Goal: Task Accomplishment & Management: Use online tool/utility

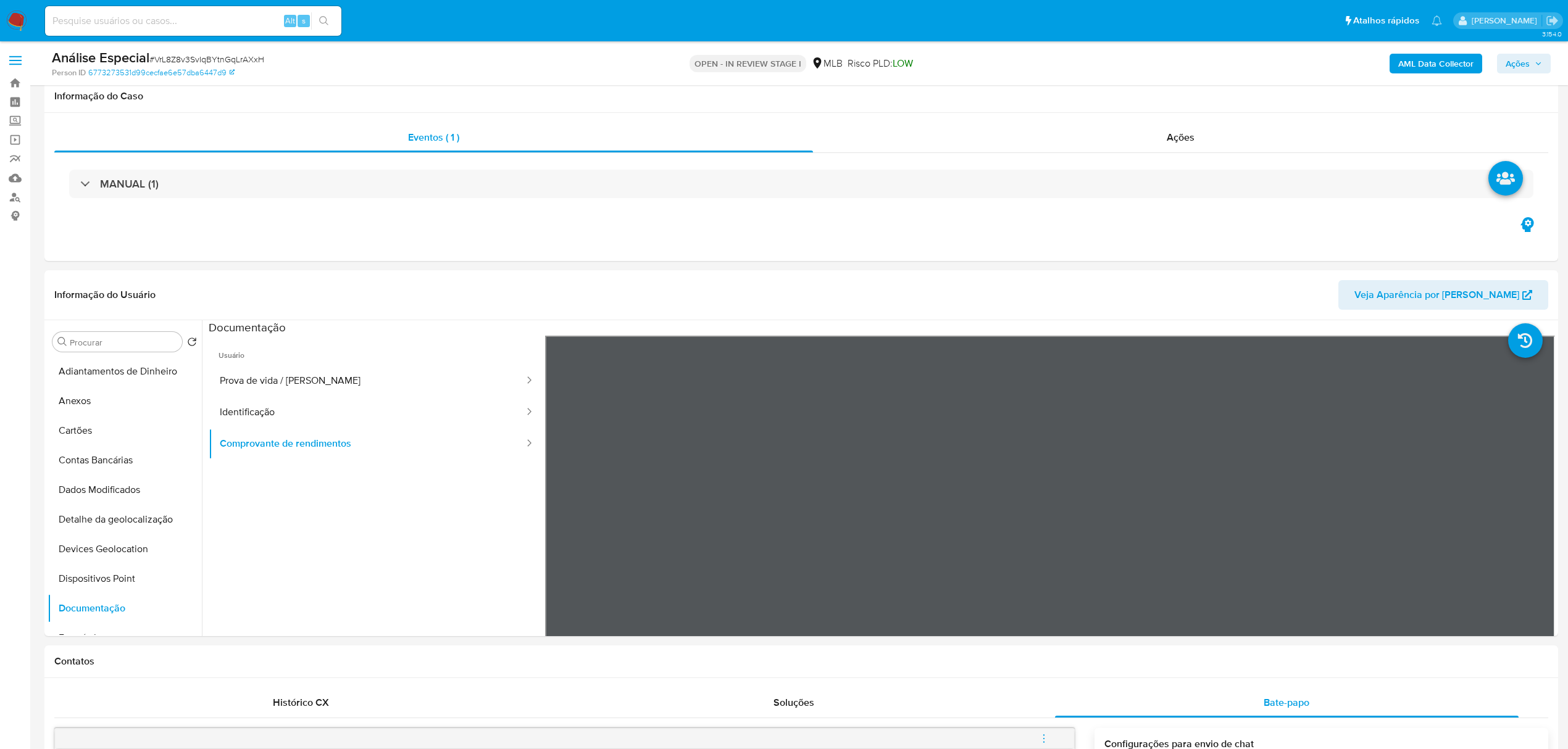
select select "10"
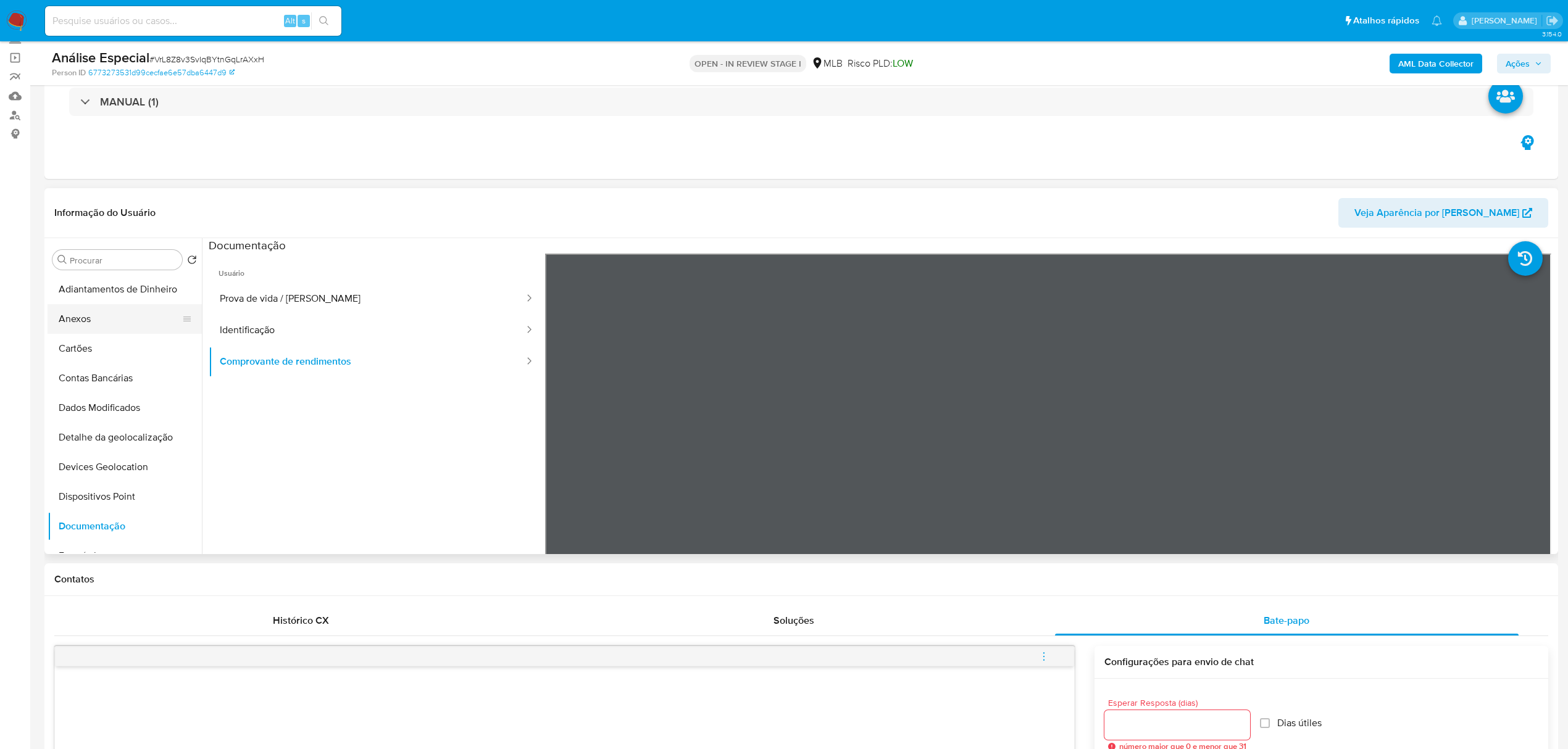
click at [137, 319] on button "Anexos" at bounding box center [120, 319] width 145 height 29
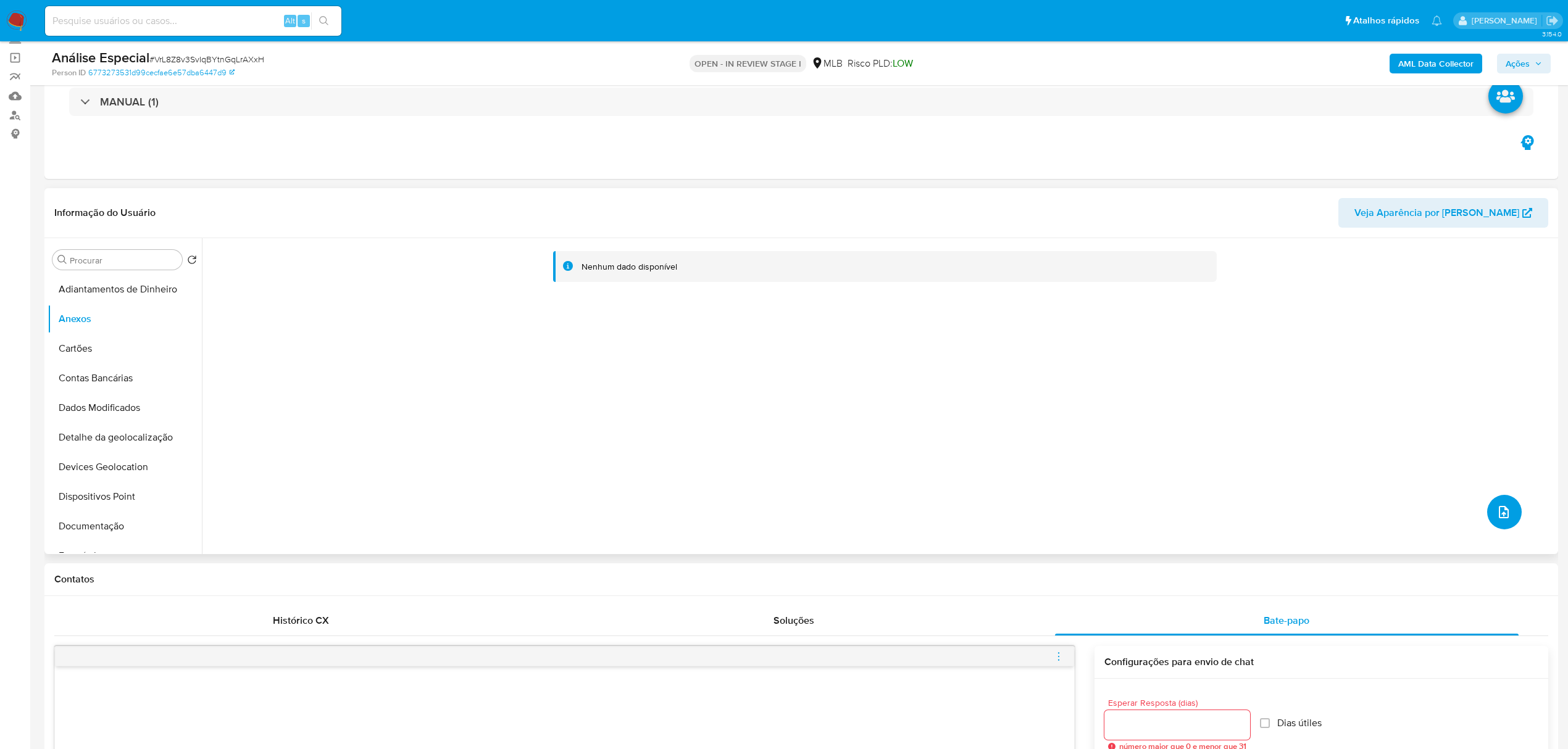
click at [1506, 513] on button "upload-file" at bounding box center [1505, 513] width 35 height 35
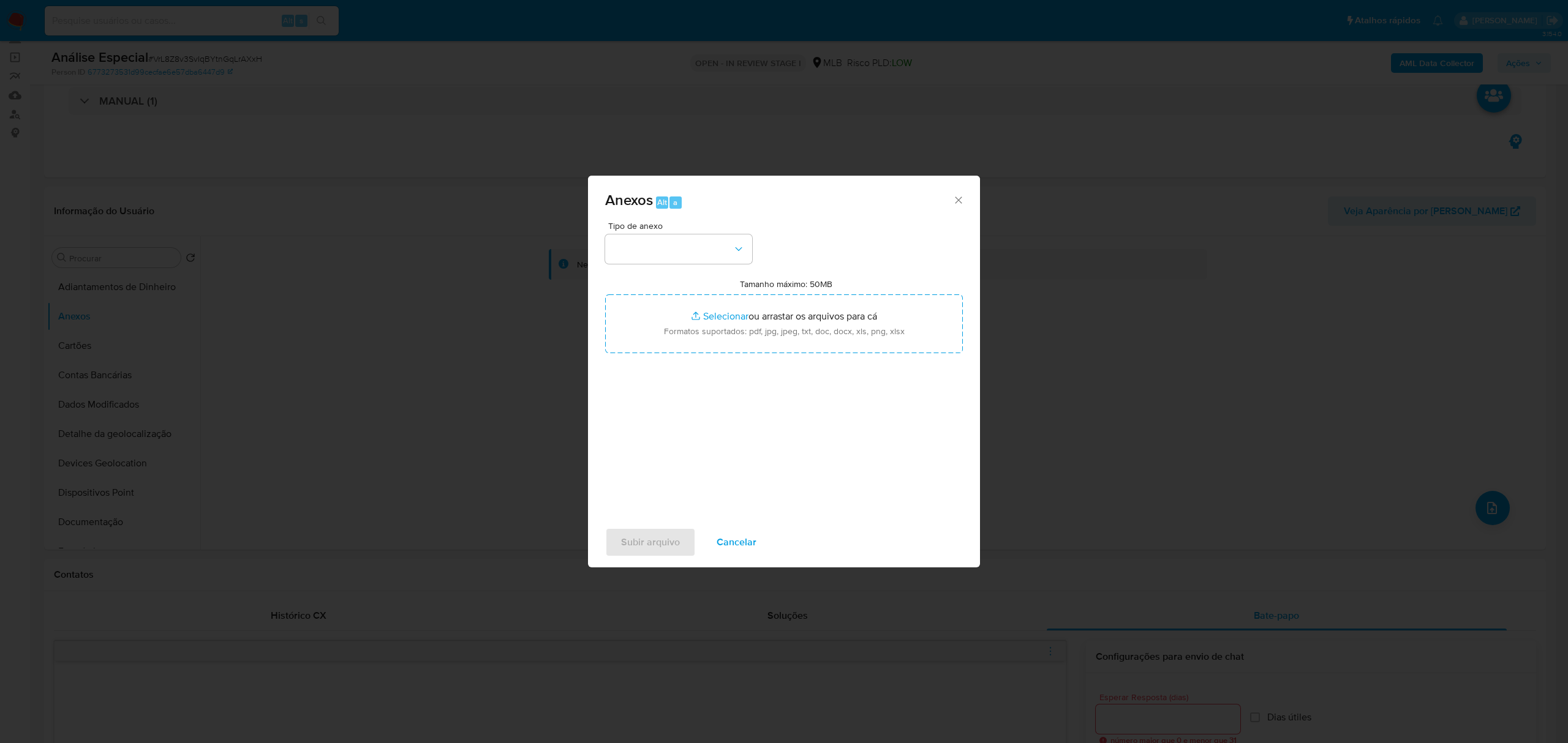
click at [639, 282] on div "Tamanho máximo: 50MB Selecionar arquivos Selecionar ou arrastar os arquivos par…" at bounding box center [784, 316] width 358 height 74
click at [652, 251] on button "button" at bounding box center [678, 249] width 147 height 29
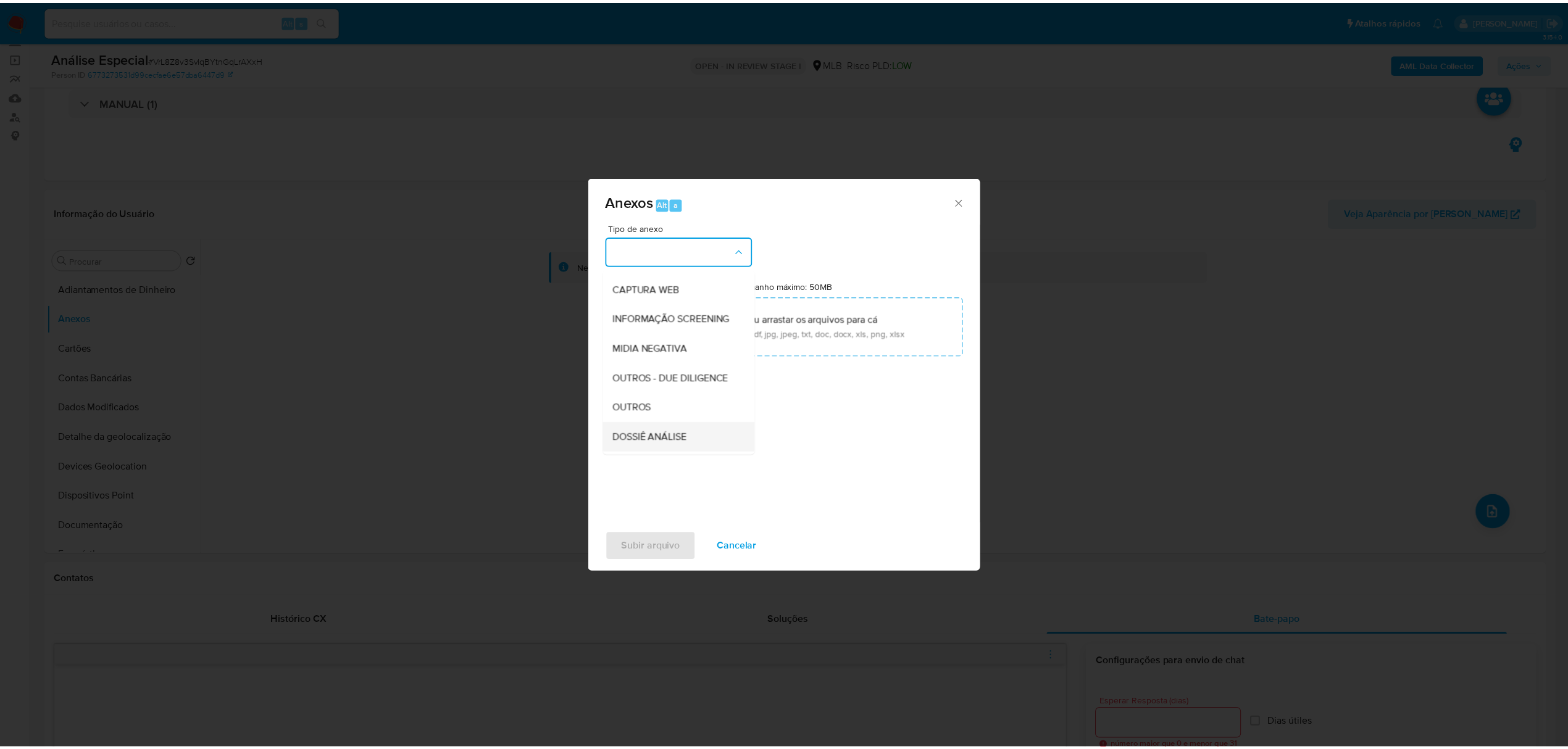
scroll to position [164, 0]
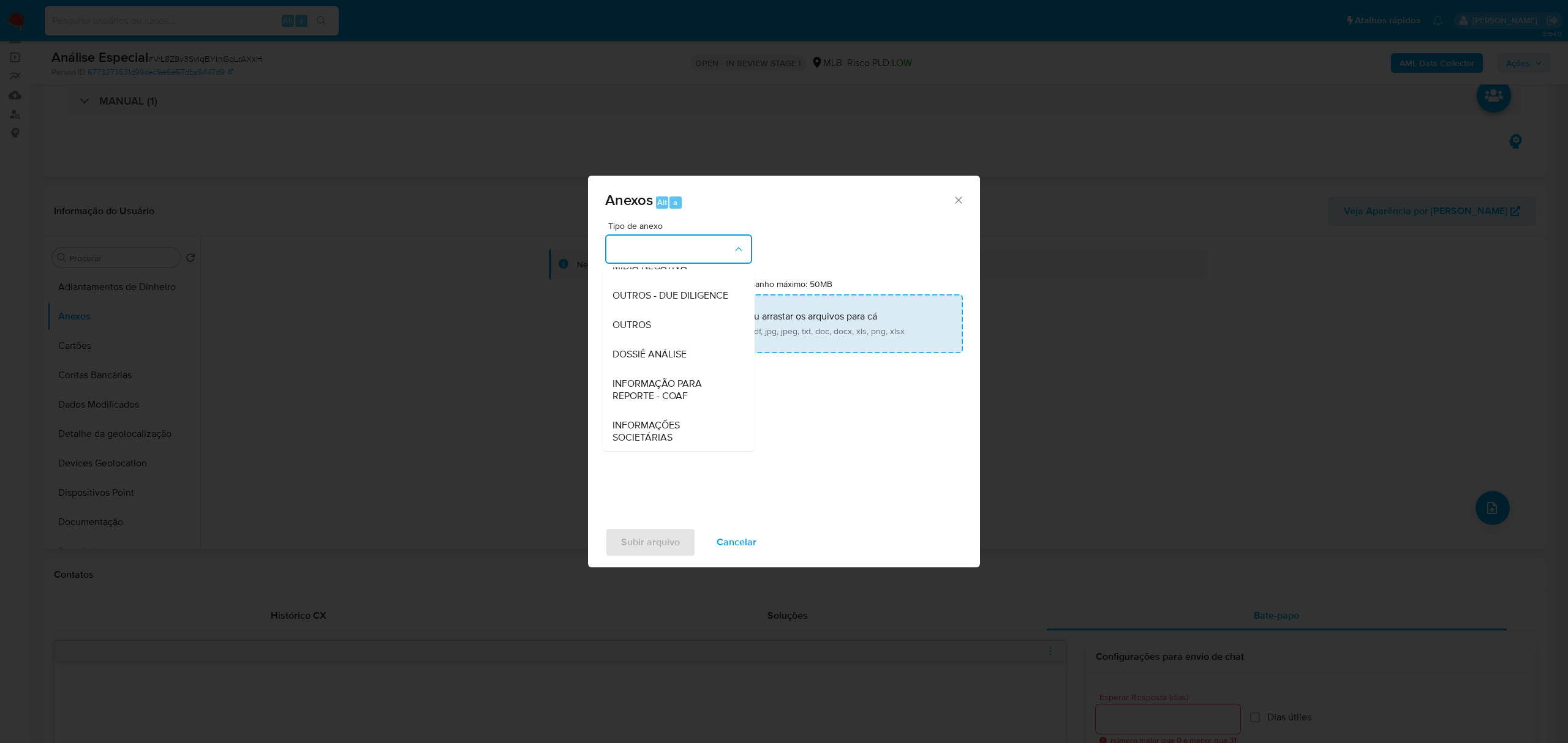
click at [670, 339] on div "OUTROS" at bounding box center [675, 325] width 125 height 29
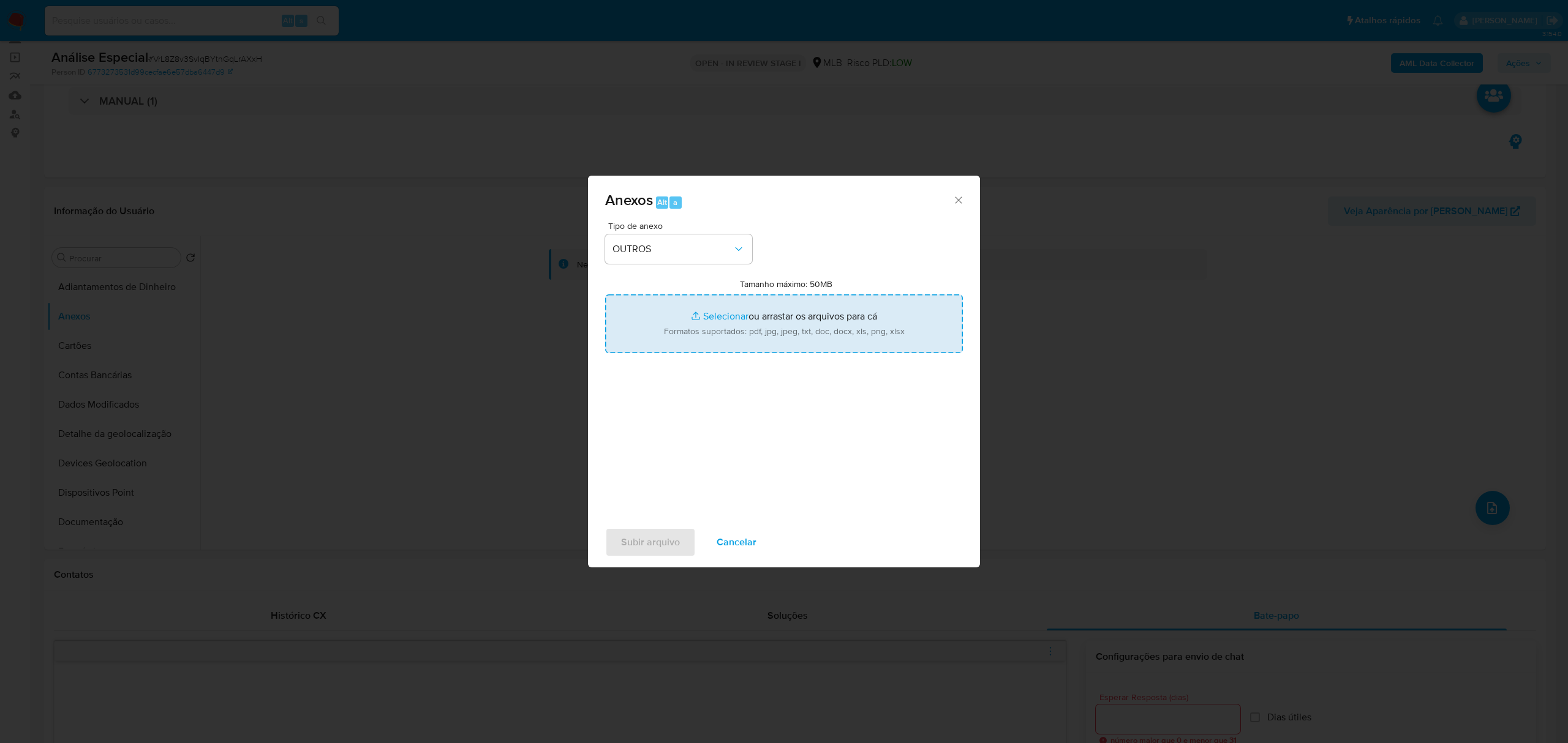
type input "C:\fakepath\Mulan 95769443_2025_08_13_09_11_22 FELIPE JULIAO ARAUJO DA SILVA.pdf"
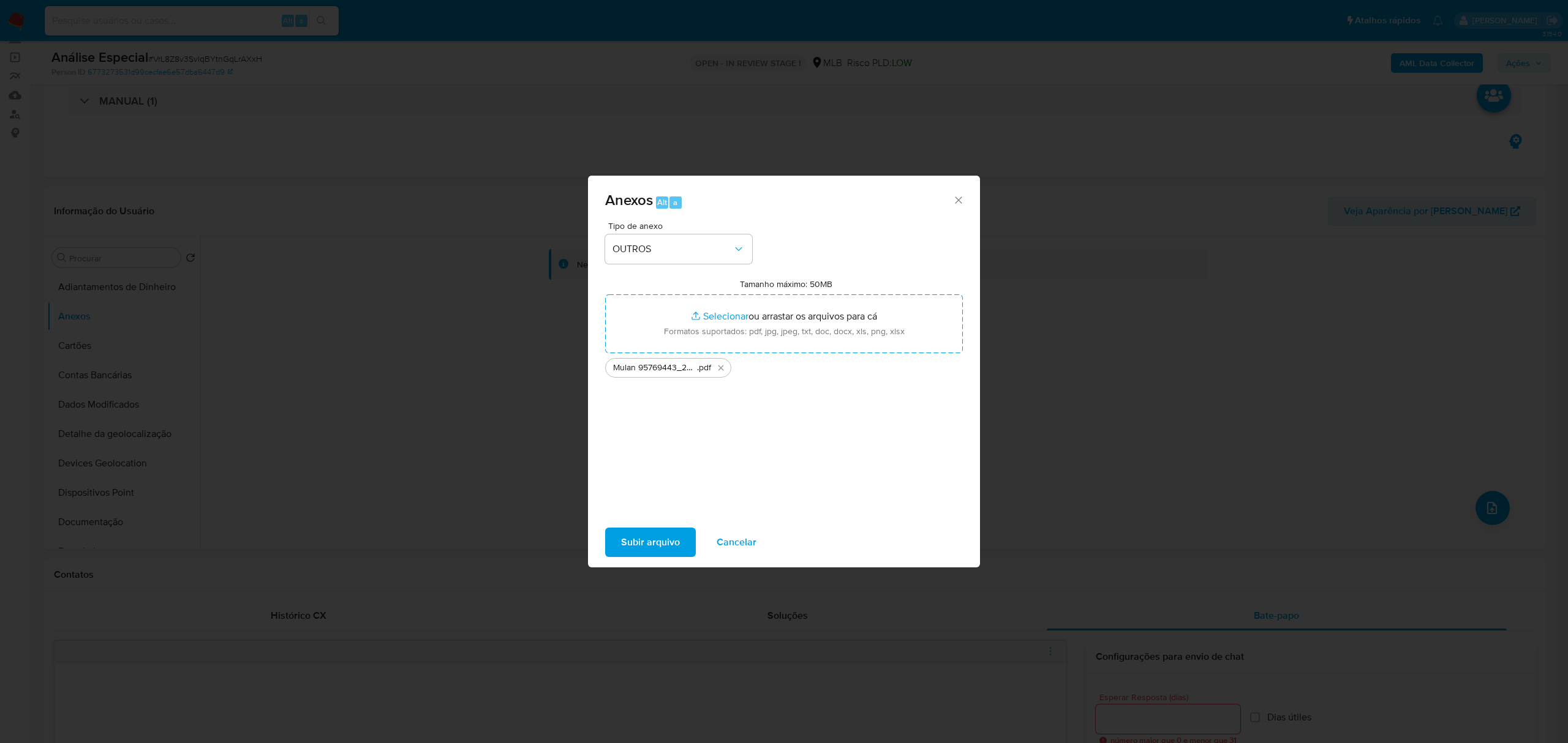
click at [650, 547] on span "Subir arquivo" at bounding box center [650, 542] width 59 height 27
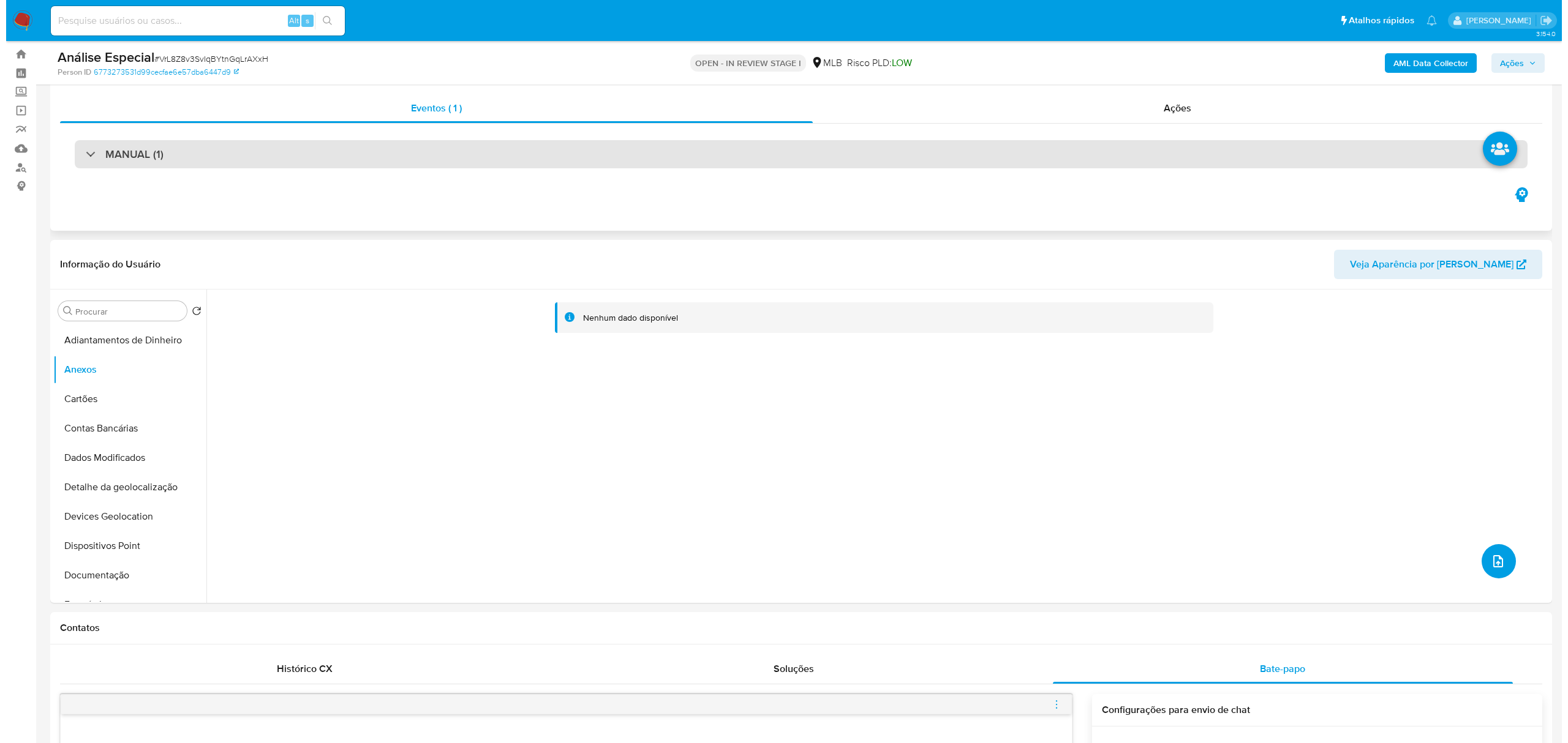
scroll to position [0, 0]
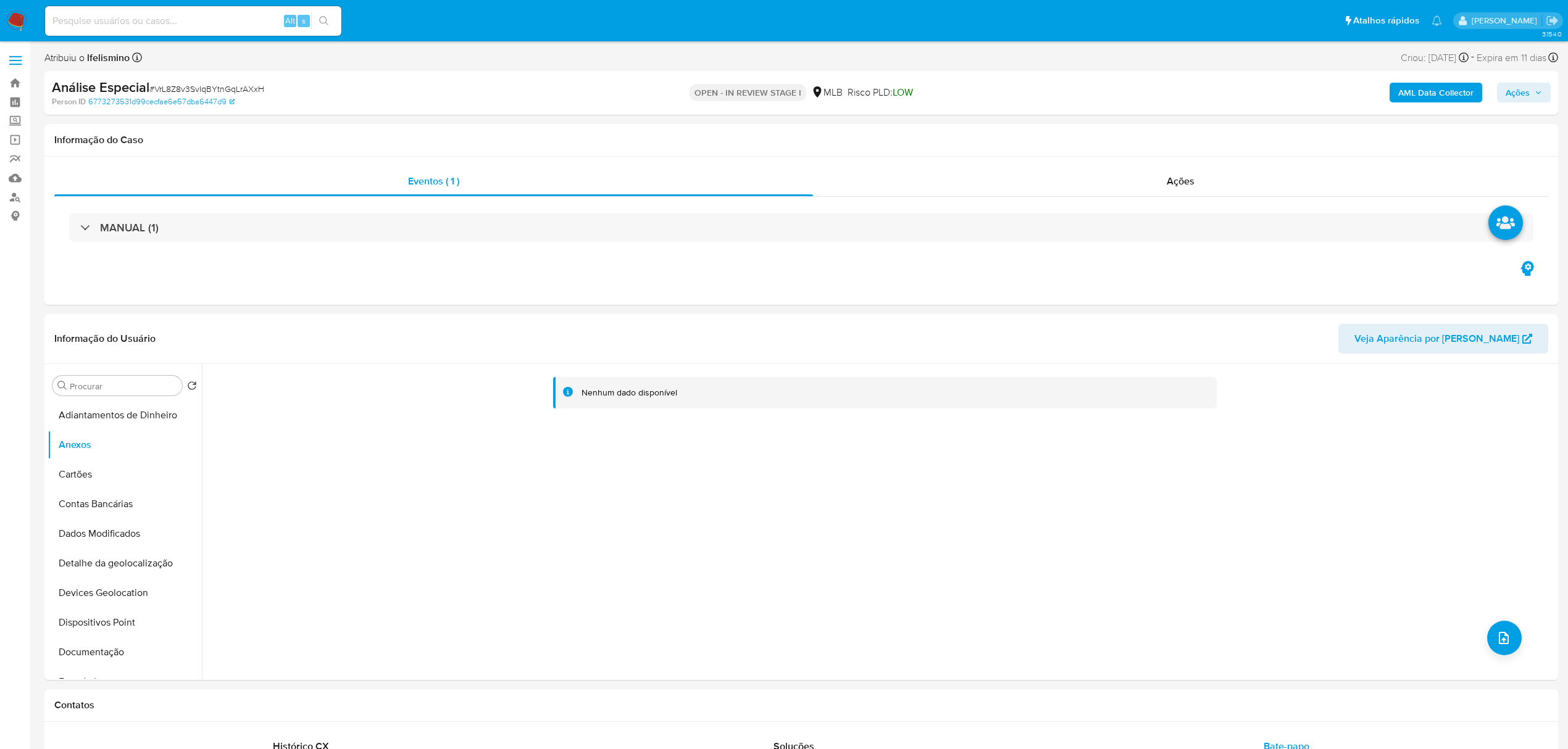
click at [1436, 86] on b "AML Data Collector" at bounding box center [1436, 92] width 75 height 19
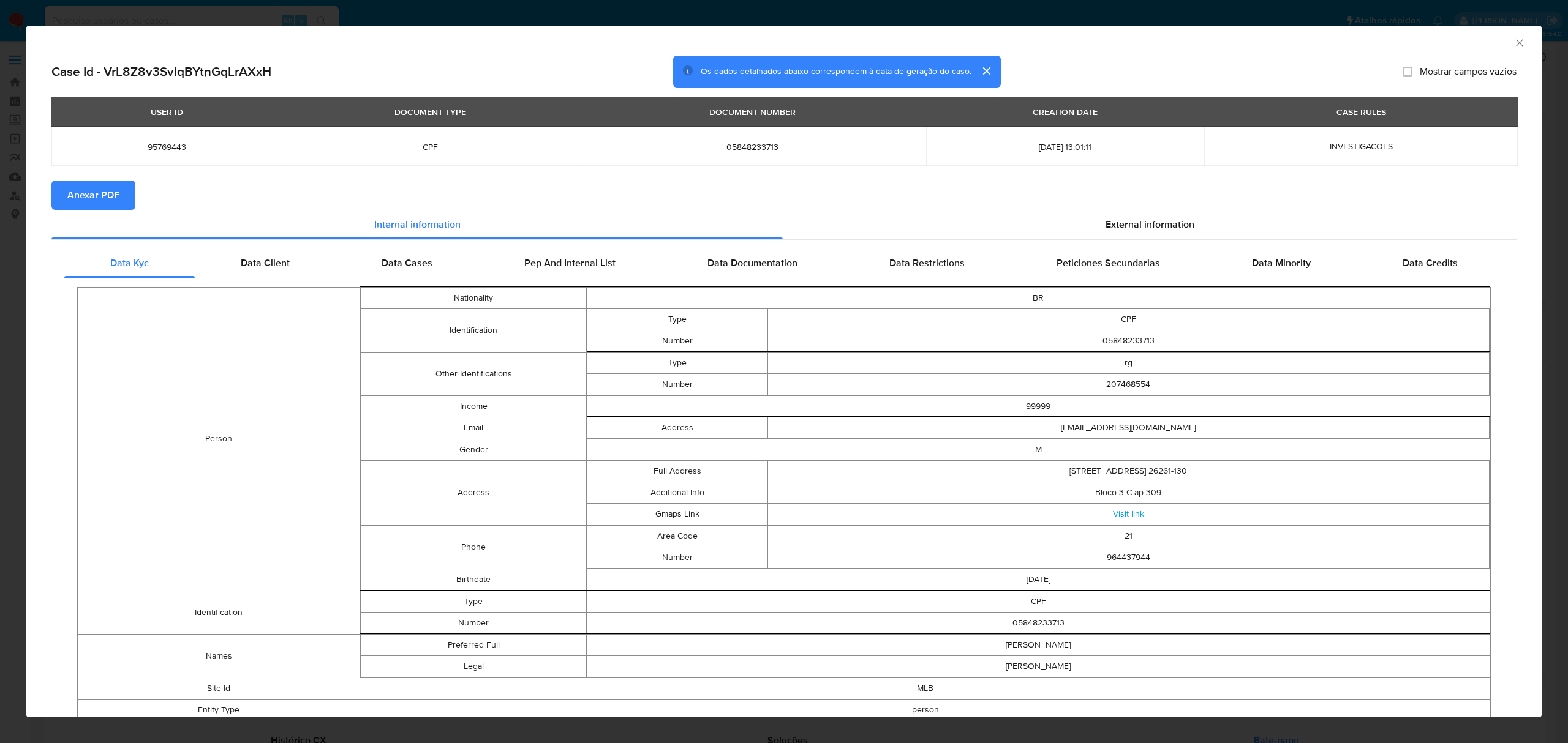
click at [104, 189] on span "Anexar PDF" at bounding box center [93, 195] width 52 height 27
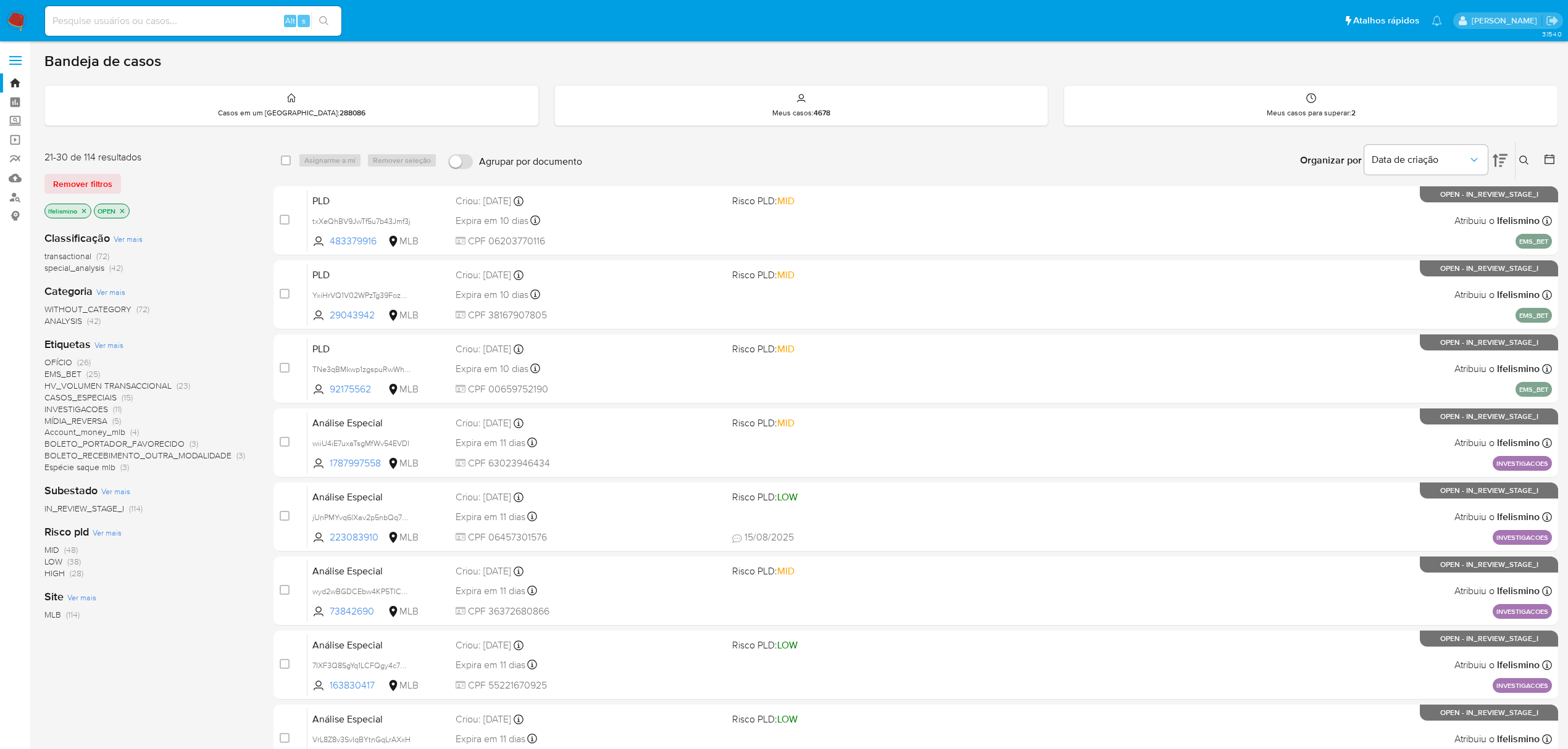
scroll to position [224, 0]
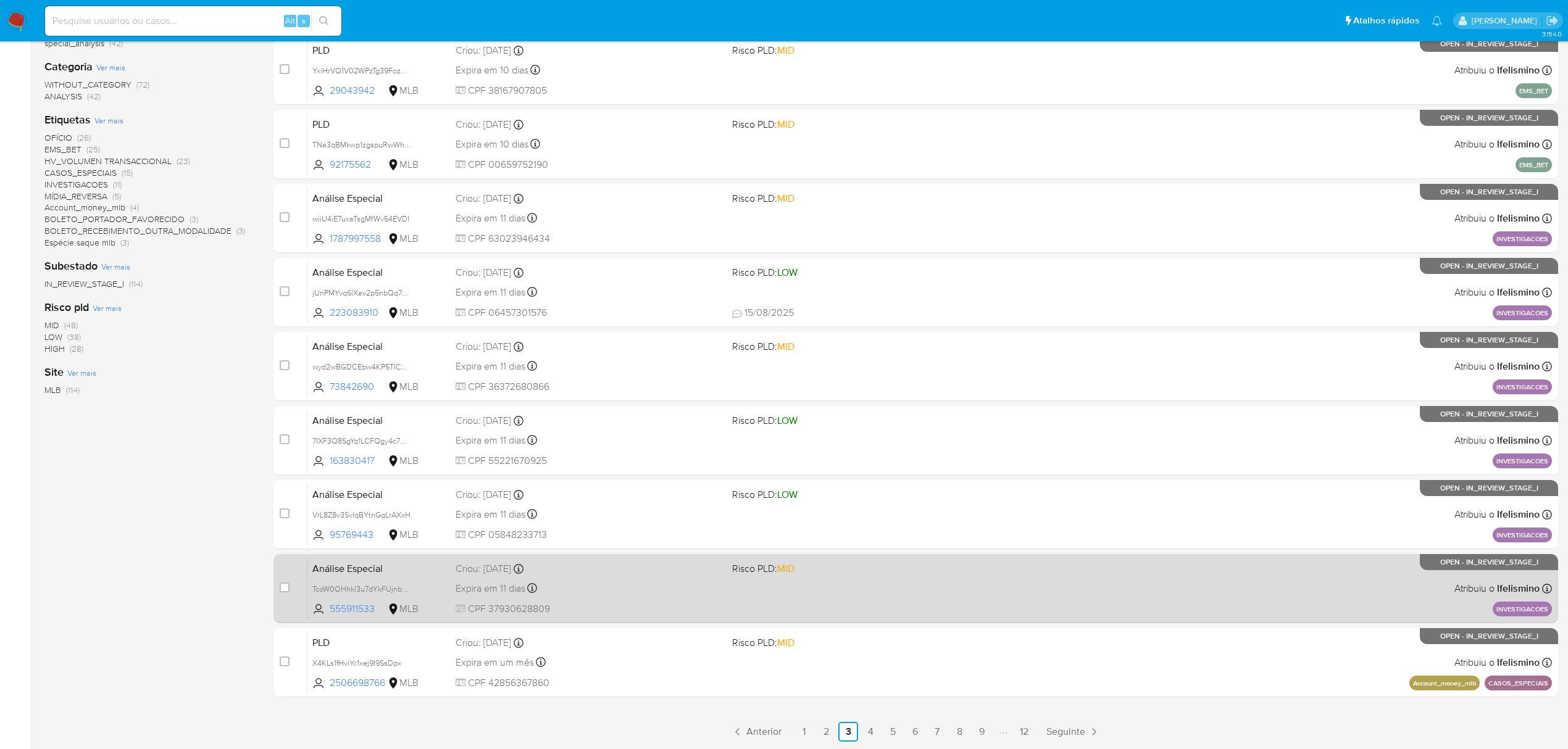
click at [621, 588] on div "Expira em 11 dias Expira em 29/08/2025 10:01:12" at bounding box center [589, 588] width 267 height 17
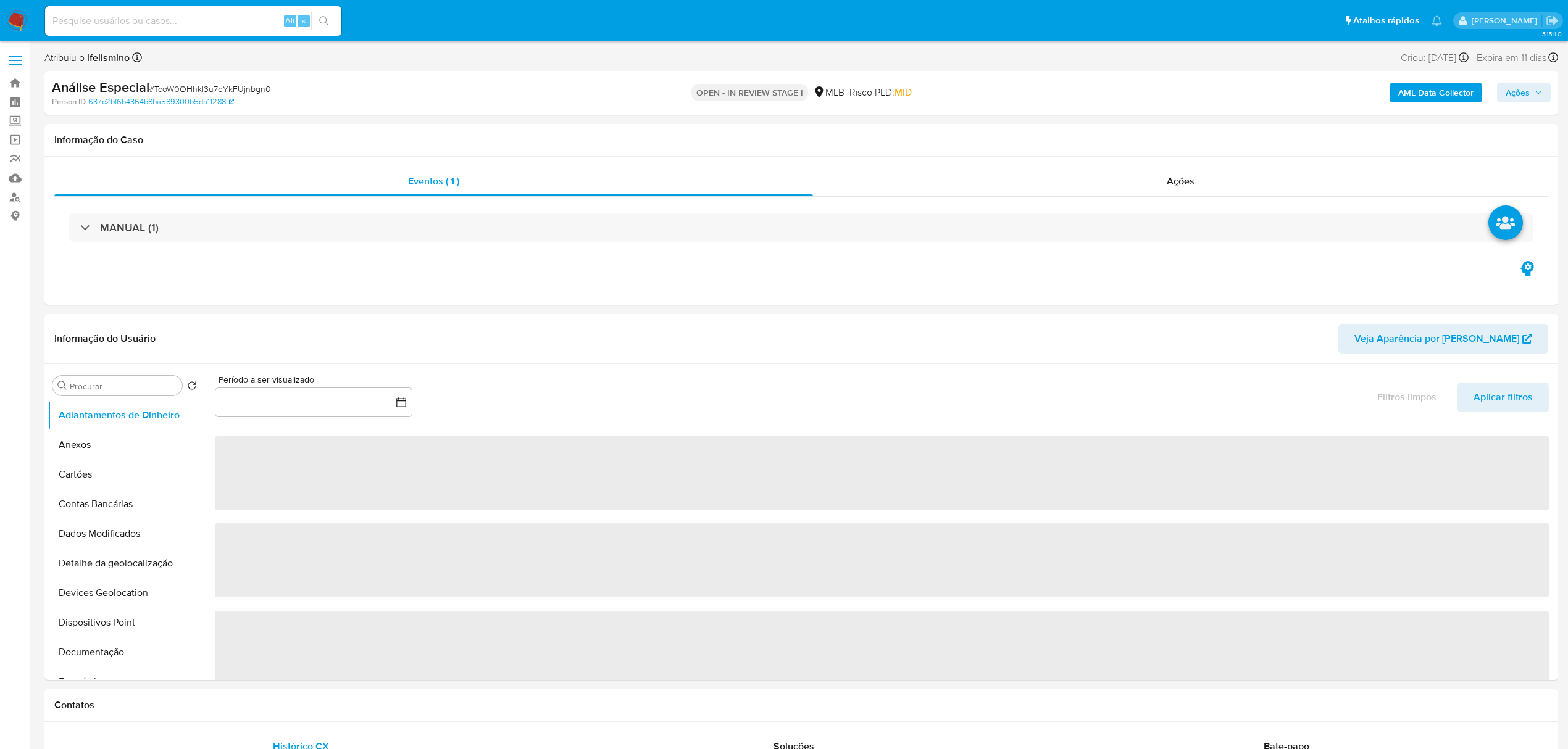
click at [205, 90] on span "# TcoW0OHhkl3u7dYkFUjnbgn0" at bounding box center [210, 88] width 121 height 12
click at [208, 86] on span "# TcoW0OHhkl3u7dYkFUjnbgn0" at bounding box center [210, 88] width 121 height 12
select select "10"
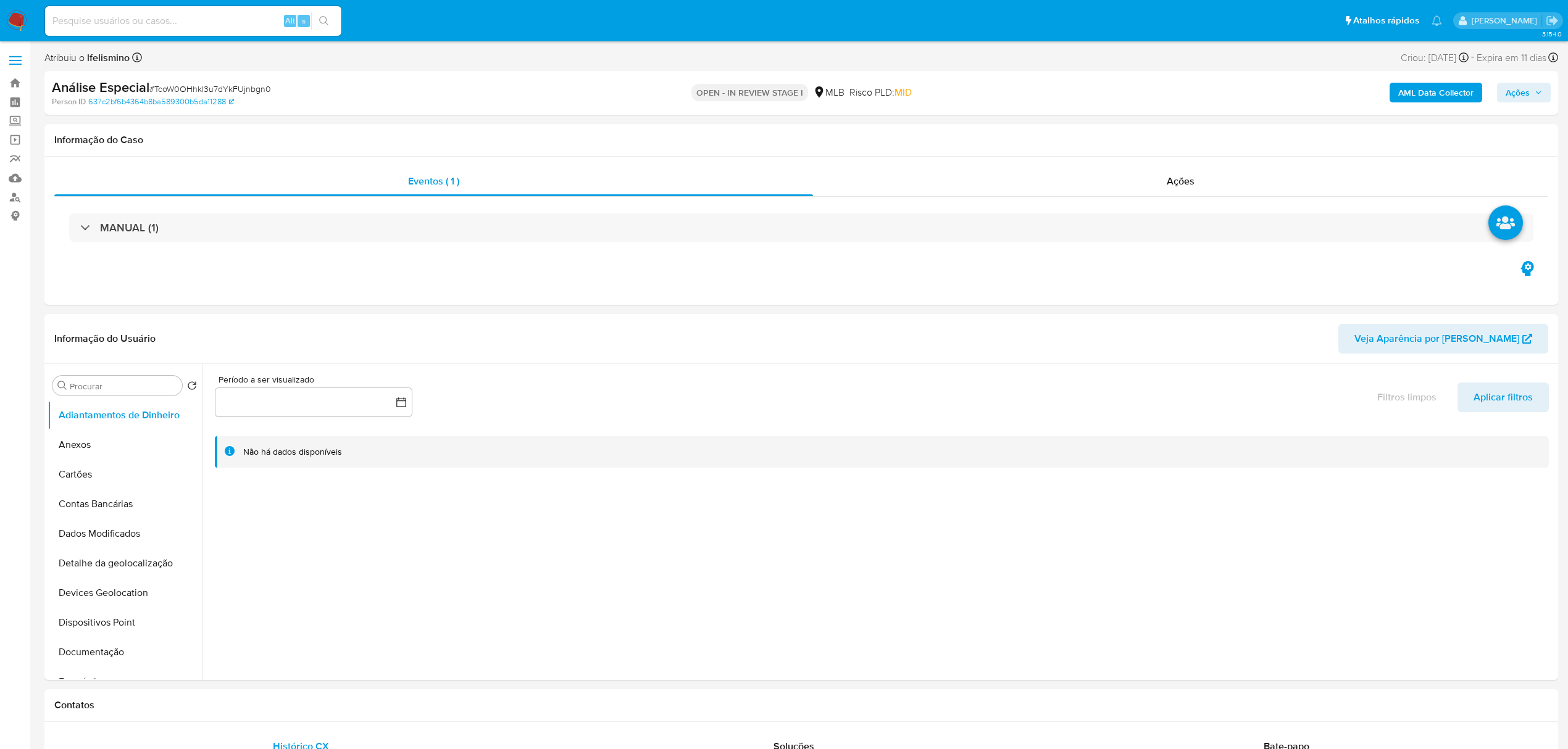
click at [210, 90] on span "# TcoW0OHhkl3u7dYkFUjnbgn0" at bounding box center [210, 88] width 121 height 12
copy span "TcoW0OHhkl3u7dYkFUjnbgn0"
click at [121, 652] on button "Documentação" at bounding box center [120, 652] width 145 height 29
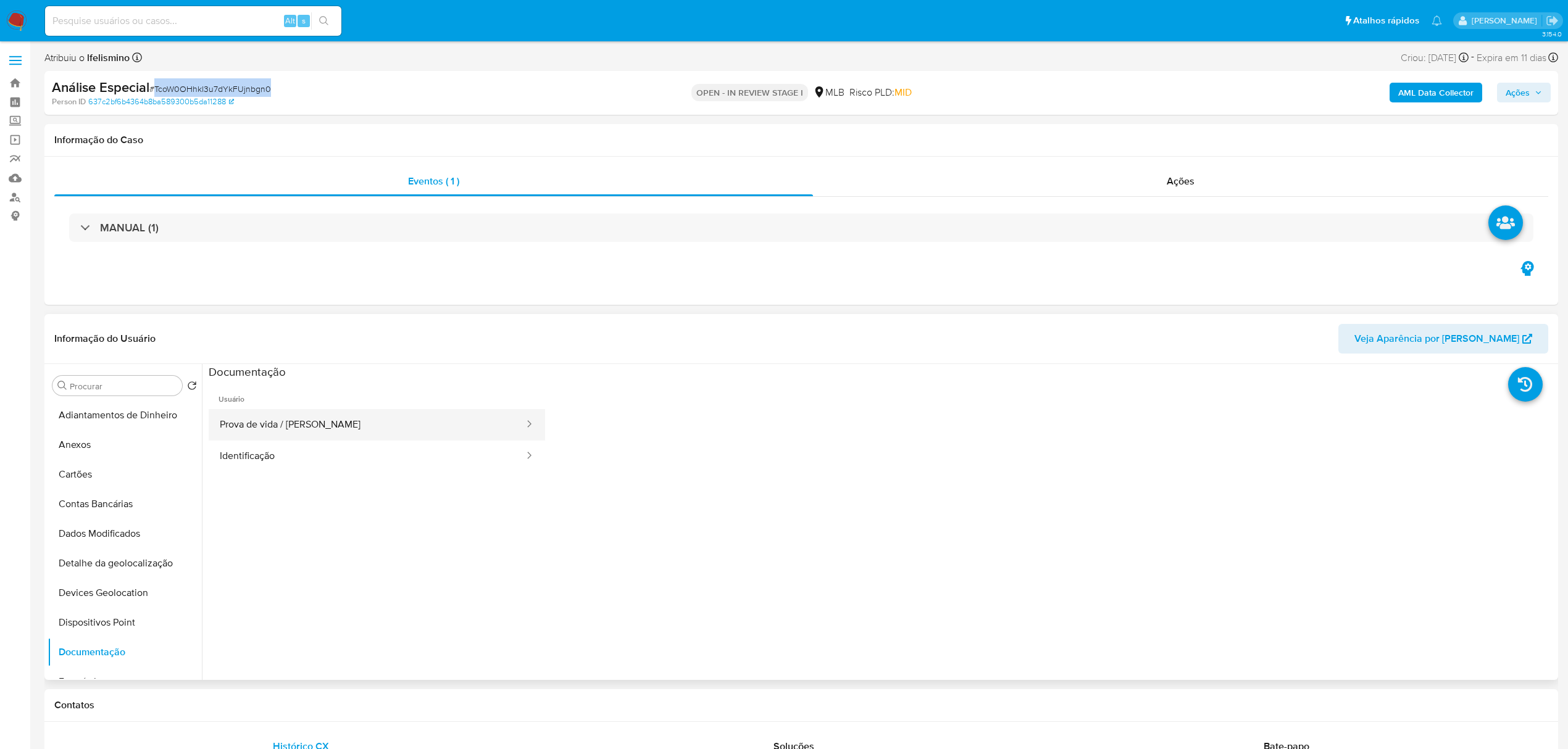
click at [363, 423] on button "Prova de vida / Selfie" at bounding box center [367, 425] width 316 height 31
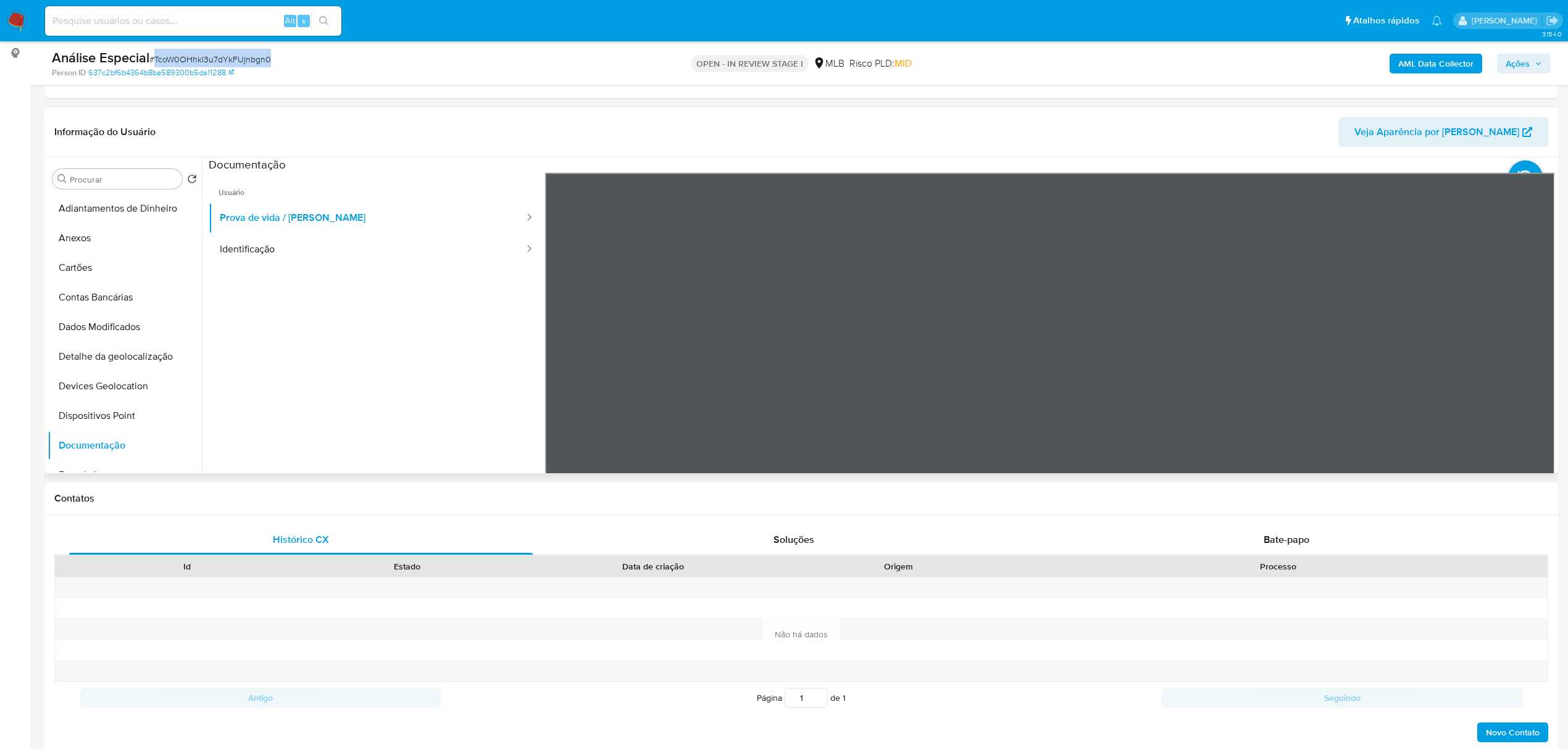
scroll to position [164, 0]
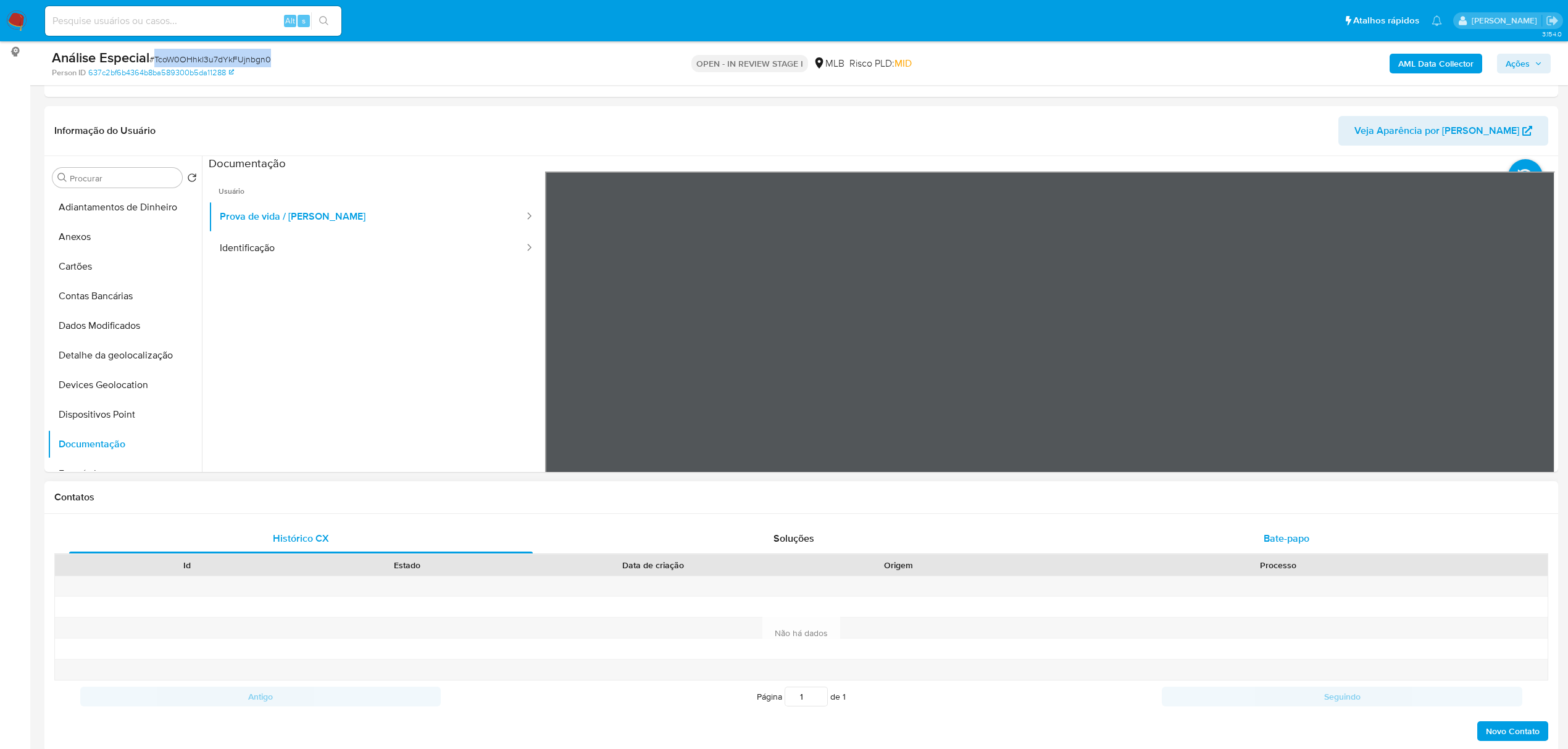
click at [1301, 534] on span "Bate-papo" at bounding box center [1286, 538] width 46 height 14
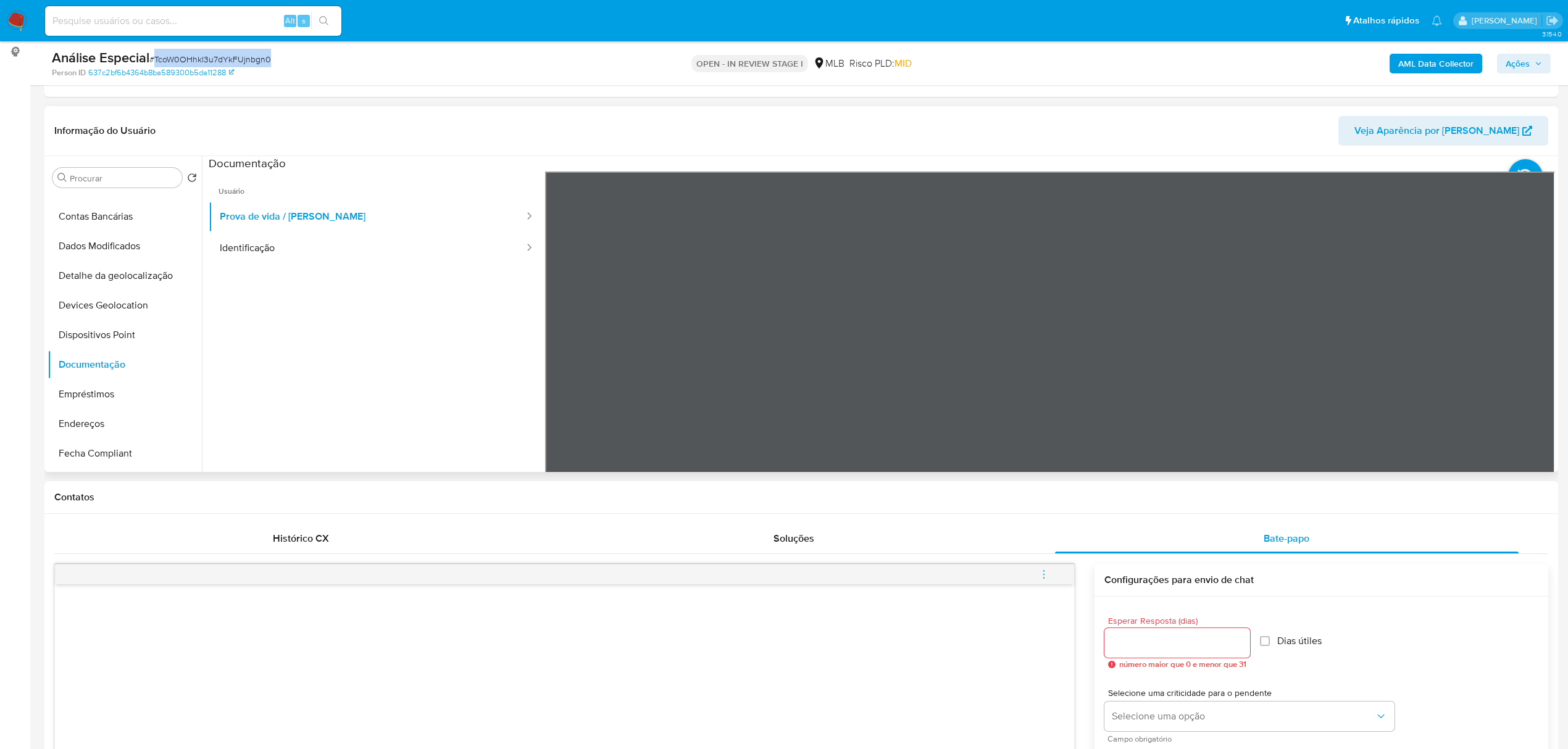
scroll to position [329, 0]
drag, startPoint x: 113, startPoint y: 254, endPoint x: 113, endPoint y: 261, distance: 7.0
click at [113, 255] on button "Geral" at bounding box center [120, 263] width 145 height 29
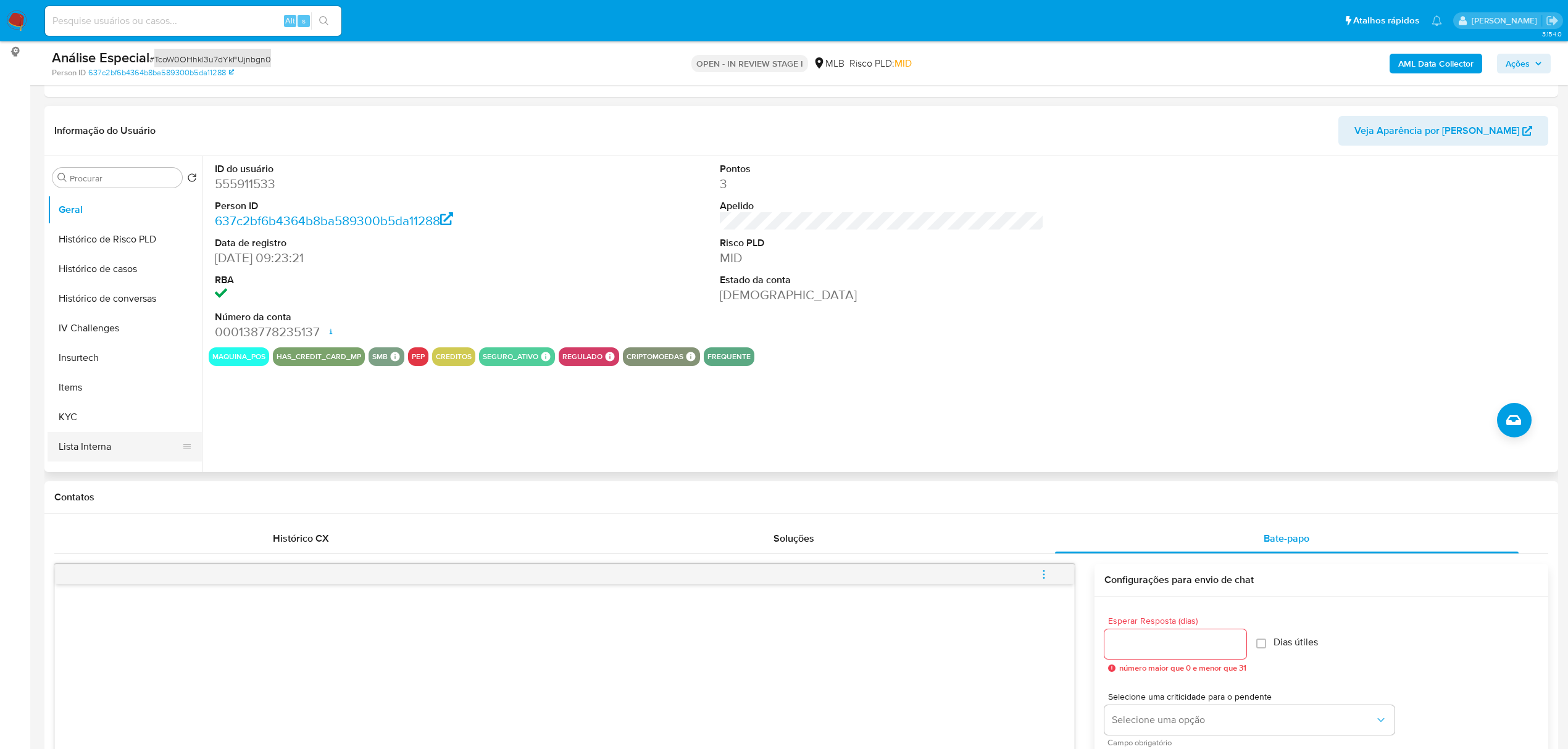
scroll to position [411, 0]
click at [133, 383] on button "KYC" at bounding box center [120, 389] width 145 height 29
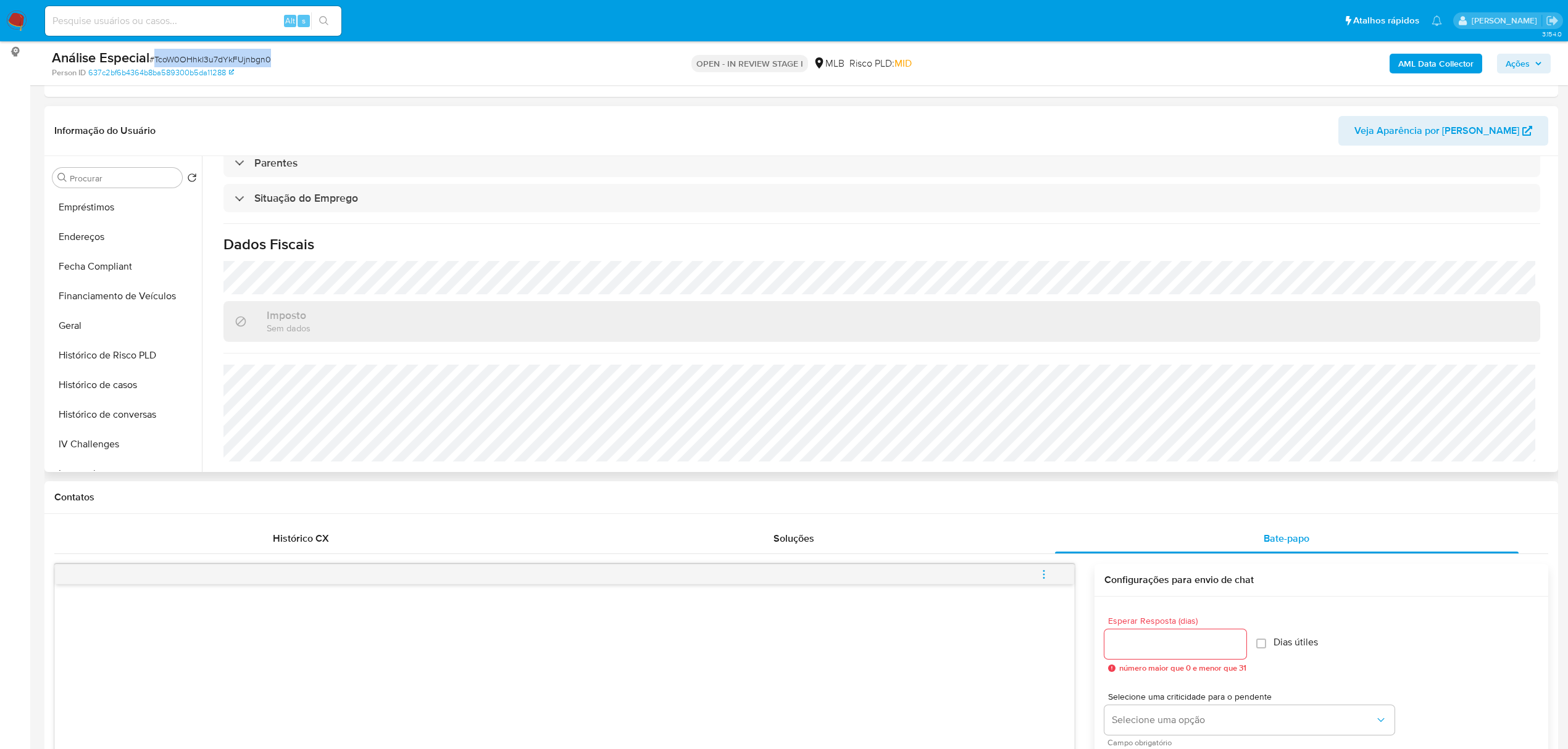
scroll to position [247, 0]
click at [121, 200] on button "Documentação" at bounding box center [120, 198] width 145 height 29
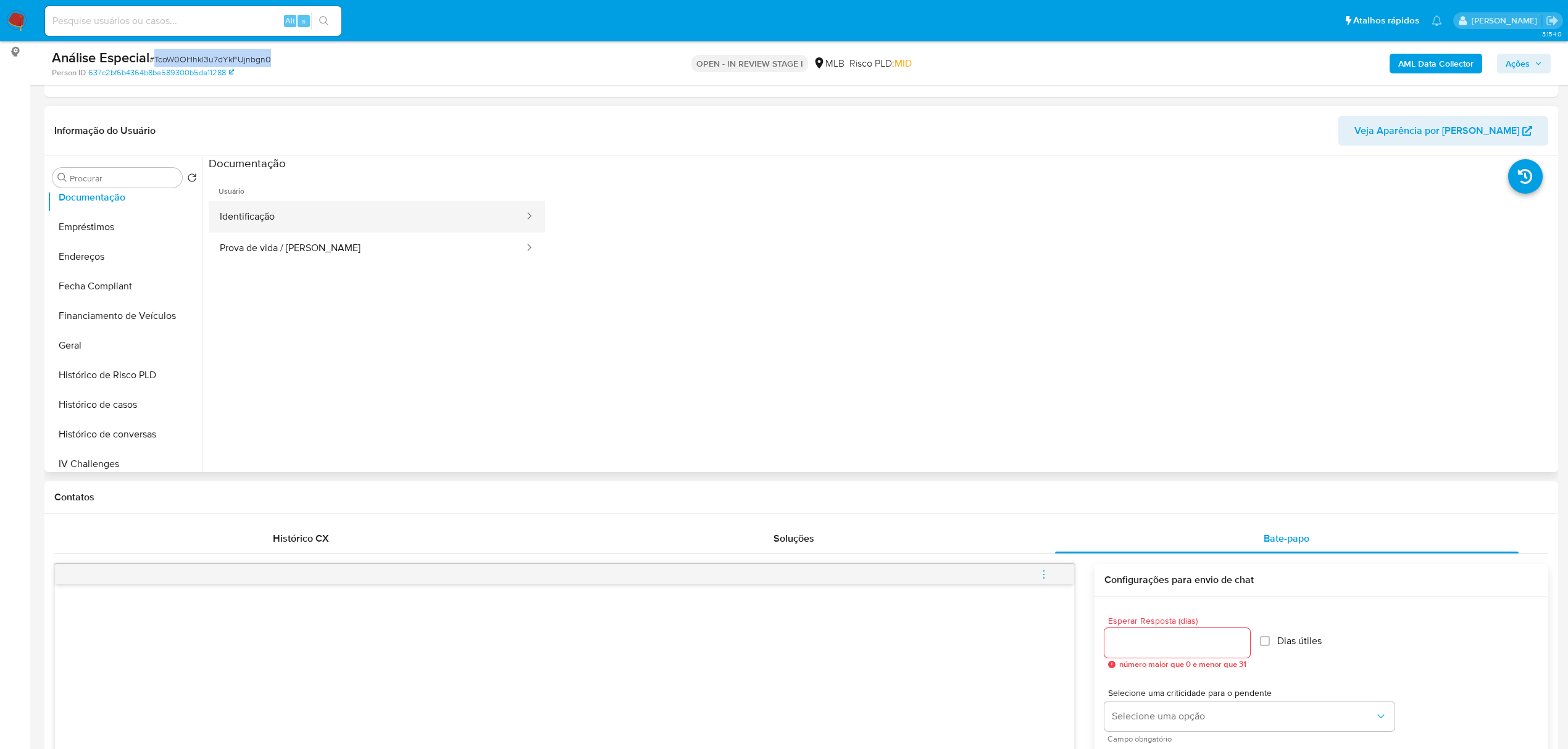
click at [282, 214] on button "Identificação" at bounding box center [367, 216] width 316 height 31
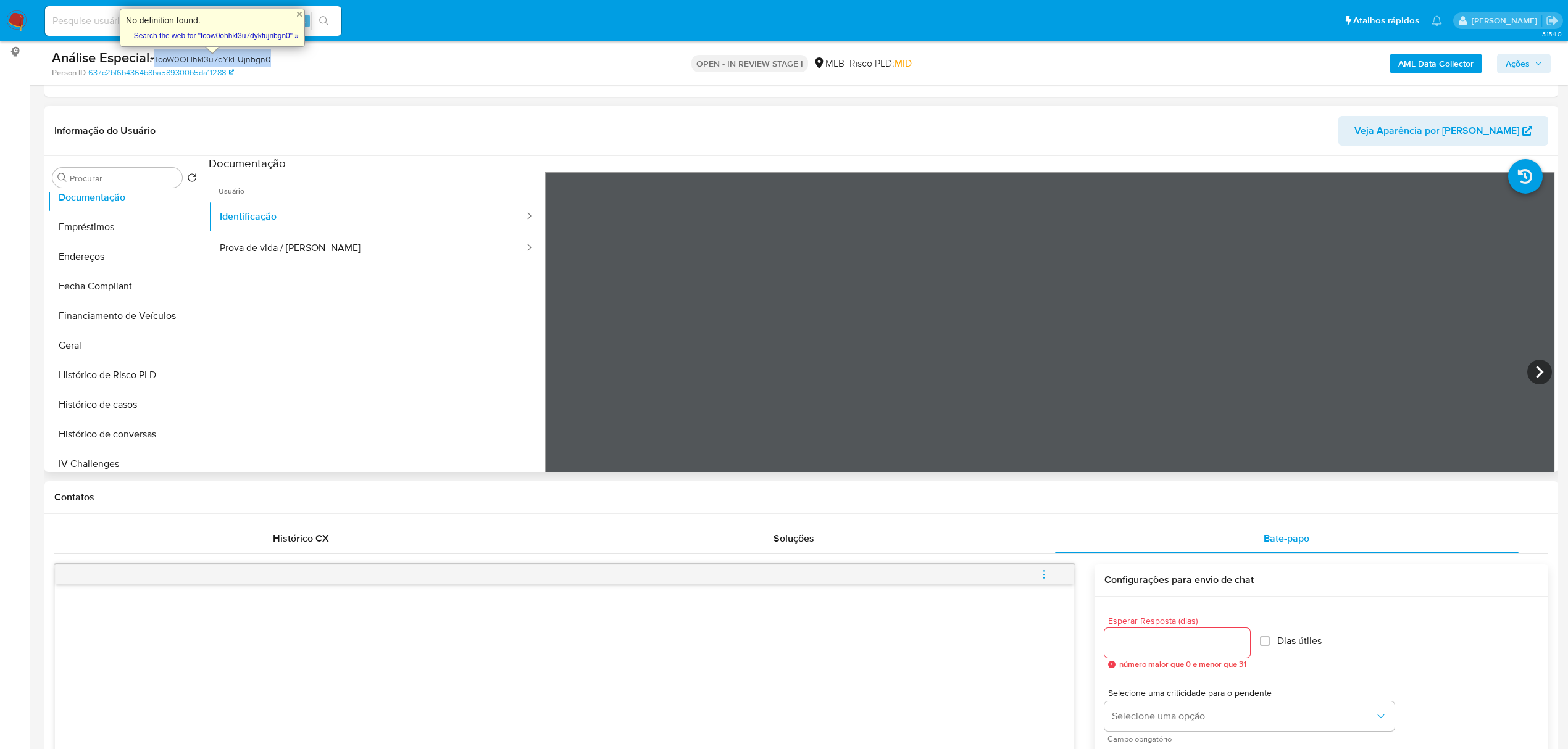
drag, startPoint x: 308, startPoint y: 252, endPoint x: 534, endPoint y: 290, distance: 229.2
click at [308, 251] on button "Prova de vida / Selfie" at bounding box center [367, 248] width 316 height 31
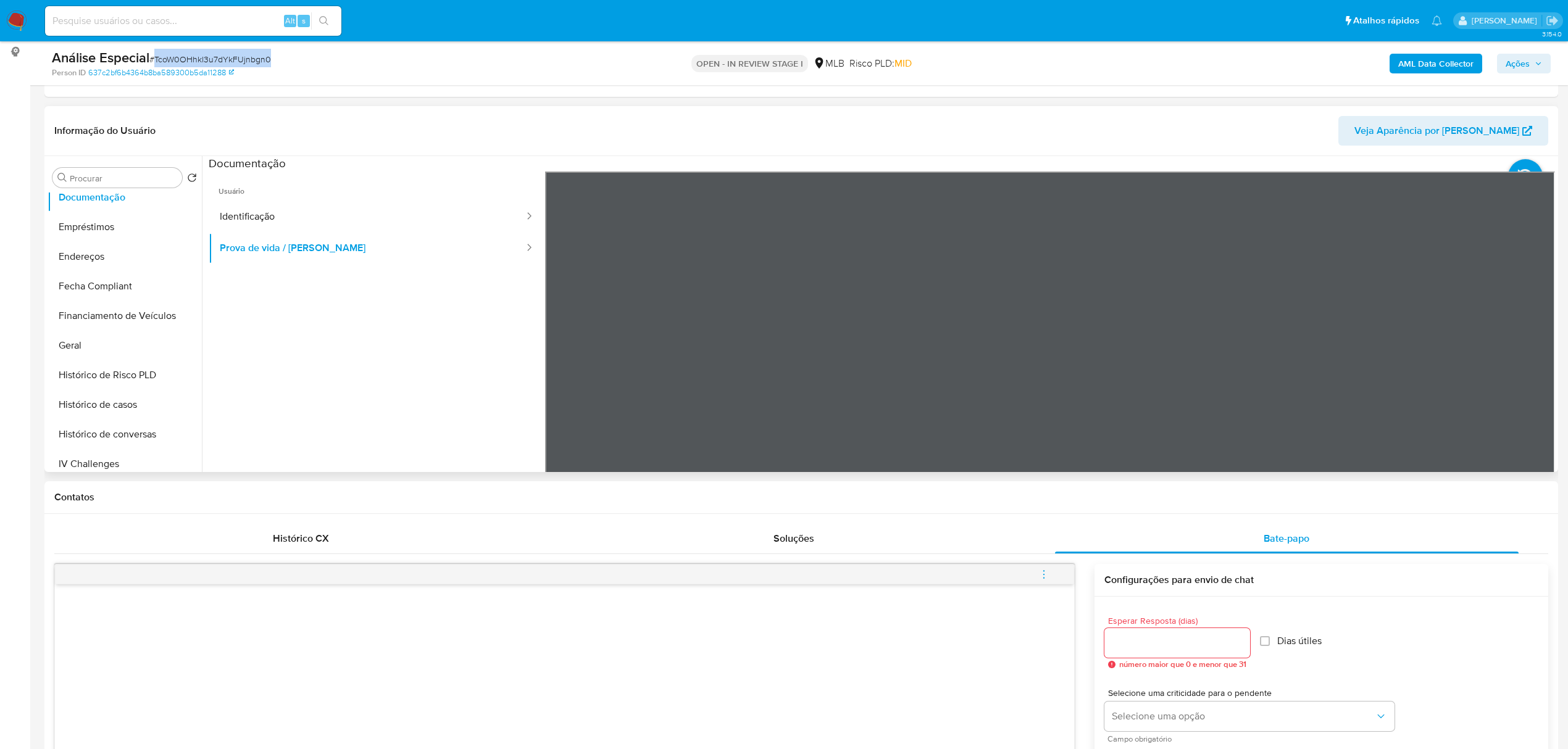
scroll to position [74, 0]
click at [95, 331] on button "Geral" at bounding box center [120, 346] width 145 height 29
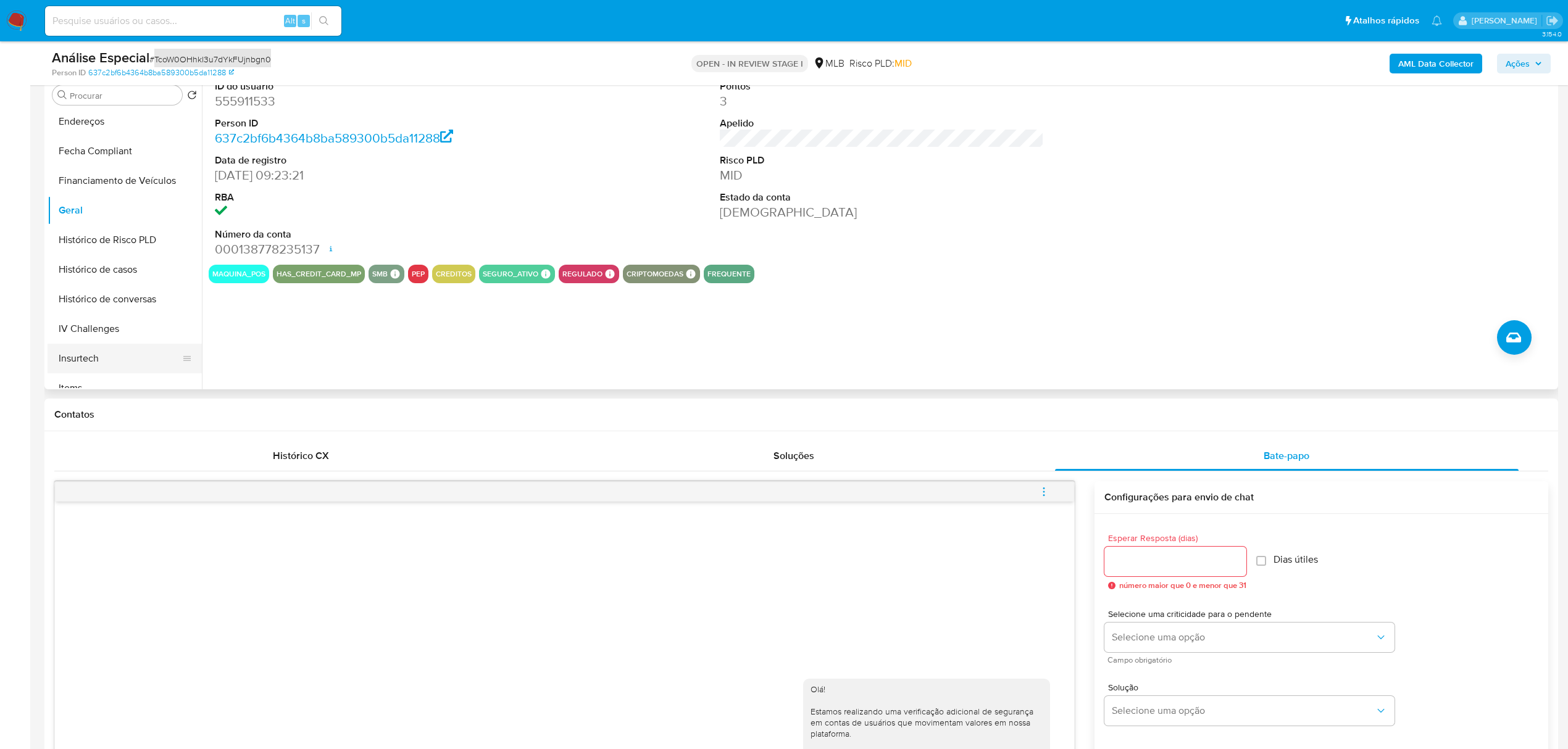
scroll to position [329, 0]
click at [82, 387] on button "KYC" at bounding box center [120, 388] width 145 height 29
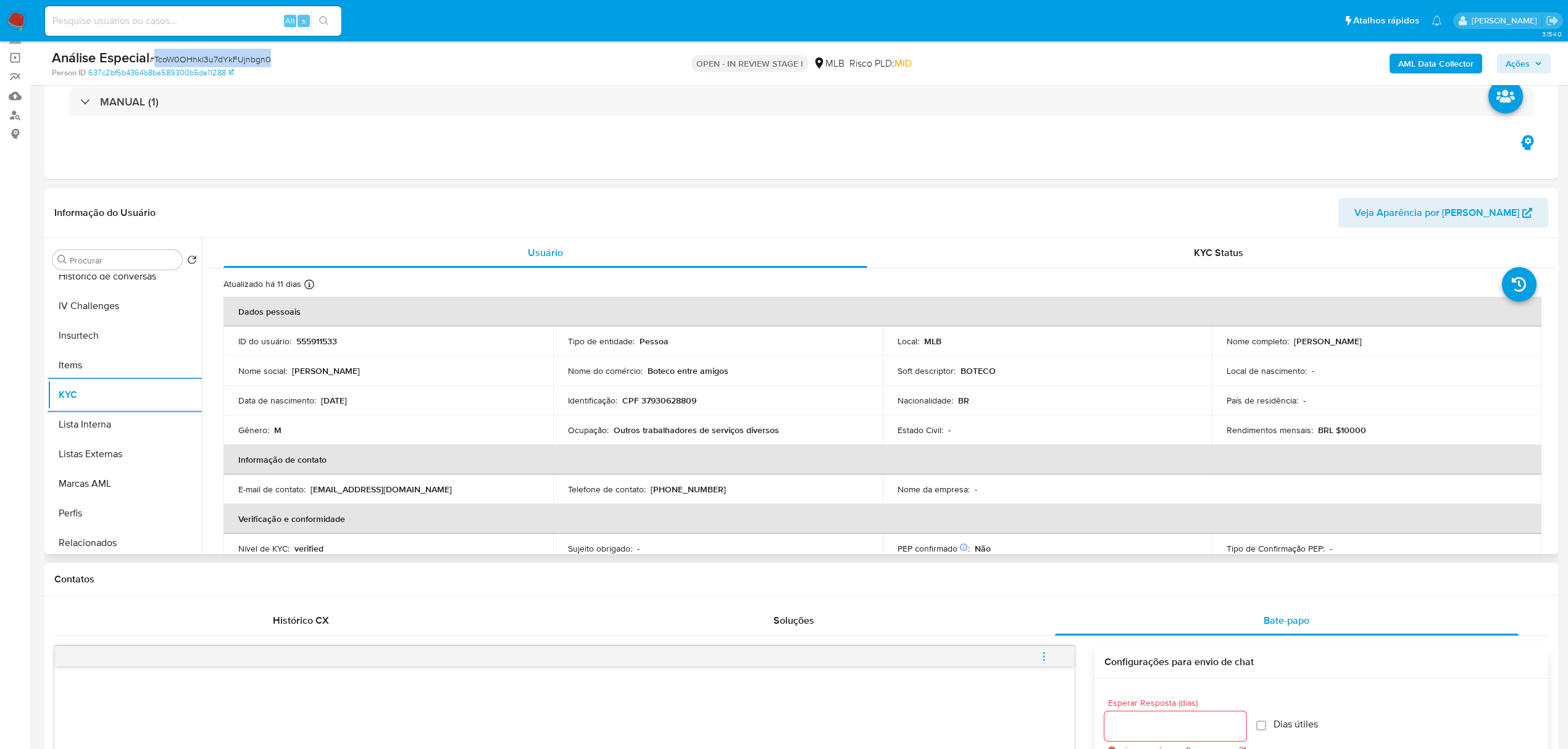
scroll to position [551, 0]
drag, startPoint x: 144, startPoint y: 508, endPoint x: 43, endPoint y: 511, distance: 101.0
click at [142, 507] on button "Restrições Novo Mundo" at bounding box center [125, 508] width 154 height 29
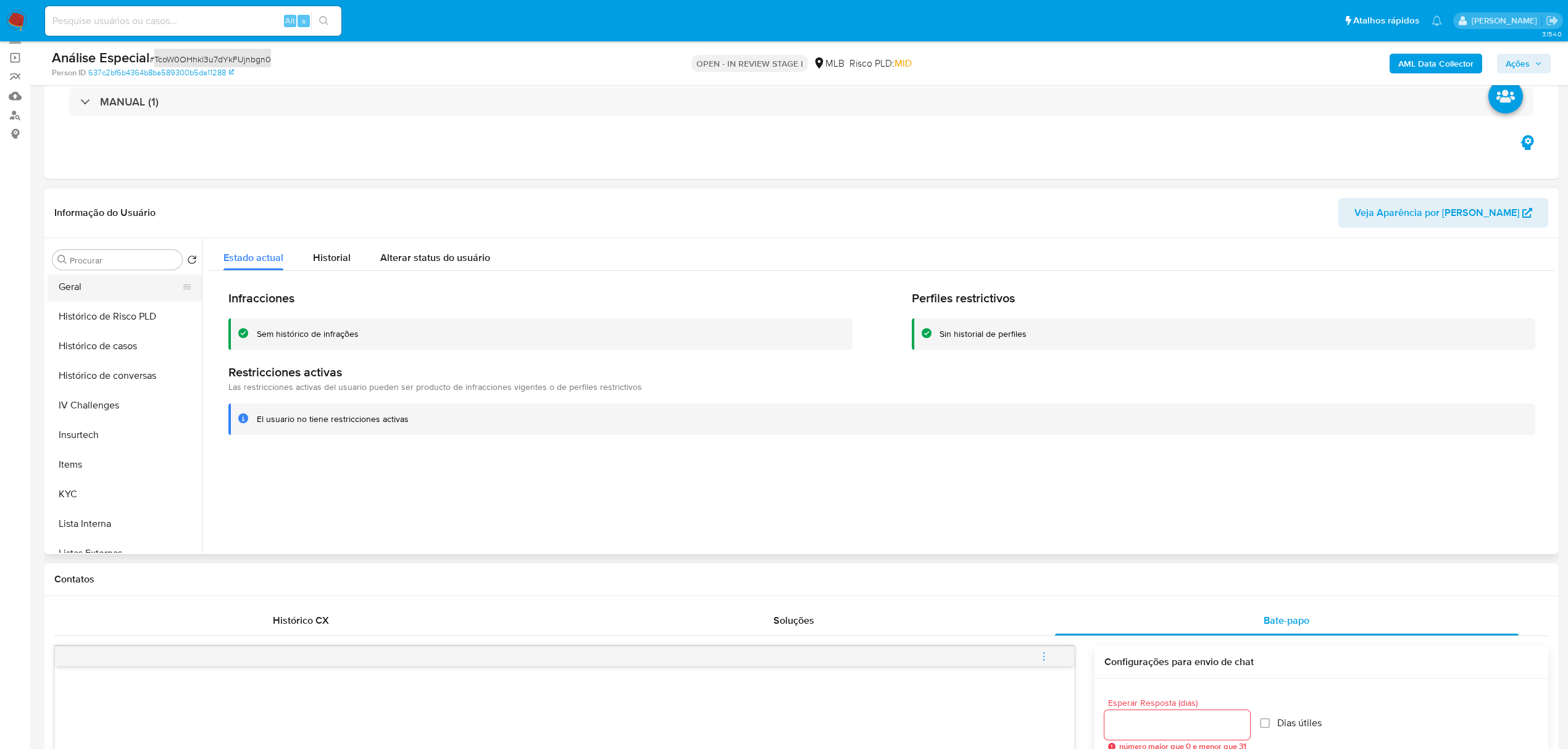
scroll to position [222, 0]
click at [121, 309] on button "Documentação" at bounding box center [125, 304] width 154 height 29
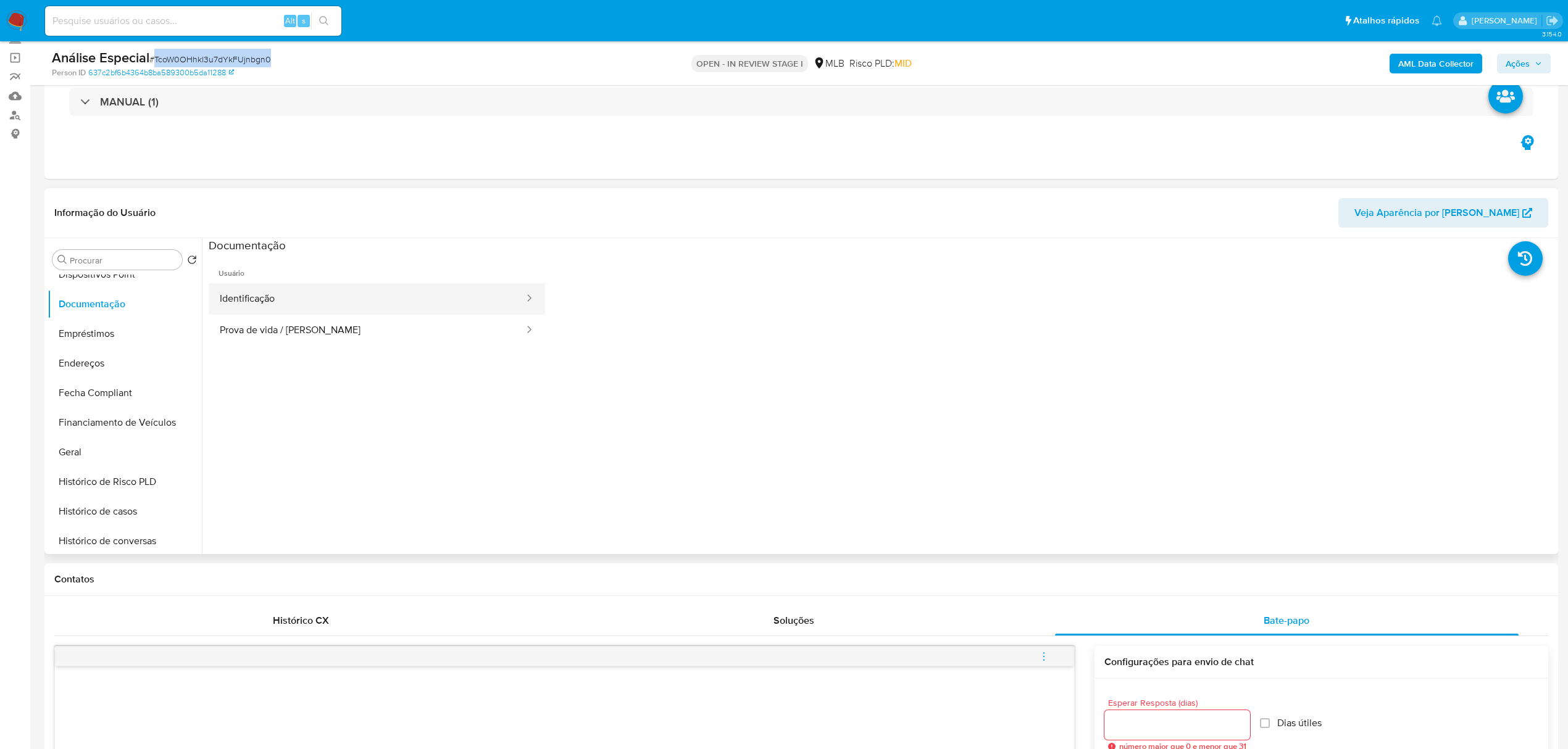
click at [316, 301] on button "Identificação" at bounding box center [367, 299] width 316 height 31
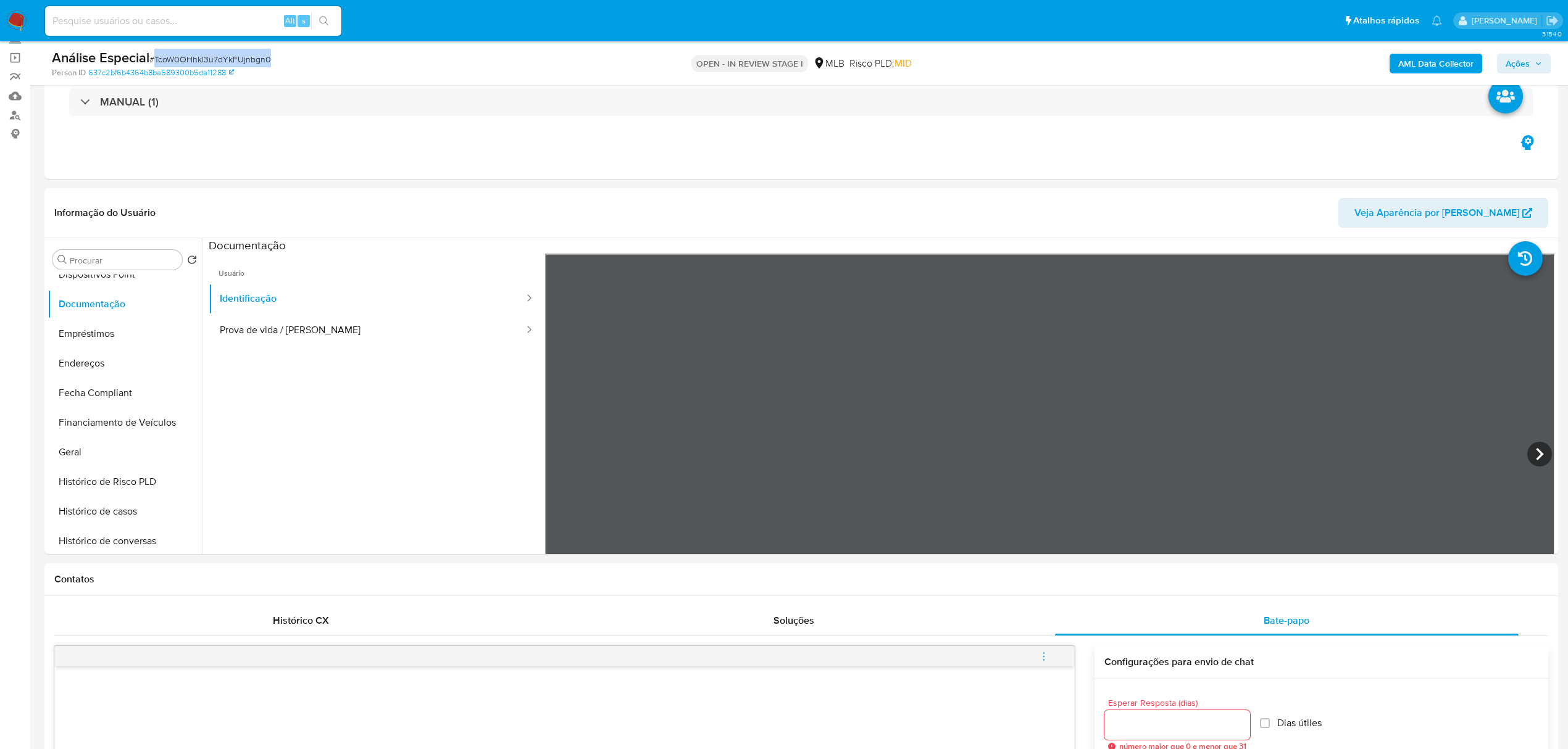
click at [270, 327] on button "Prova de vida / Selfie" at bounding box center [367, 330] width 316 height 31
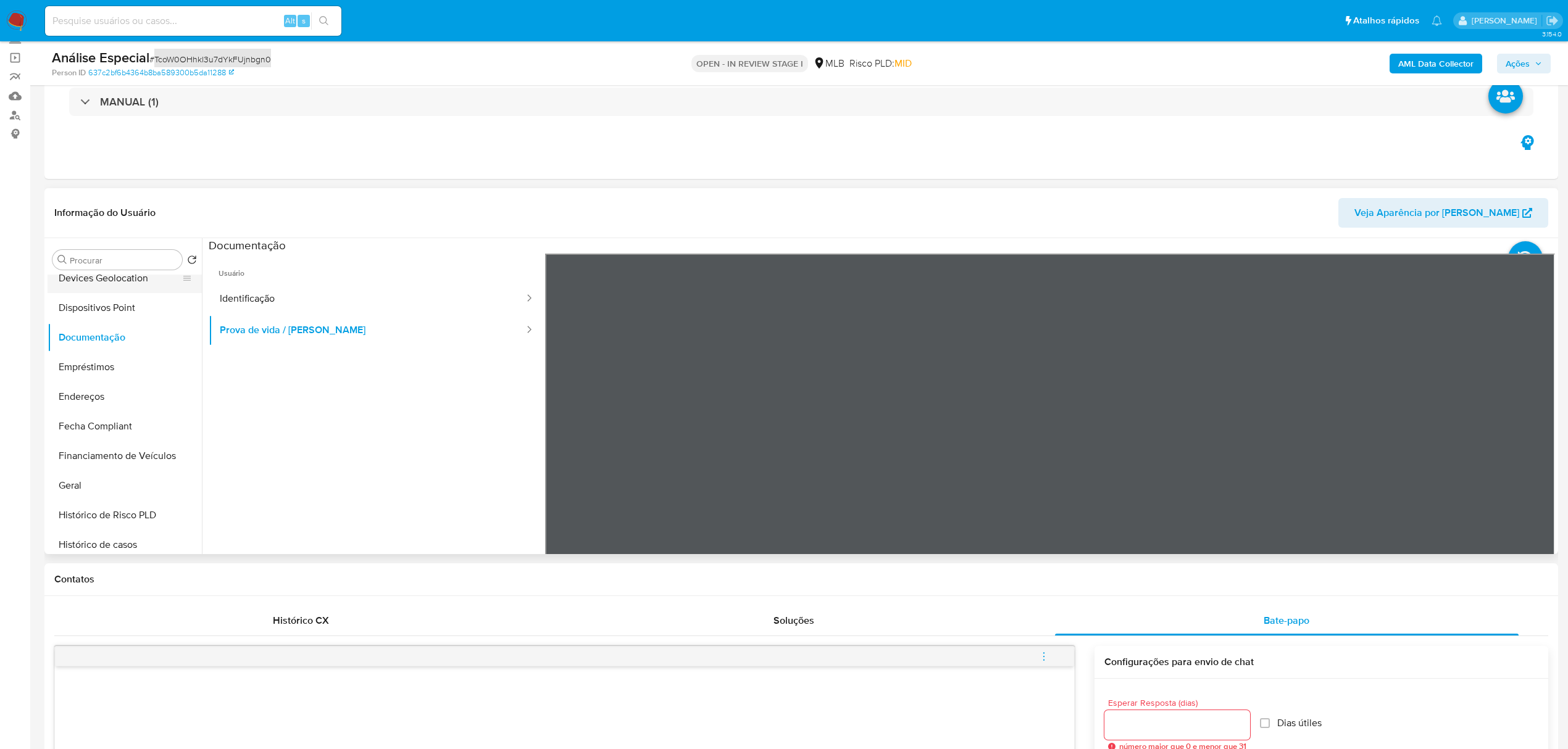
scroll to position [139, 0]
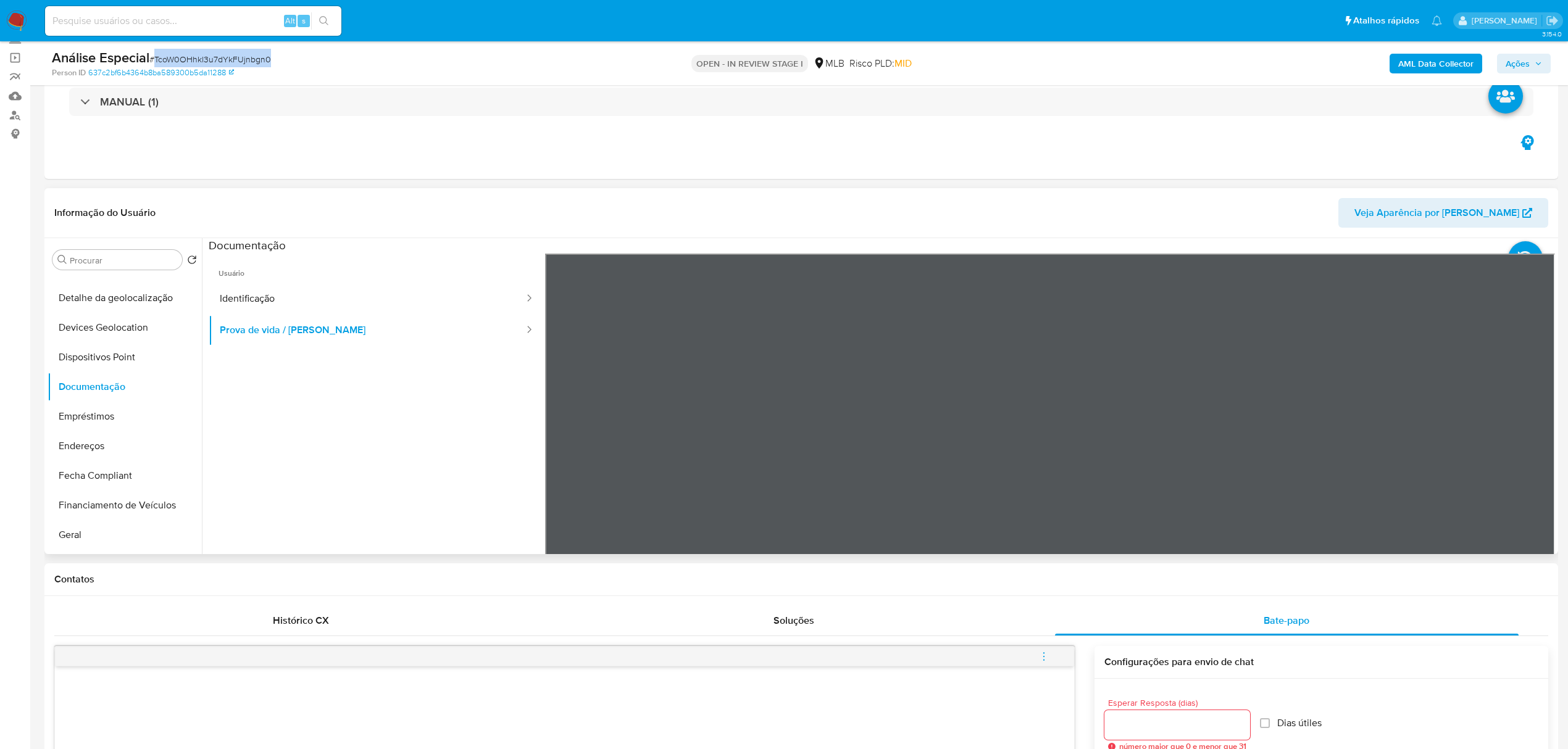
drag, startPoint x: 102, startPoint y: 356, endPoint x: 45, endPoint y: 362, distance: 57.3
click at [102, 356] on button "Dispositivos Point" at bounding box center [125, 357] width 154 height 29
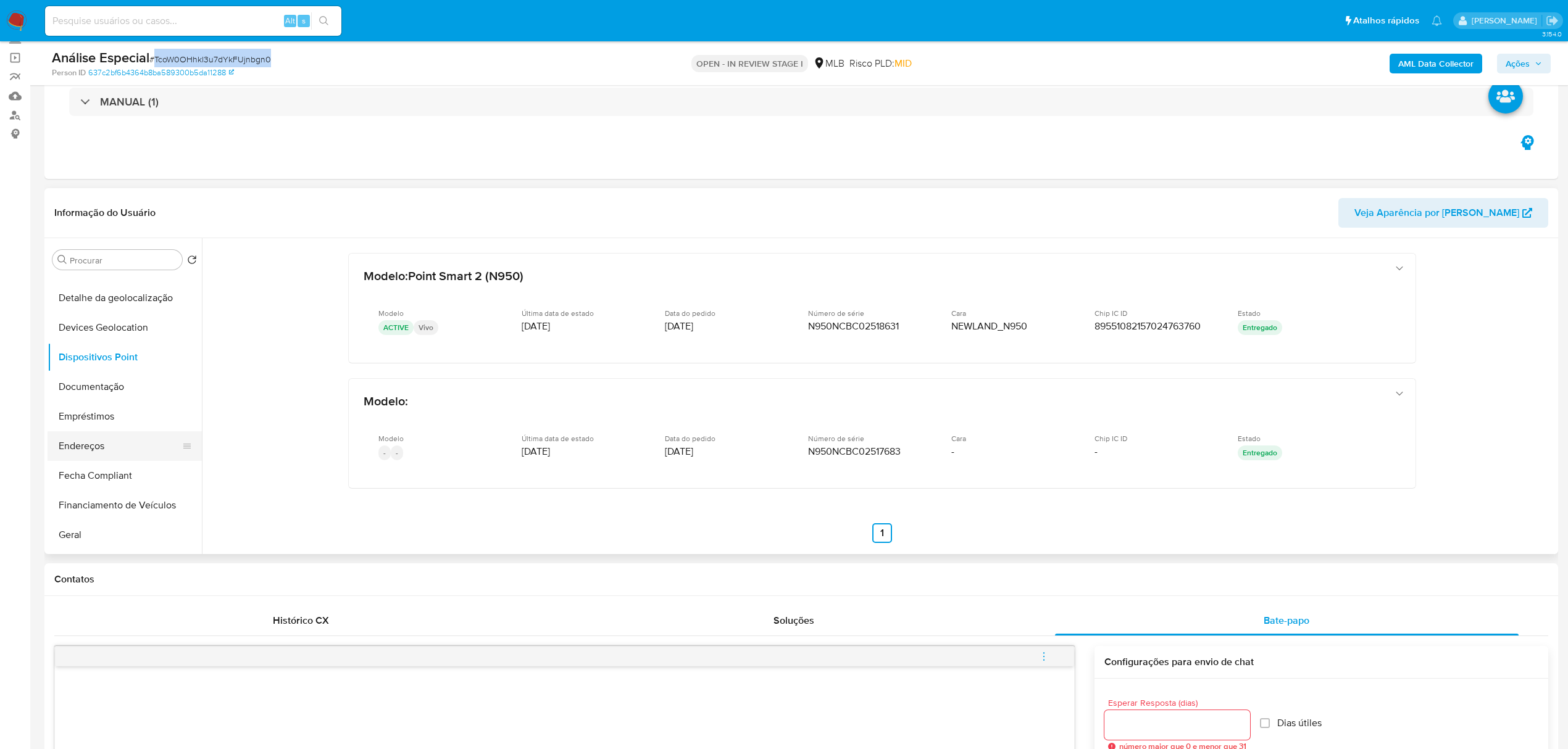
click at [105, 448] on button "Endereços" at bounding box center [120, 446] width 145 height 29
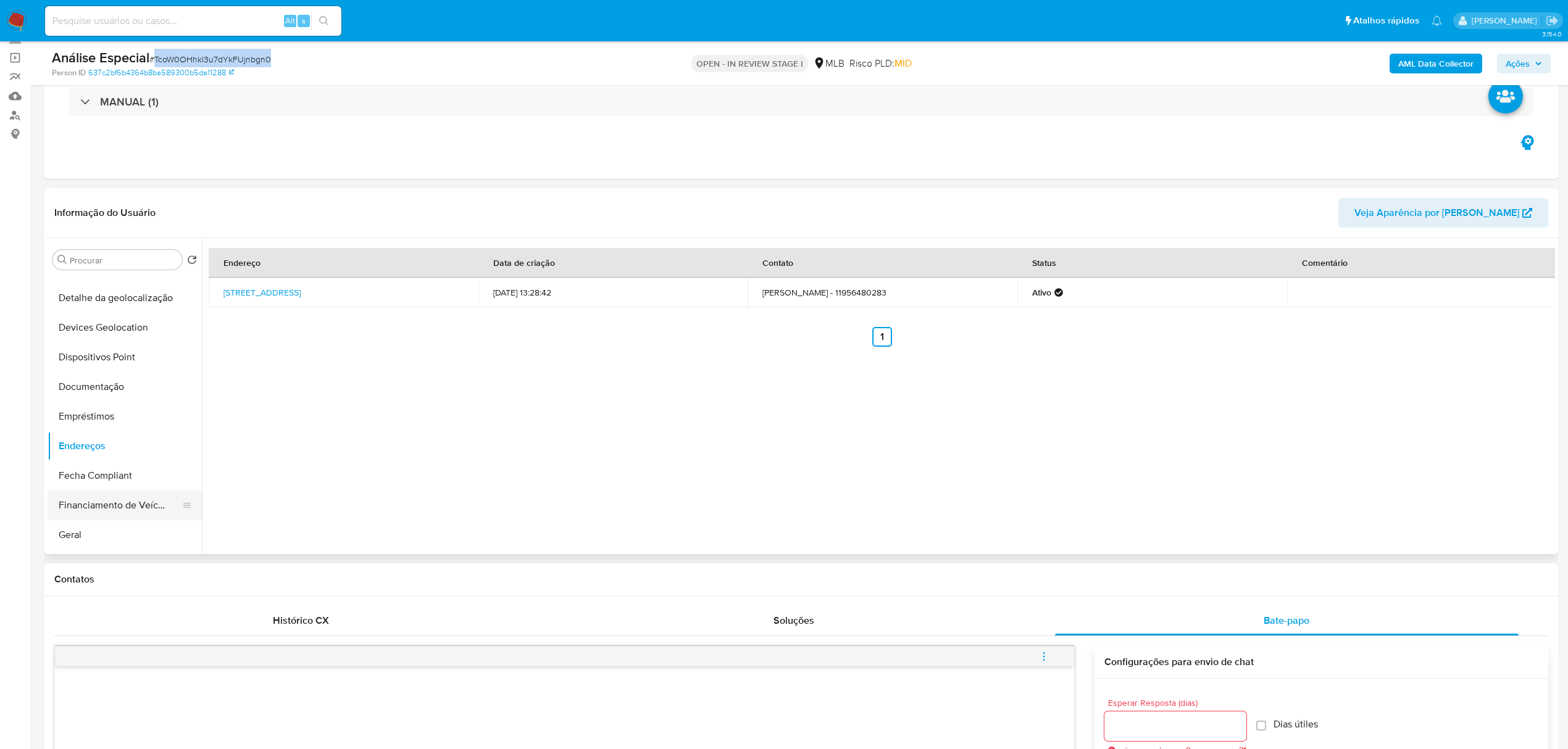
drag, startPoint x: 86, startPoint y: 526, endPoint x: 145, endPoint y: 498, distance: 65.3
click at [86, 526] on button "Geral" at bounding box center [125, 535] width 154 height 29
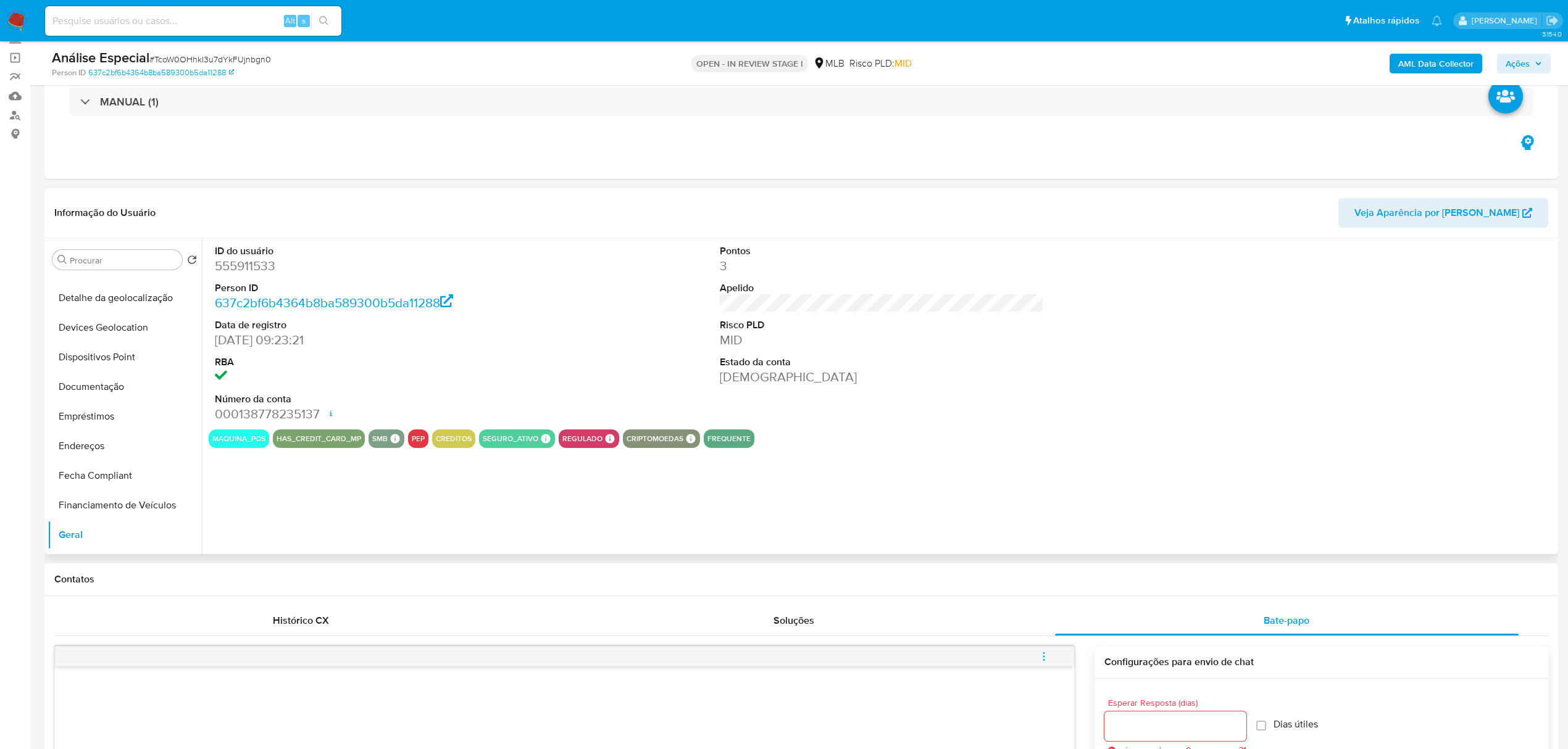
click at [255, 269] on dd "555911533" at bounding box center [376, 266] width 324 height 17
copy dd "555911533"
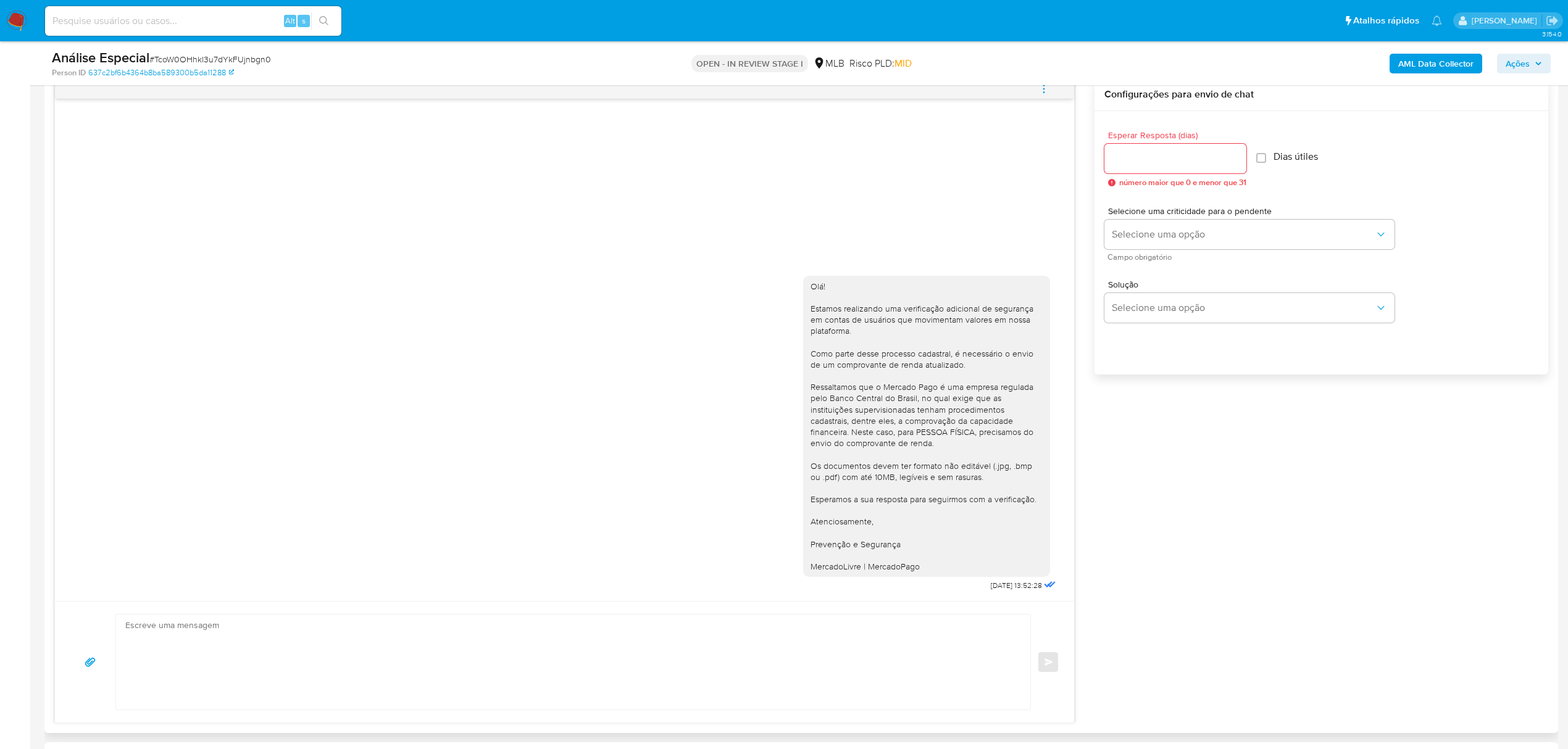
scroll to position [658, 0]
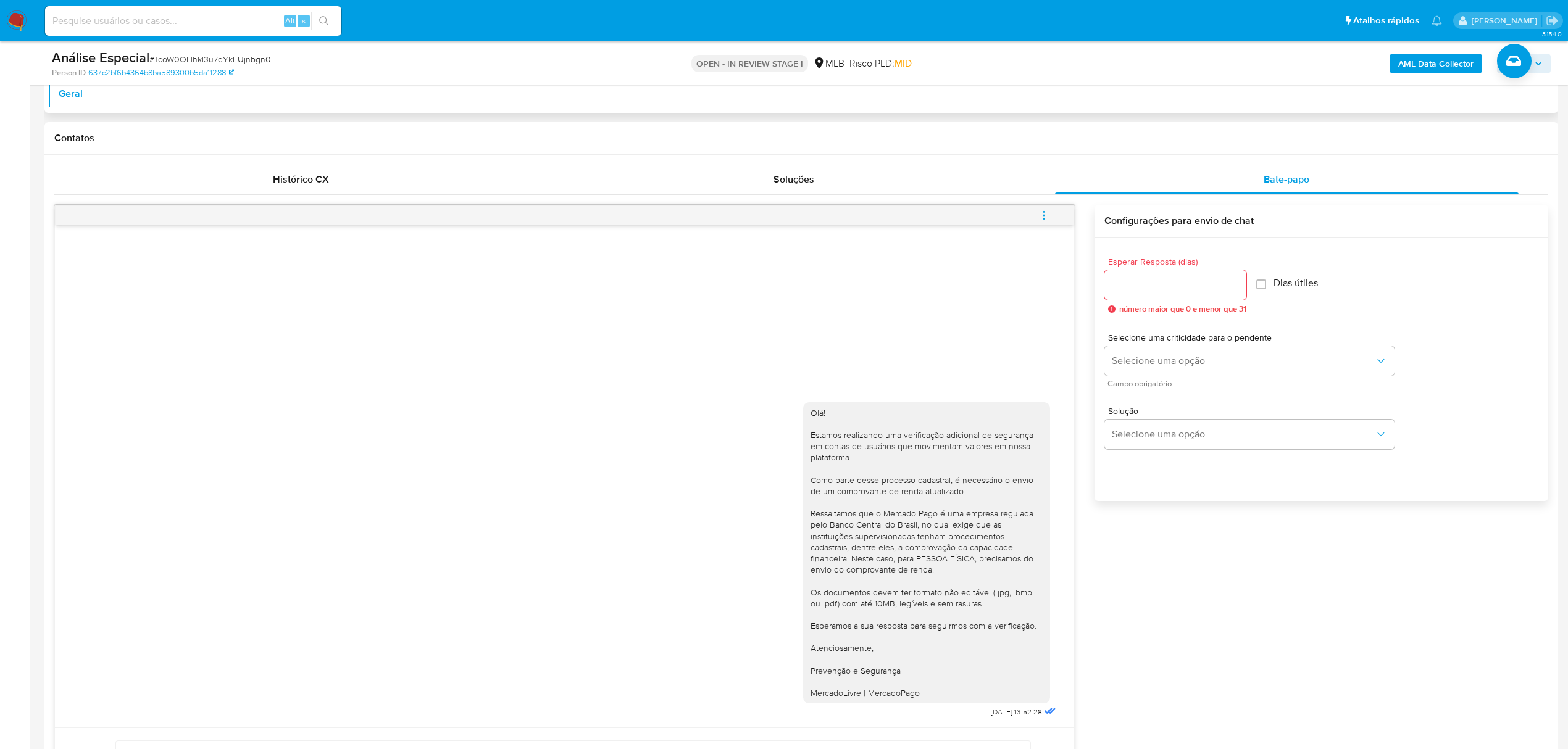
scroll to position [82, 0]
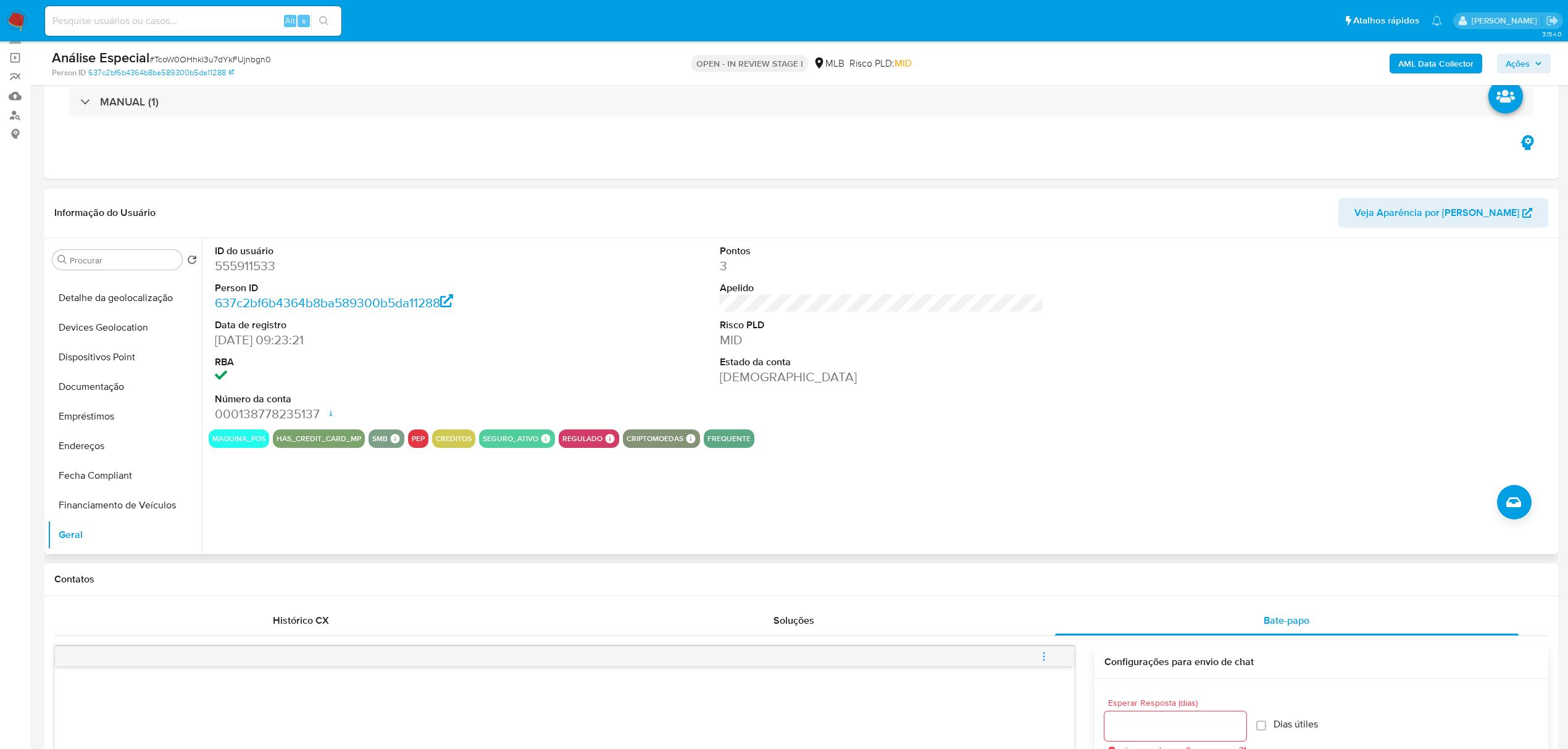
click at [280, 269] on dd "555911533" at bounding box center [376, 266] width 324 height 17
click at [255, 269] on dd "555911533" at bounding box center [376, 266] width 324 height 17
copy dd "555911533"
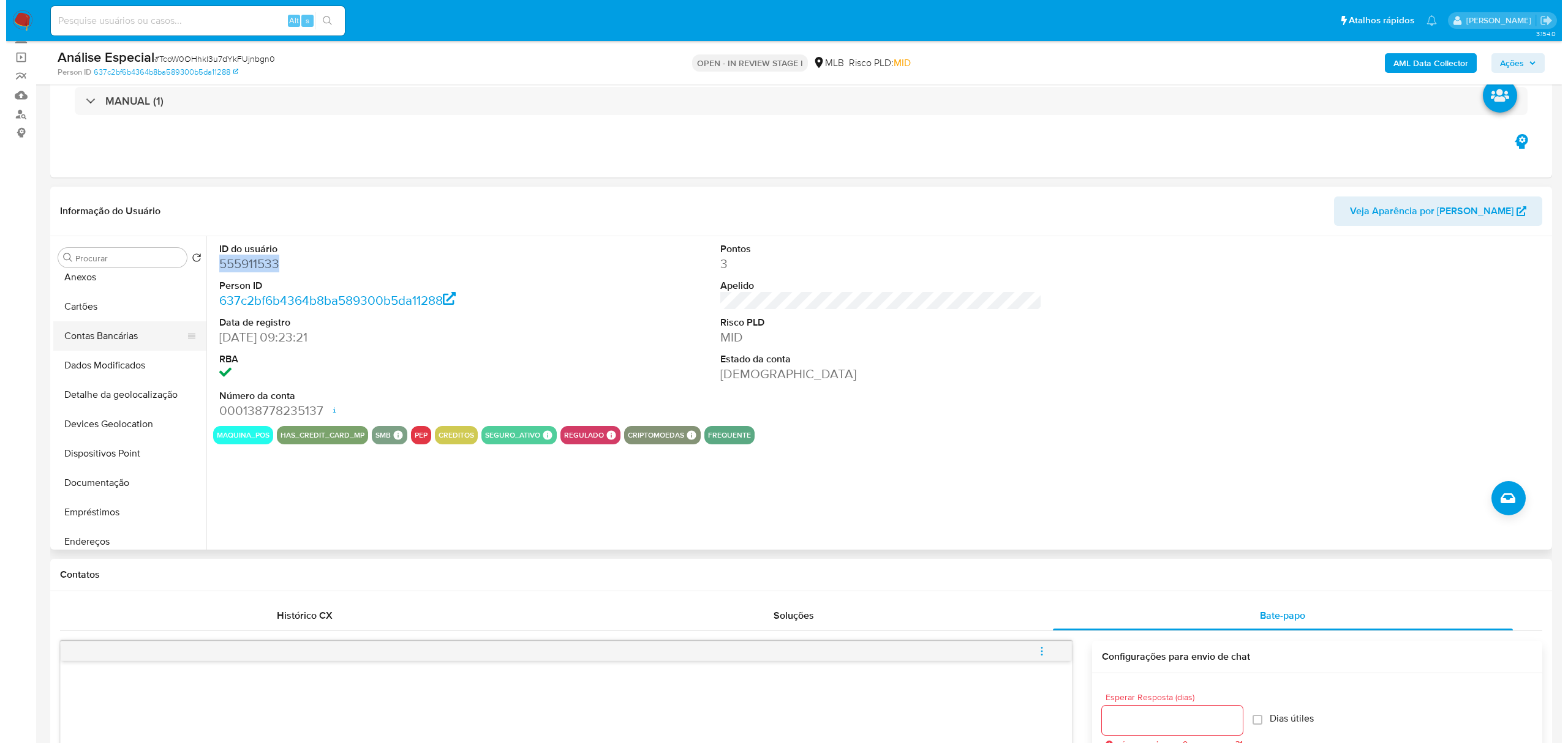
scroll to position [0, 0]
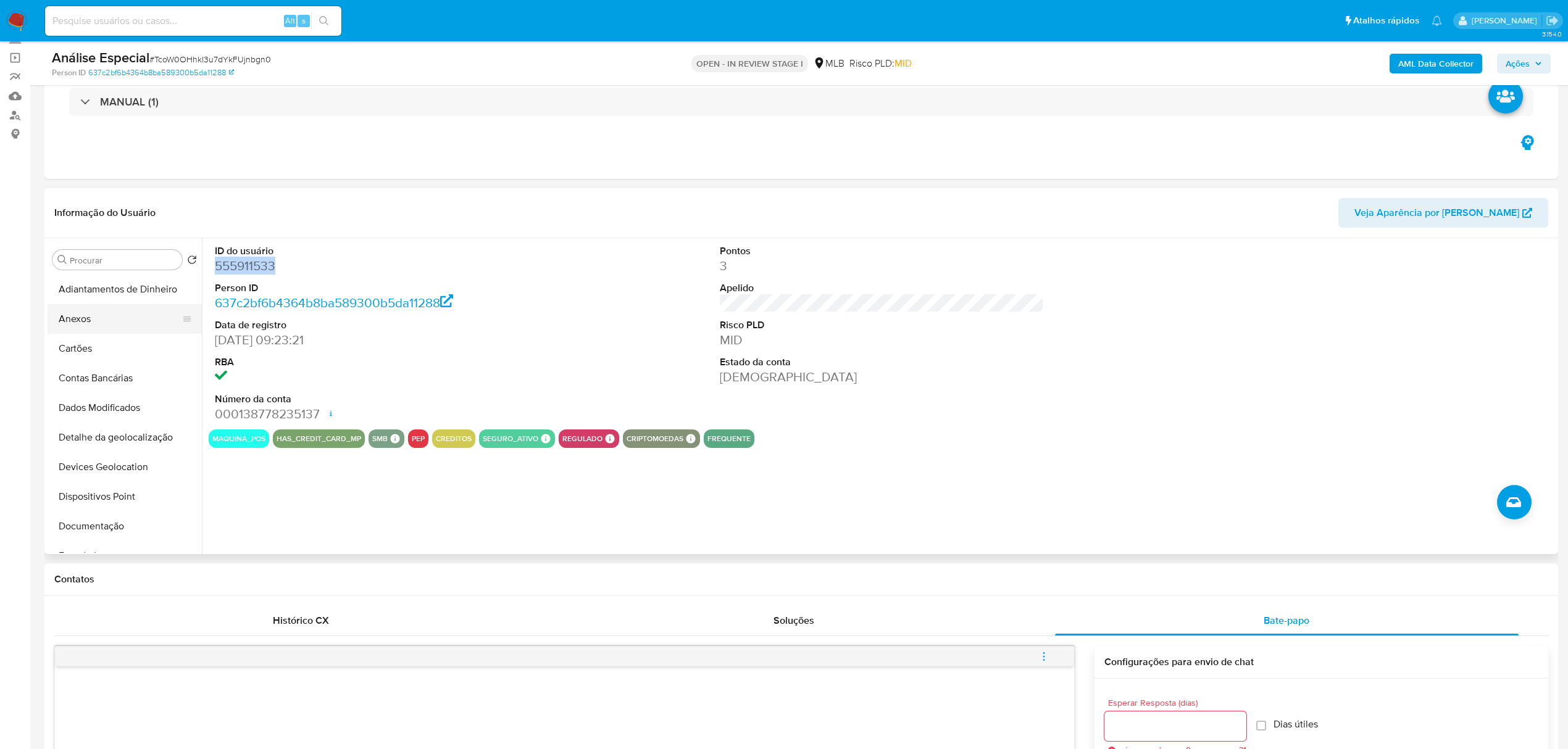
click at [117, 312] on button "Anexos" at bounding box center [120, 319] width 145 height 29
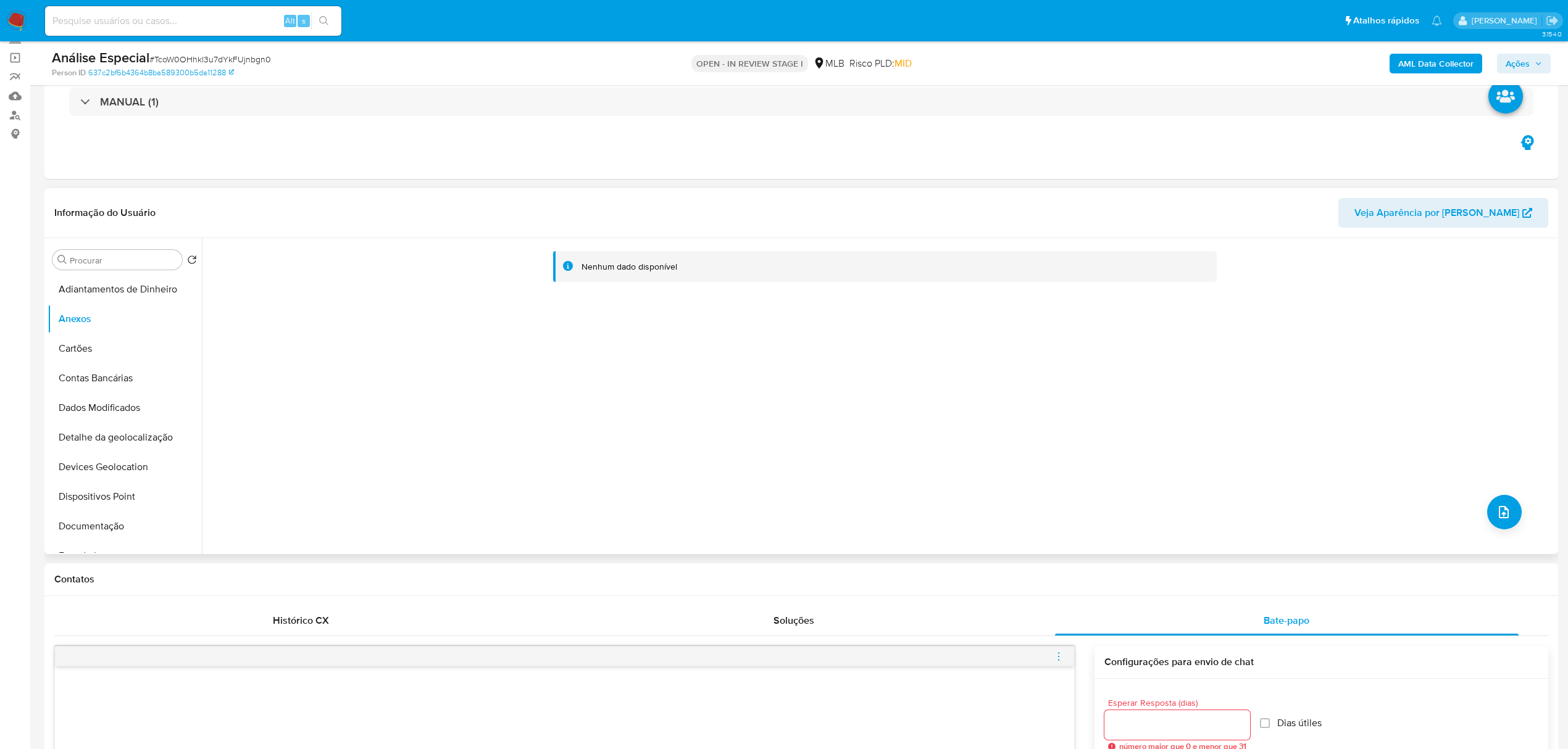
drag, startPoint x: 1458, startPoint y: 511, endPoint x: 1474, endPoint y: 511, distance: 16.0
click at [1461, 511] on div "Nenhum dado disponível" at bounding box center [878, 396] width 1353 height 316
click at [1529, 522] on div "Nenhum dado disponível" at bounding box center [878, 396] width 1353 height 316
click at [1508, 517] on button "upload-file" at bounding box center [1505, 513] width 35 height 35
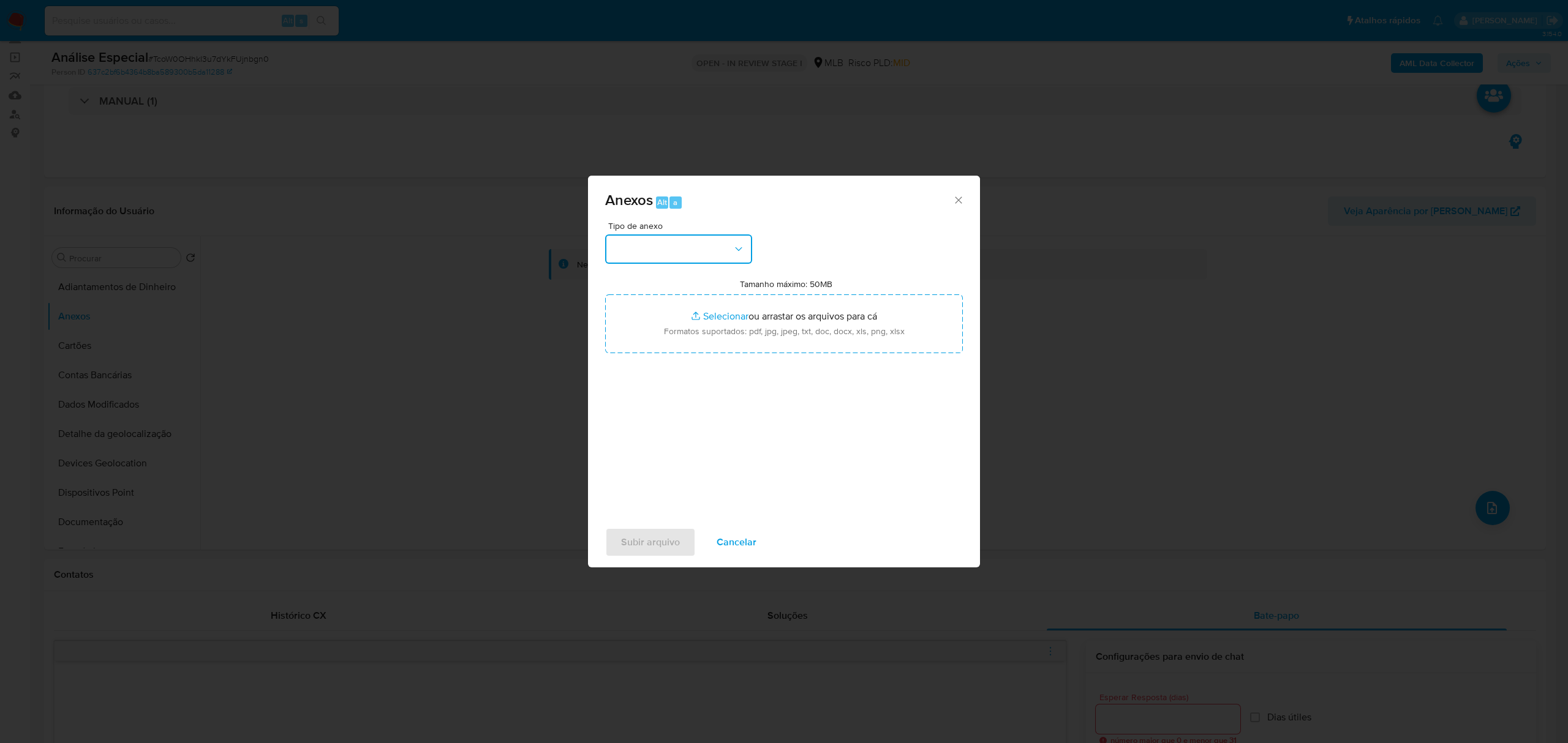
click at [672, 257] on button "button" at bounding box center [678, 249] width 147 height 29
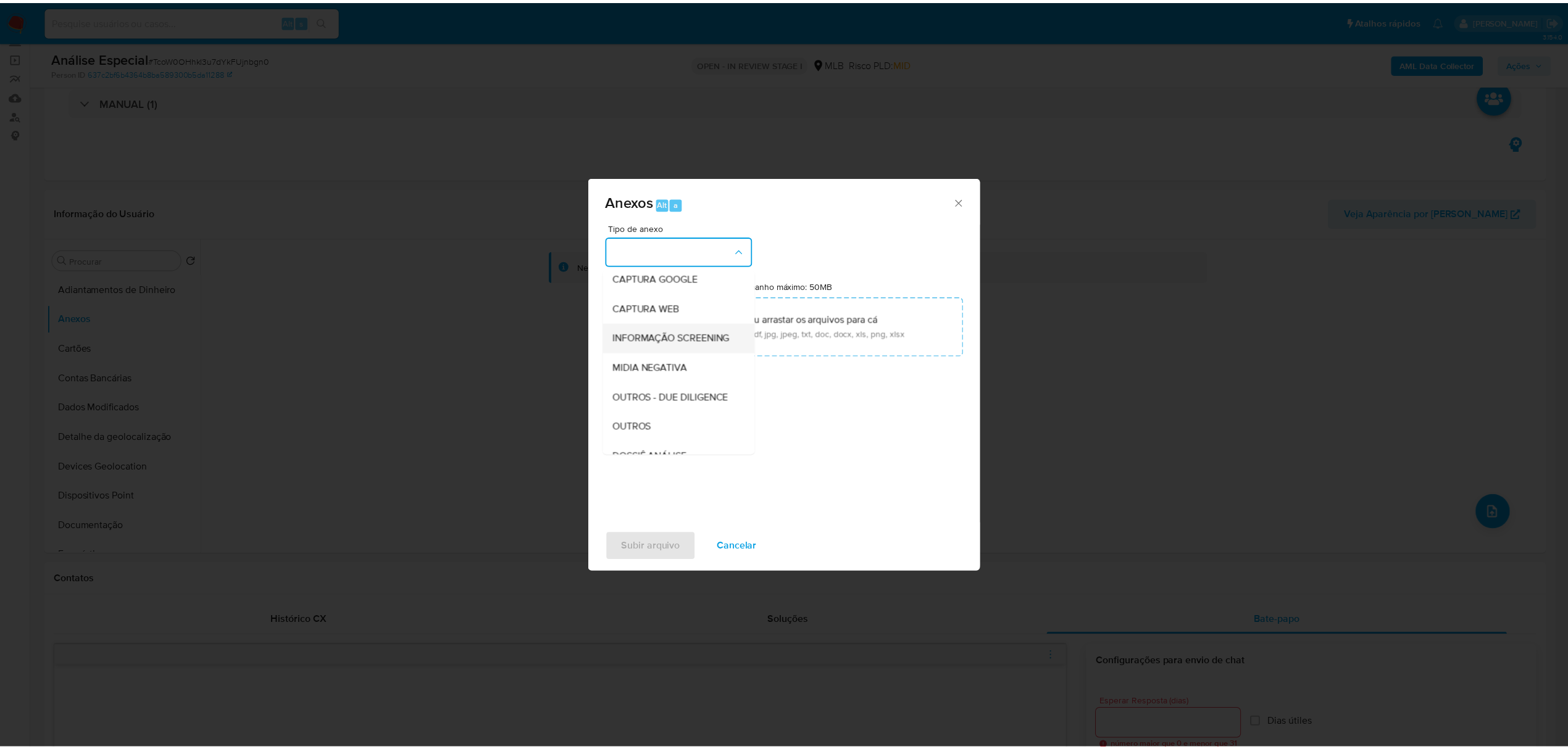
scroll to position [82, 0]
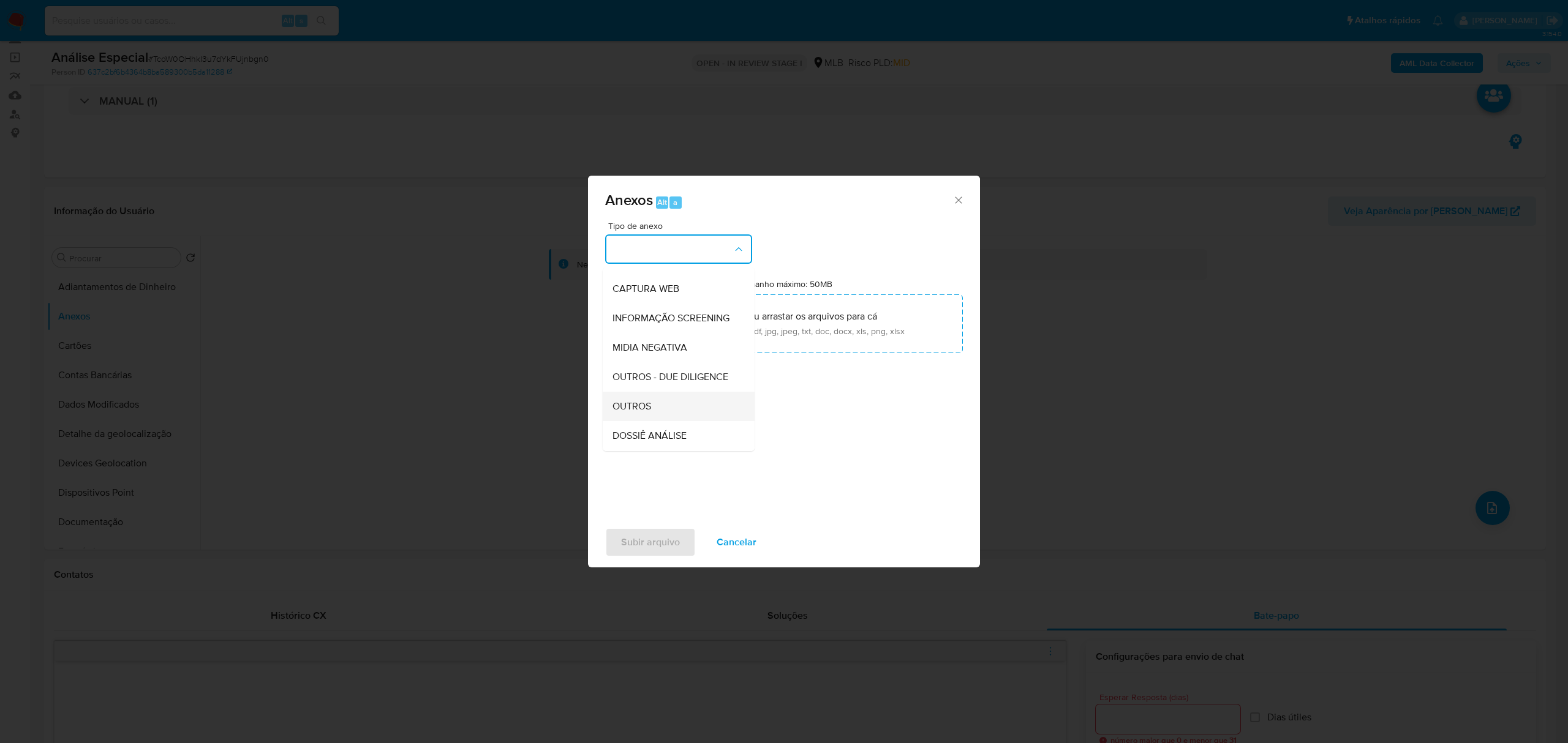
click at [622, 413] on span "OUTROS" at bounding box center [632, 406] width 39 height 12
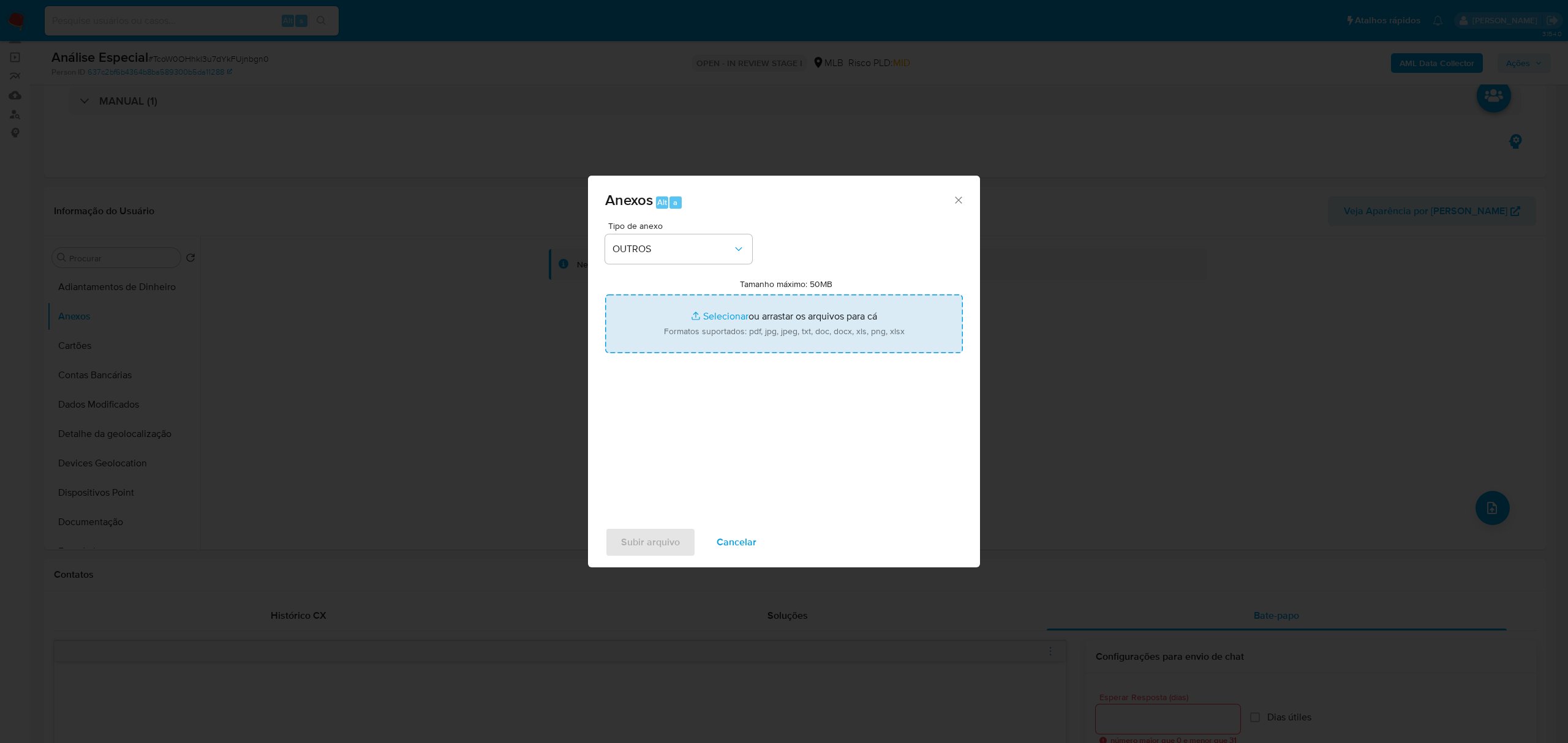
type input "C:\fakepath\Mulan 555911533_2025_08_13_09_11_45 FRANCISCO DE ALMEIDA ARAUJO.pdf"
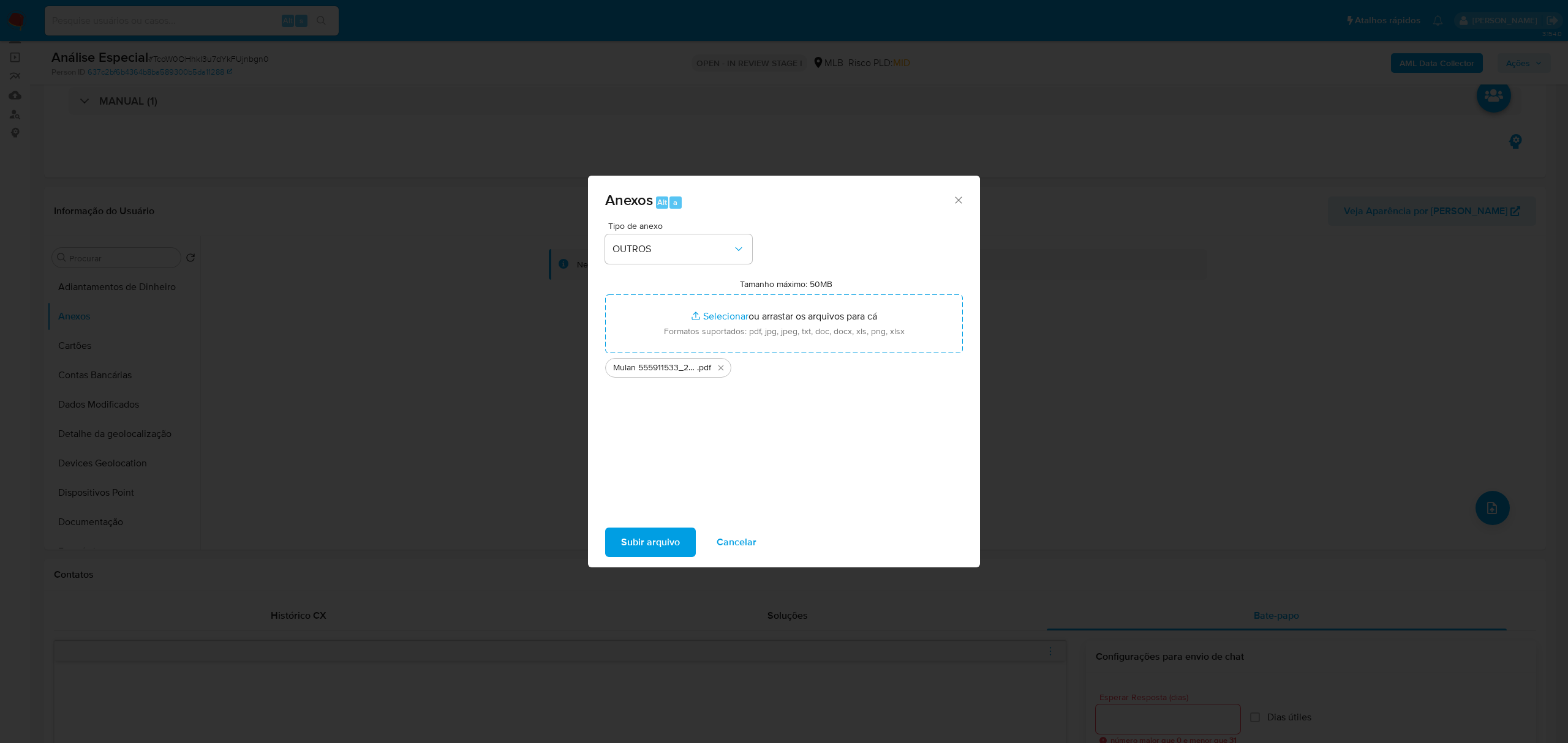
click at [660, 544] on span "Subir arquivo" at bounding box center [650, 542] width 59 height 27
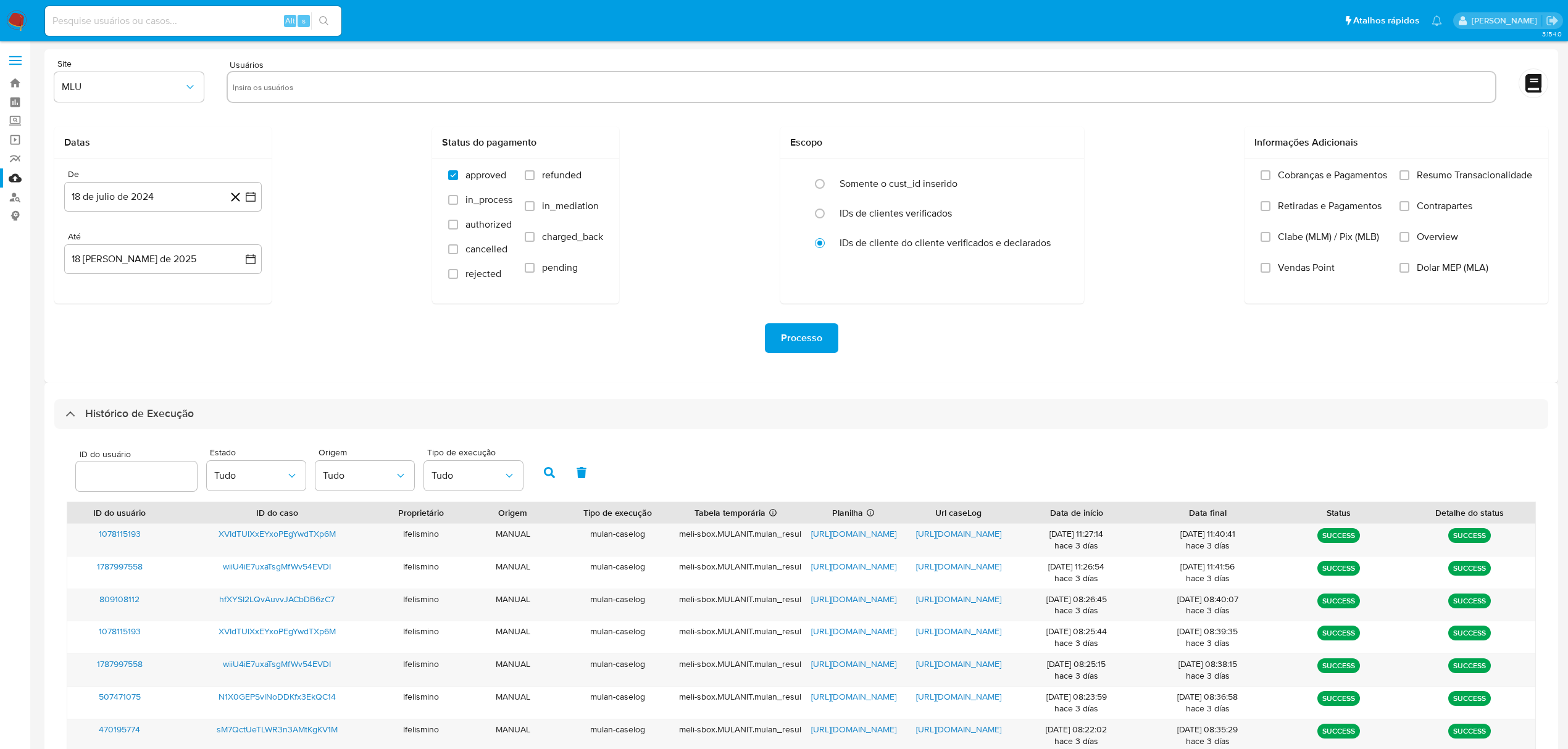
select select "50"
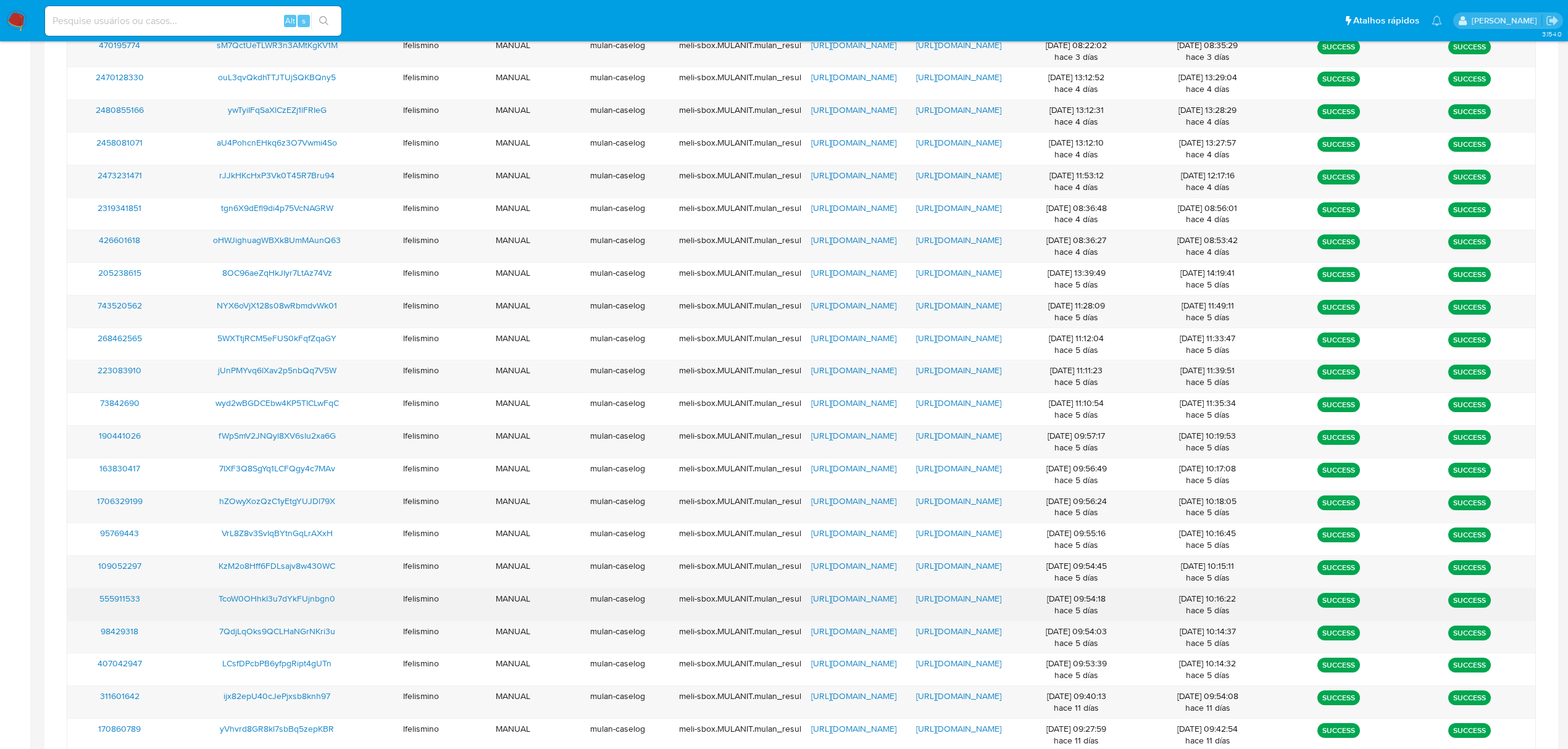
click at [979, 600] on span "https://docs.google.com/document/d/1SY-F4rfAERDoDg3i1OML-riS0EbDvHnpmi27tzeDwEk…" at bounding box center [959, 598] width 85 height 12
click at [862, 605] on span "https://docs.google.com/spreadsheets/d/1r7FeTilhn3EGV1-LqG9P_YoCbycMC38QpZ7UgL0…" at bounding box center [853, 598] width 85 height 12
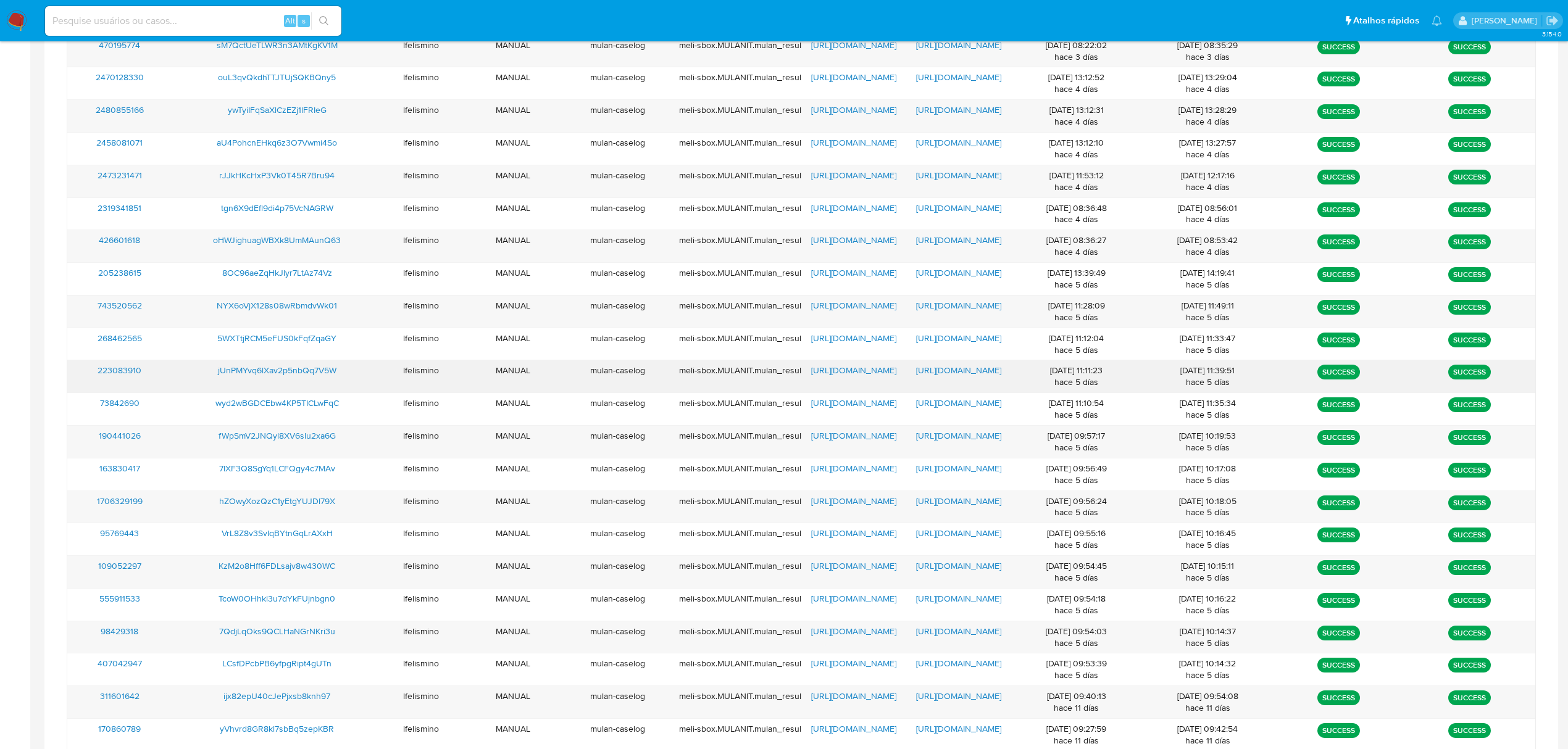
click at [916, 371] on span "https://docs.google.com/document/d/1vxkXv_VVHU038azNACfSeFL5pGcQS0_PR8ffTqgh8FM…" at bounding box center [959, 370] width 85 height 12
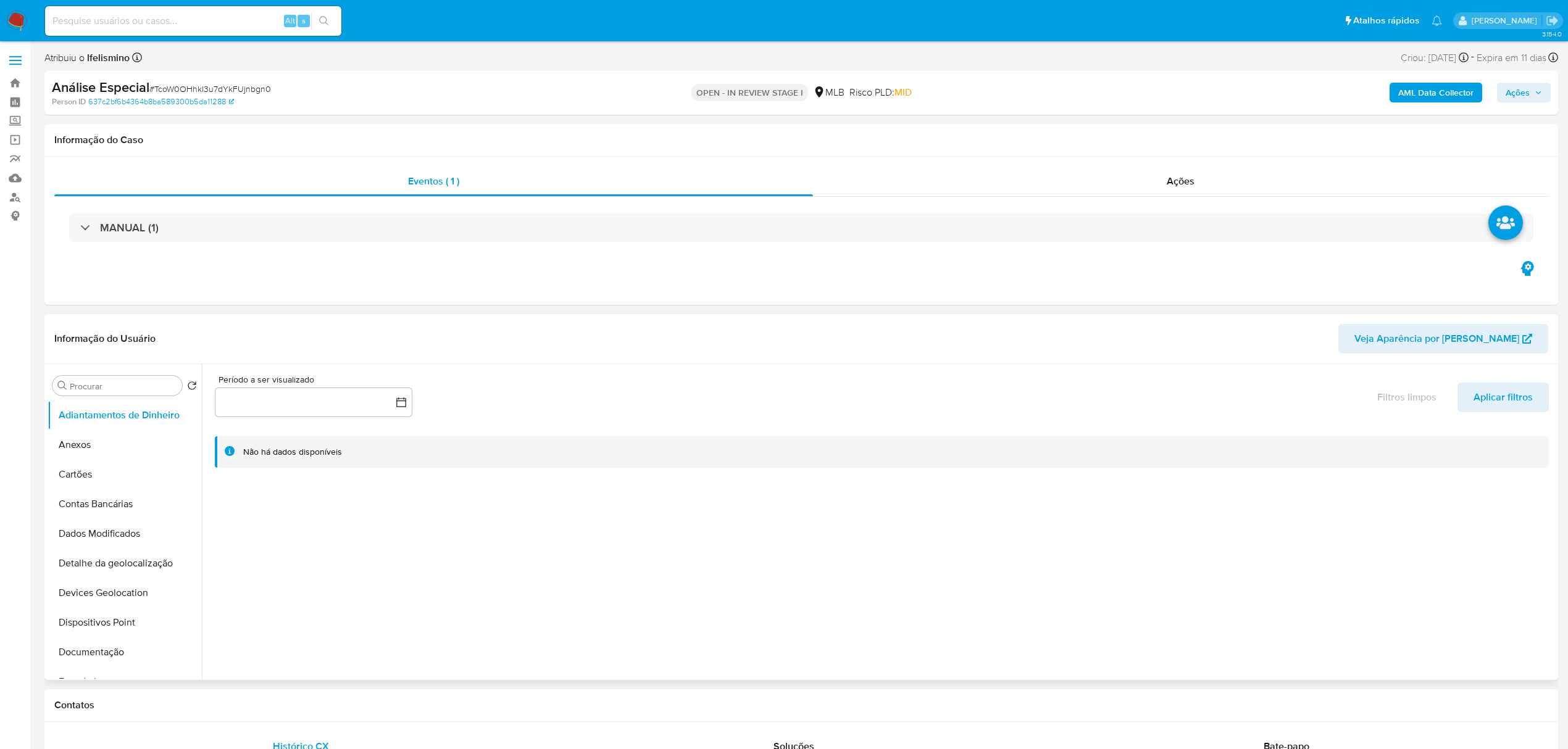
select select "10"
click at [137, 441] on button "Anexos" at bounding box center [120, 445] width 145 height 29
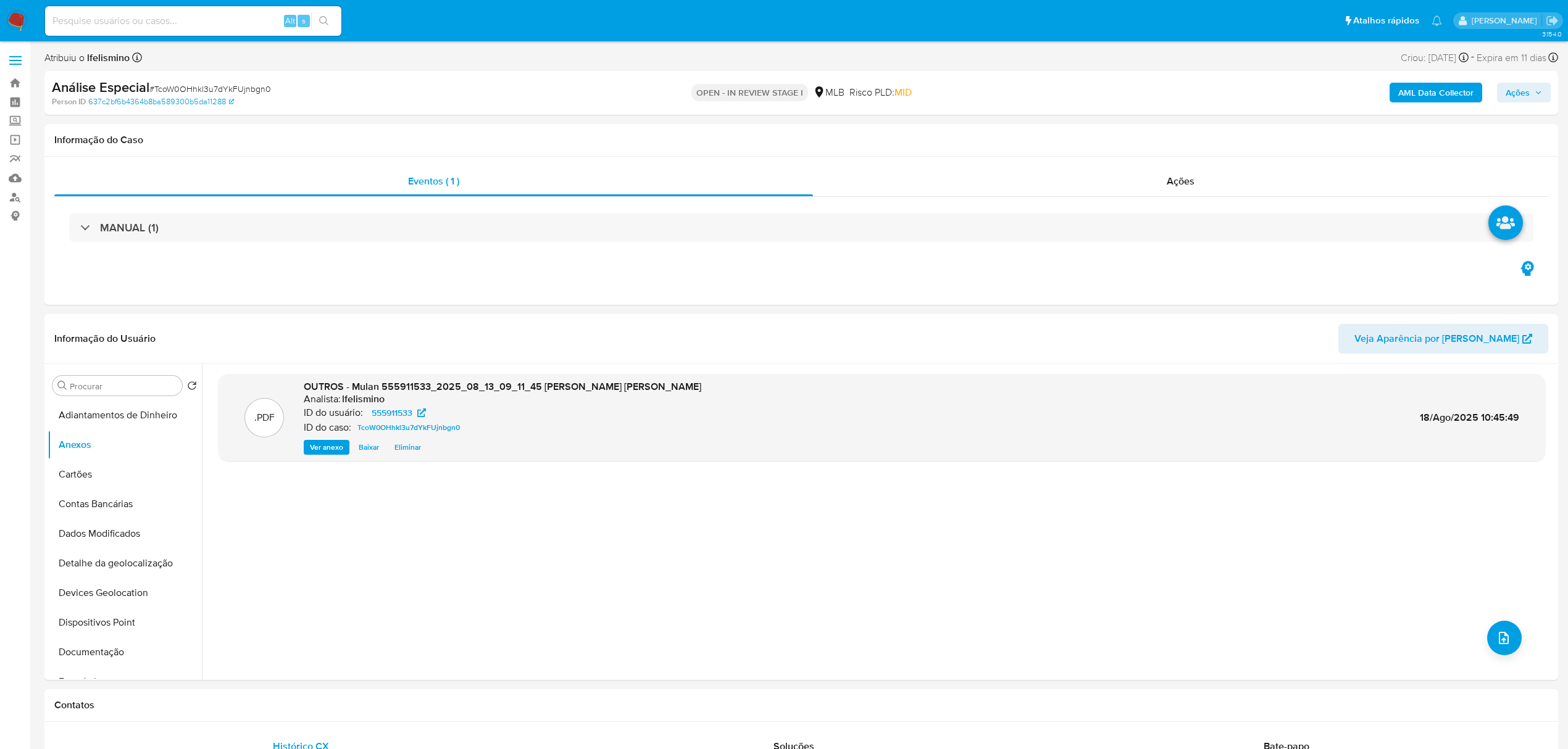
click at [1452, 92] on b "AML Data Collector" at bounding box center [1436, 92] width 75 height 19
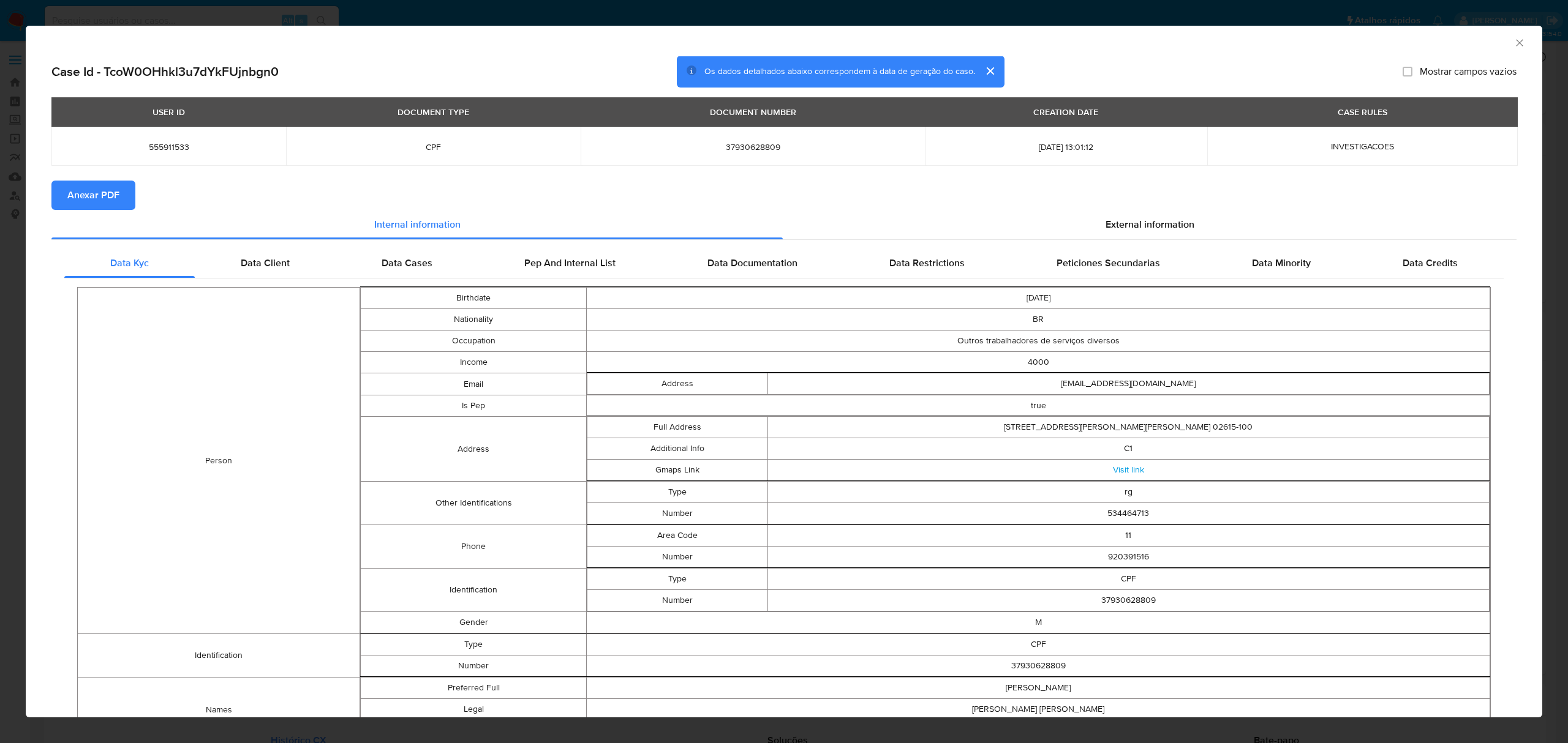
drag, startPoint x: 84, startPoint y: 197, endPoint x: 105, endPoint y: 199, distance: 21.1
click at [84, 197] on span "Anexar PDF" at bounding box center [93, 195] width 52 height 27
click at [1513, 43] on icon "Fechar a janela" at bounding box center [1519, 43] width 12 height 12
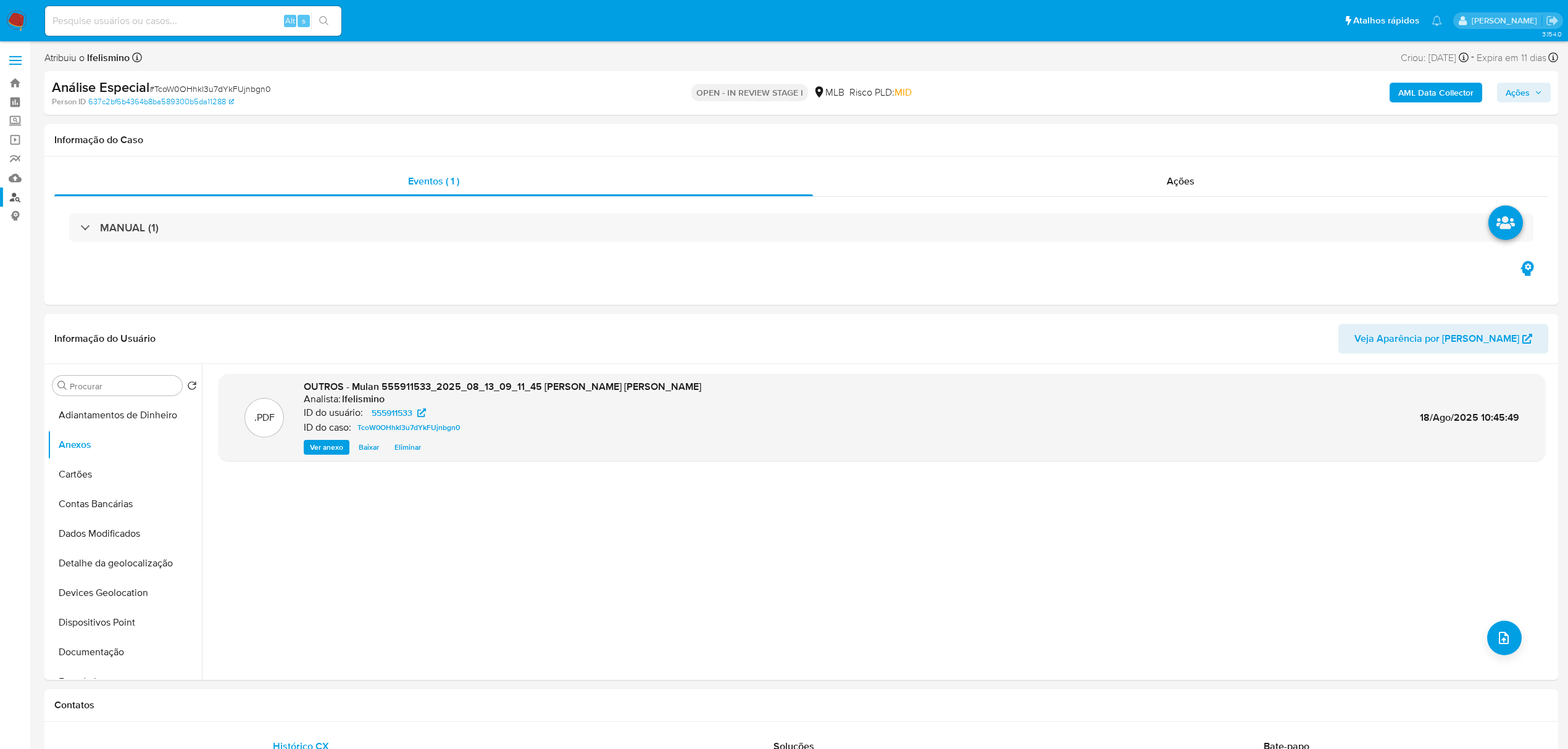
click at [17, 193] on link "Localizador de pessoas" at bounding box center [73, 197] width 147 height 19
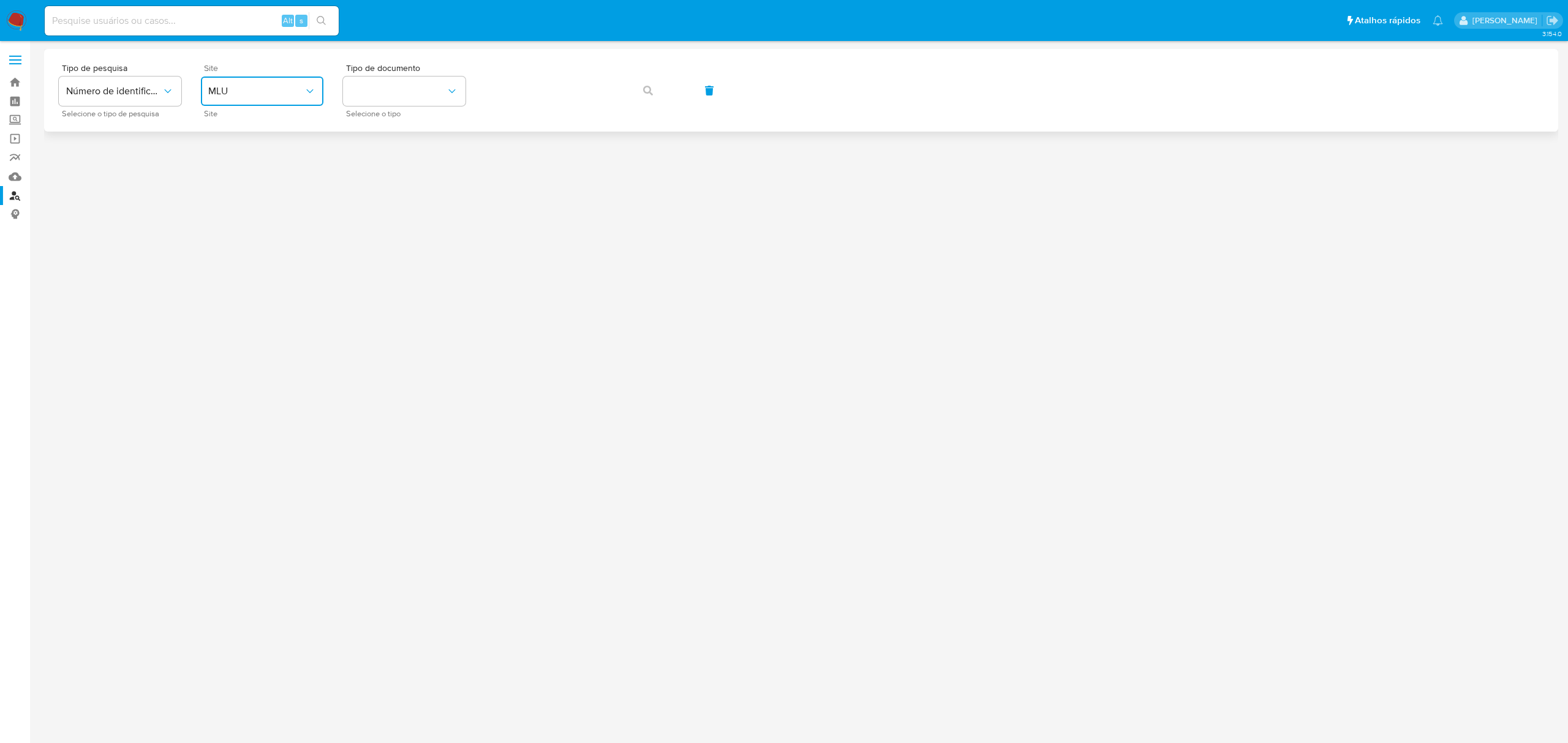
click at [267, 91] on span "MLU" at bounding box center [256, 91] width 96 height 12
drag, startPoint x: 265, startPoint y: 191, endPoint x: 350, endPoint y: 99, distance: 125.3
click at [265, 189] on div "MLB" at bounding box center [258, 183] width 100 height 29
drag, startPoint x: 360, startPoint y: 87, endPoint x: 365, endPoint y: 102, distance: 15.8
click at [362, 87] on button "identificationType" at bounding box center [404, 91] width 122 height 29
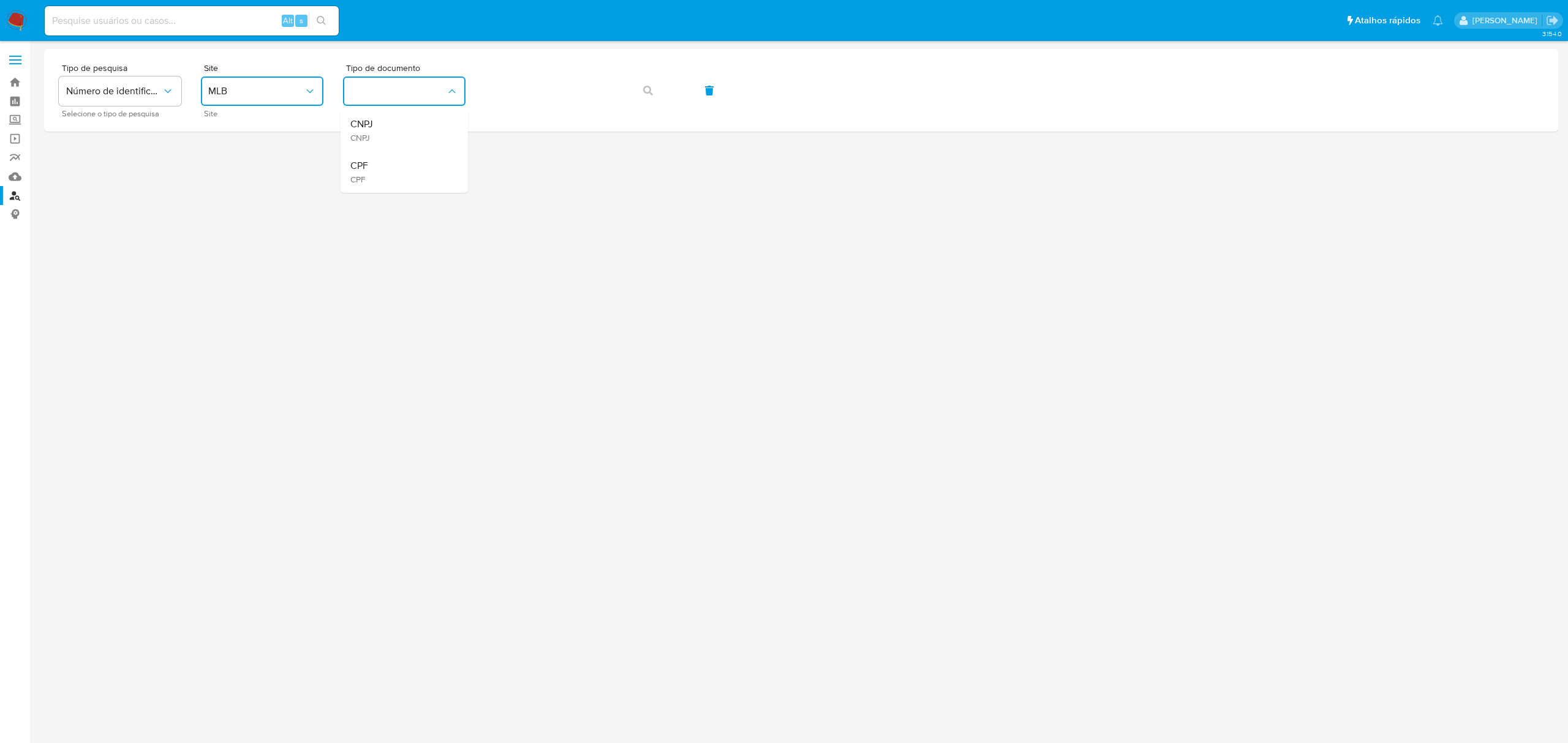
drag, startPoint x: 380, startPoint y: 169, endPoint x: 426, endPoint y: 152, distance: 49.0
click at [383, 169] on div "CPF CPF" at bounding box center [400, 171] width 100 height 42
click at [653, 84] on button "button" at bounding box center [648, 90] width 42 height 29
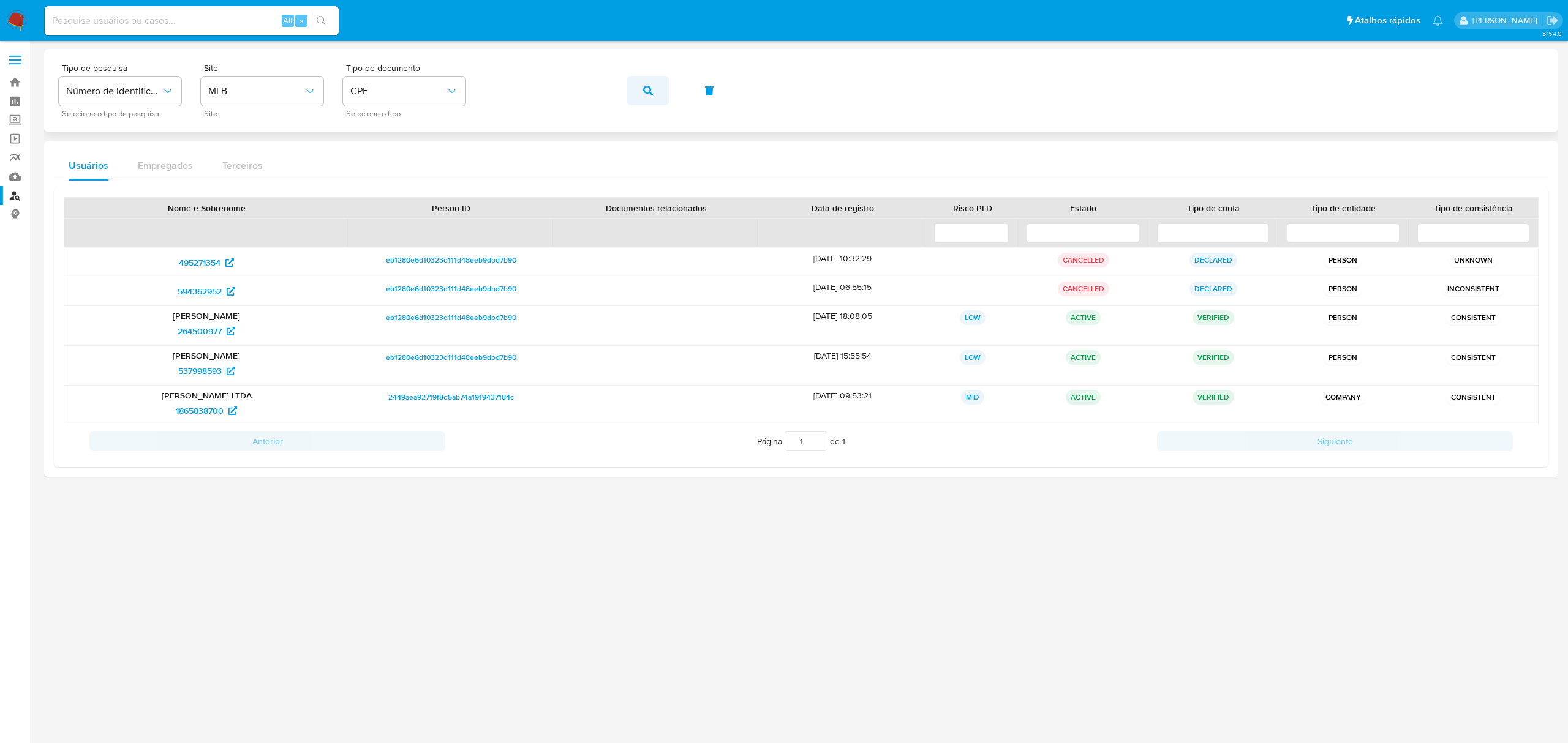
click at [640, 80] on button "button" at bounding box center [648, 90] width 42 height 29
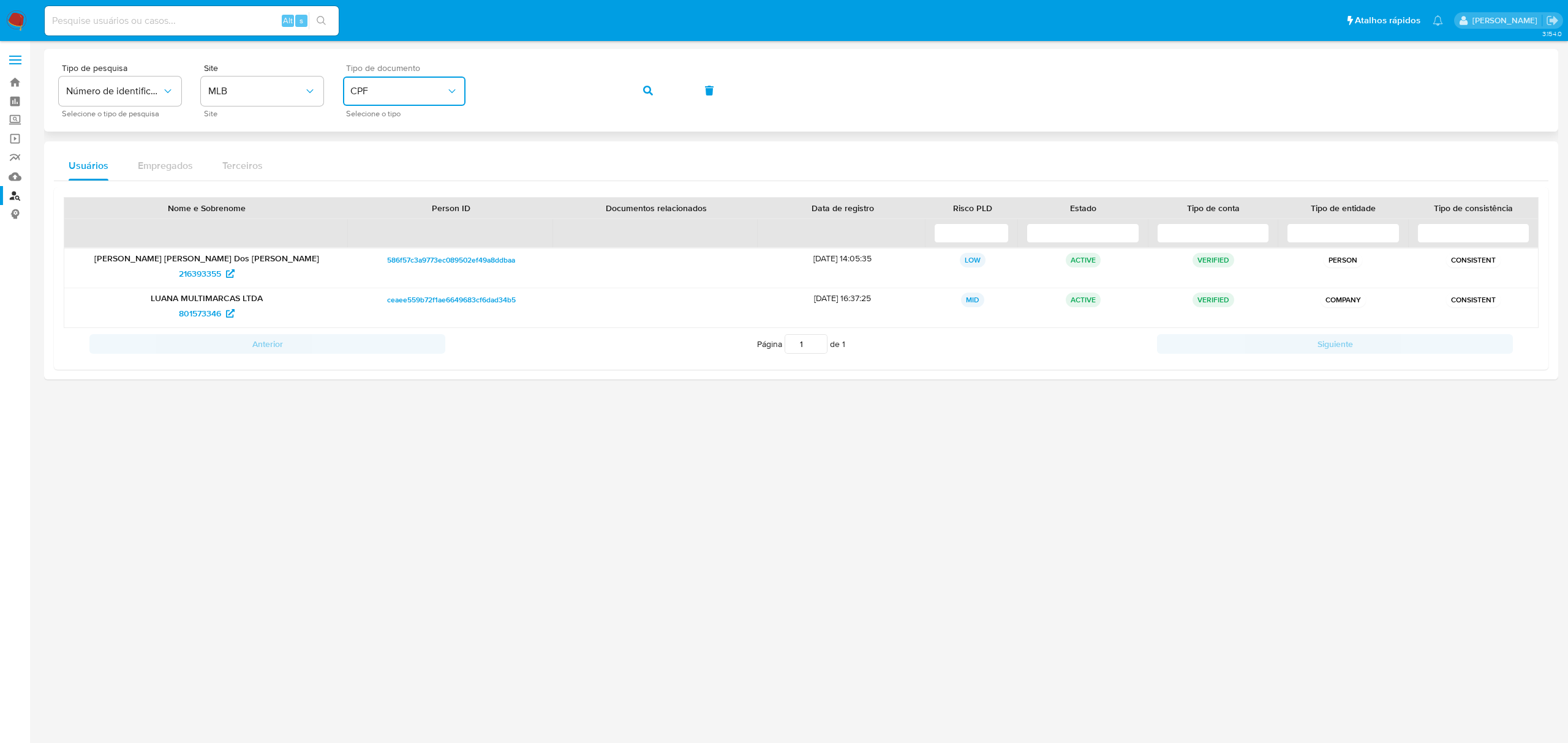
click at [406, 98] on button "CPF" at bounding box center [404, 91] width 122 height 29
click at [385, 167] on div "CPF CPF" at bounding box center [400, 171] width 100 height 42
drag, startPoint x: 430, startPoint y: 84, endPoint x: 428, endPoint y: 104, distance: 20.1
click at [432, 84] on button "CPF" at bounding box center [404, 91] width 122 height 29
click at [424, 110] on div "CNPJ CNPJ" at bounding box center [400, 130] width 100 height 42
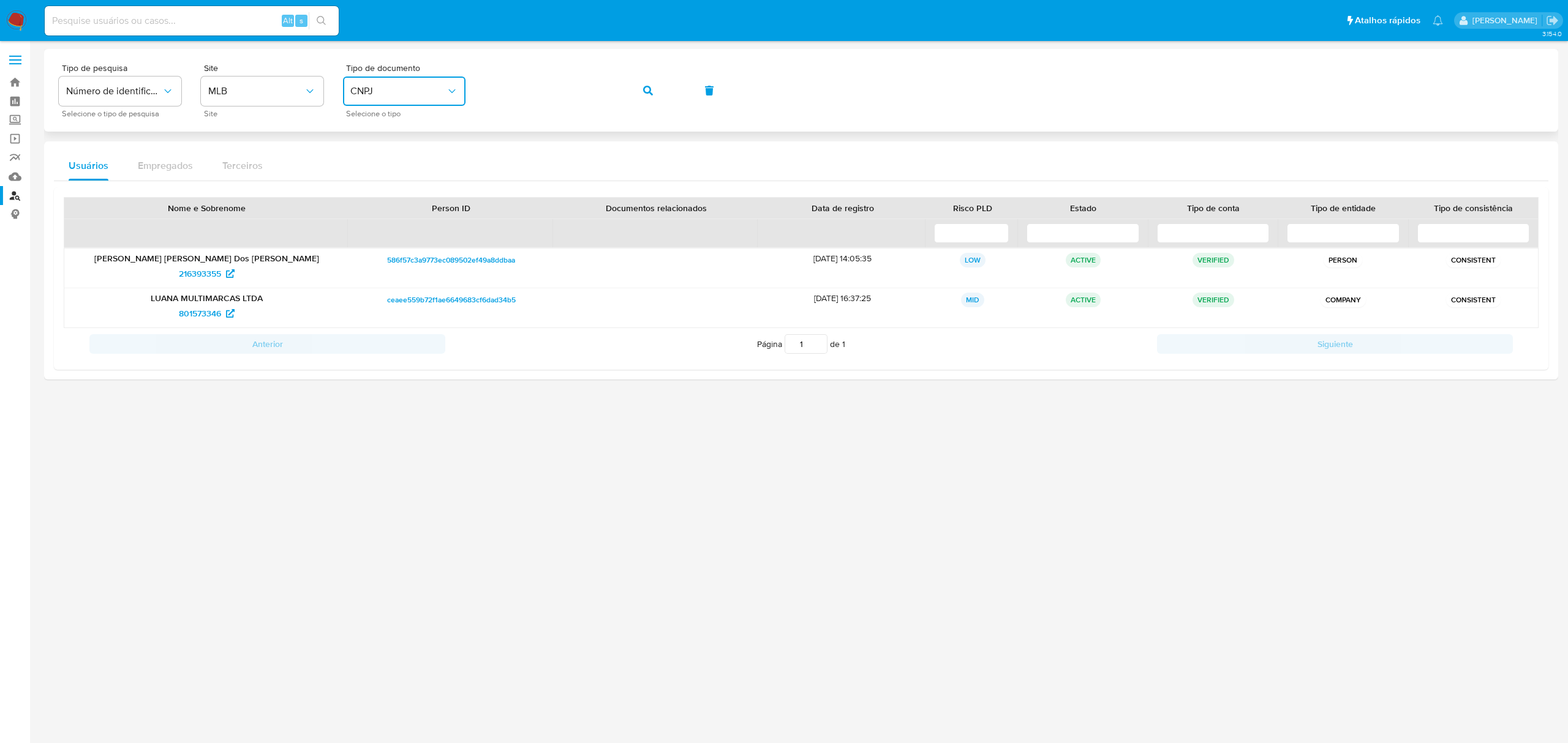
click at [652, 89] on icon "button" at bounding box center [648, 90] width 10 height 10
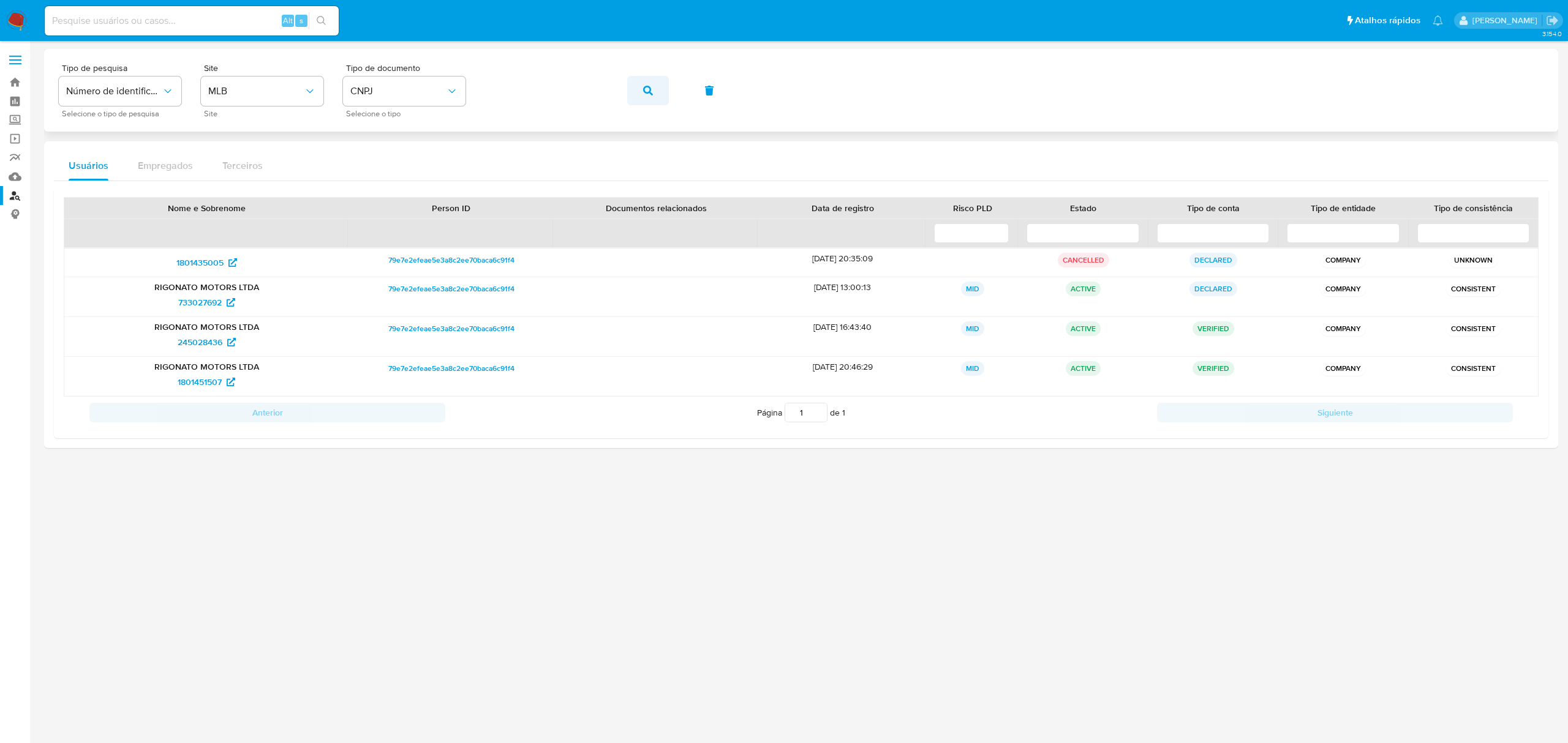
click at [636, 78] on button "button" at bounding box center [648, 90] width 42 height 29
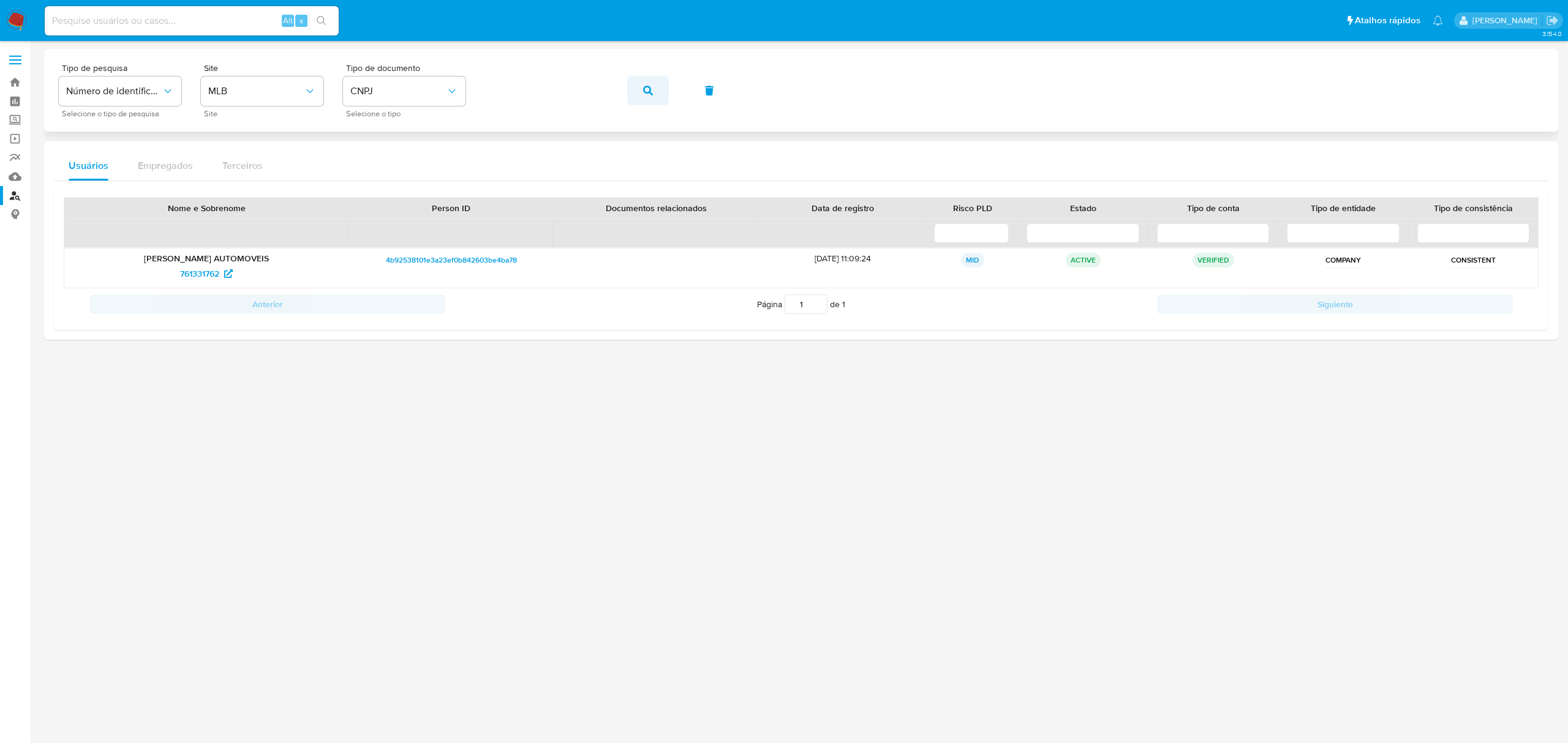
click at [638, 89] on button "button" at bounding box center [648, 90] width 42 height 29
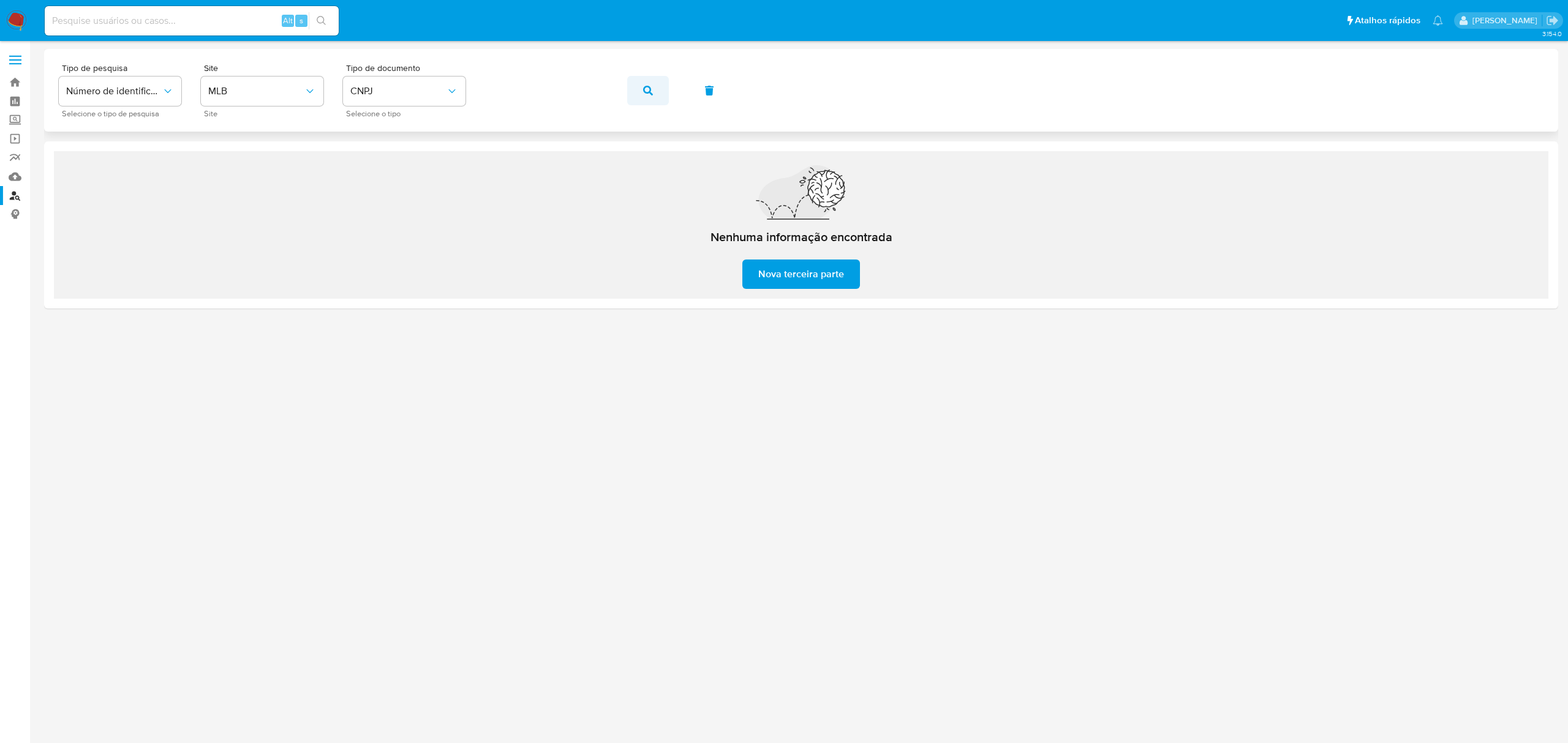
click at [643, 86] on icon "button" at bounding box center [648, 90] width 10 height 10
click at [414, 90] on span "CNPJ" at bounding box center [398, 91] width 96 height 12
click at [375, 169] on div "CPF CPF" at bounding box center [400, 171] width 100 height 42
click at [650, 99] on span "button" at bounding box center [648, 90] width 10 height 27
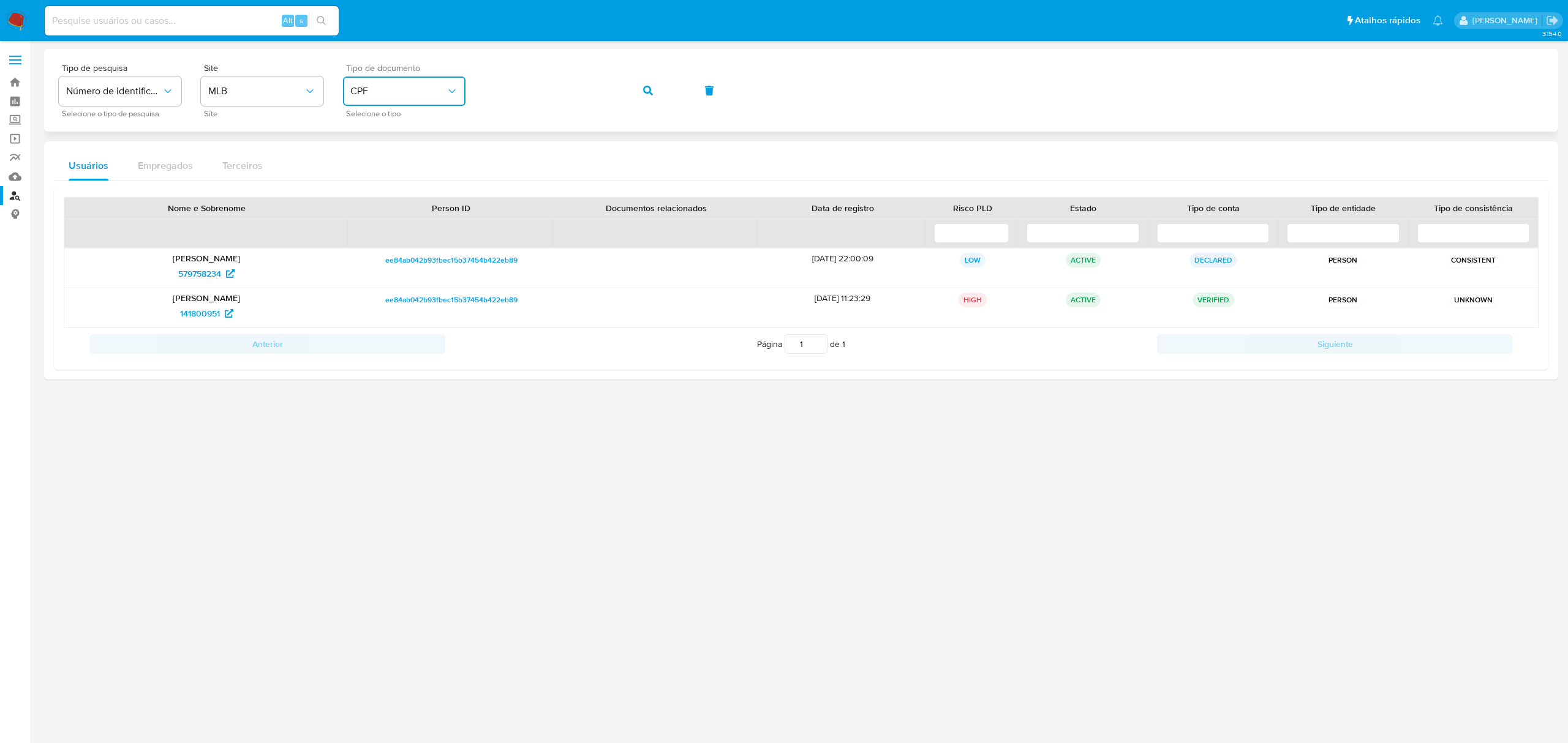
click at [415, 94] on span "CPF" at bounding box center [398, 91] width 96 height 12
click at [413, 125] on div "CNPJ CNPJ" at bounding box center [400, 130] width 100 height 42
click at [668, 89] on div "Tipo de pesquisa Número de identificação Selecione o tipo de pesquisa Site MLB …" at bounding box center [801, 90] width 1484 height 53
click at [638, 86] on button "button" at bounding box center [648, 90] width 42 height 29
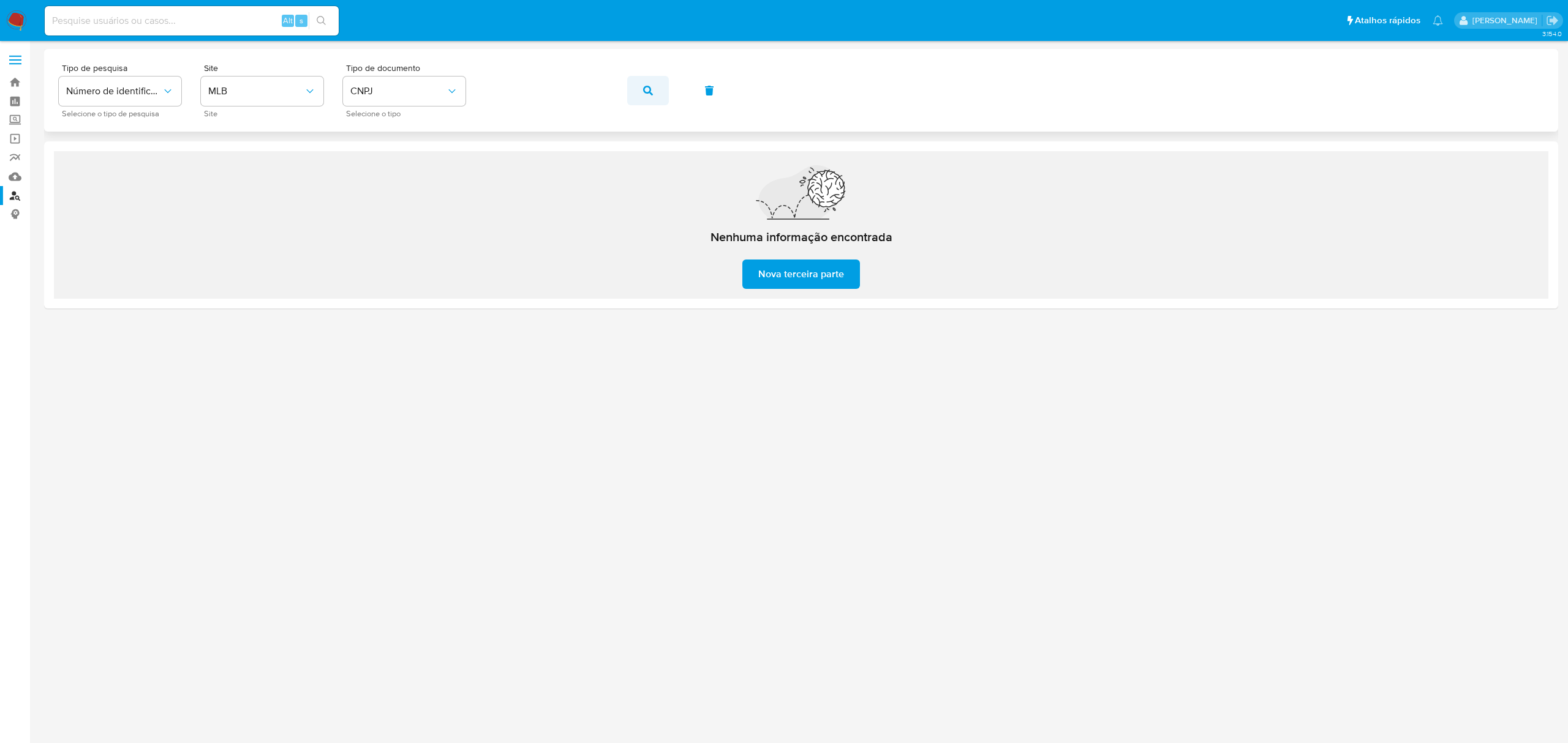
click at [652, 92] on icon "button" at bounding box center [648, 90] width 10 height 10
click at [624, 91] on div "Tipo de pesquisa Número de identificação Selecione o tipo de pesquisa Site MLB …" at bounding box center [801, 90] width 1484 height 53
click at [640, 92] on button "button" at bounding box center [648, 90] width 42 height 29
click at [632, 84] on button "button" at bounding box center [648, 90] width 42 height 29
paste input "s8auAHrwsE8wjSAyiXE3b1RB"
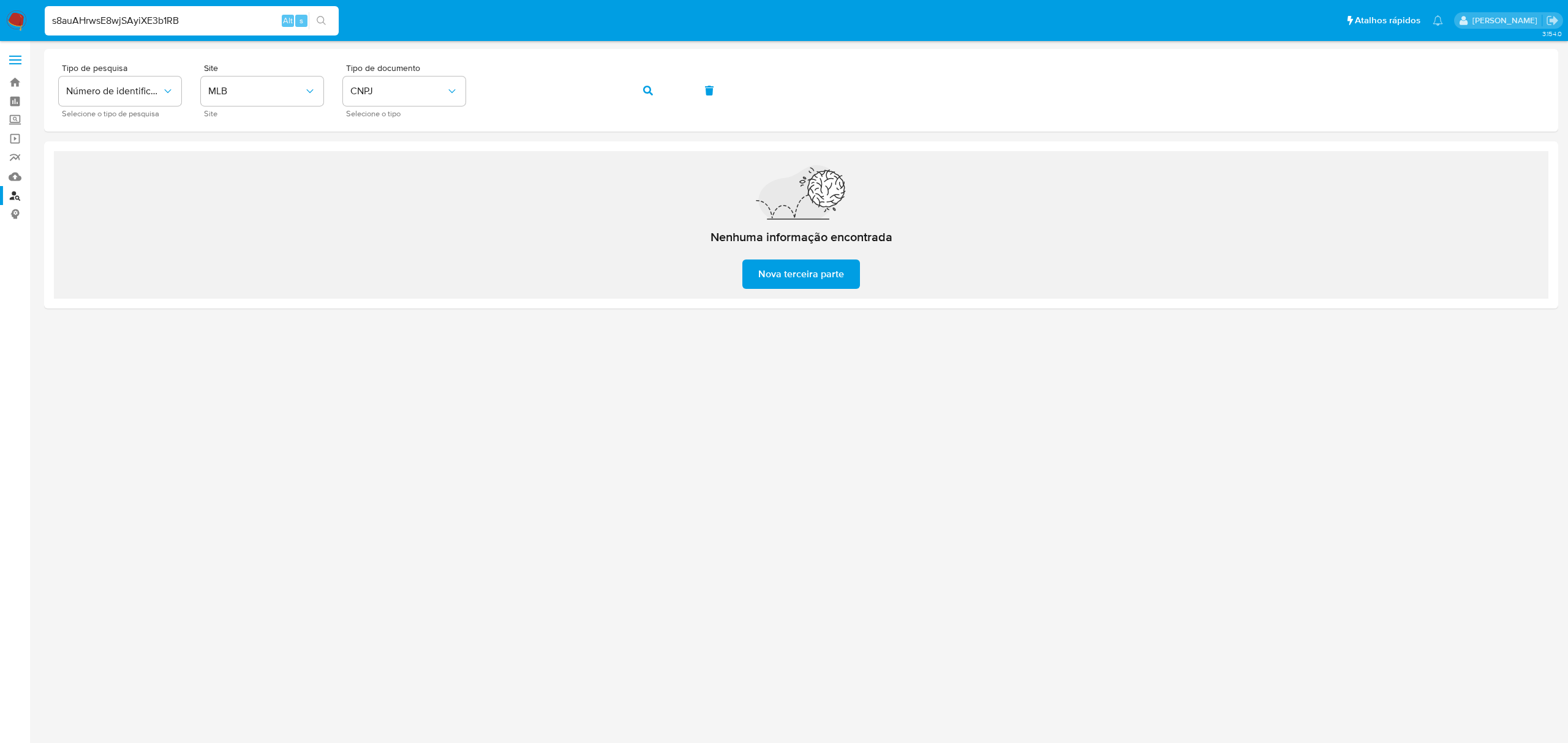
type input "s8auAHrwsE8wjSAyiXE3b1RB"
click at [327, 22] on button "search-icon" at bounding box center [321, 21] width 25 height 17
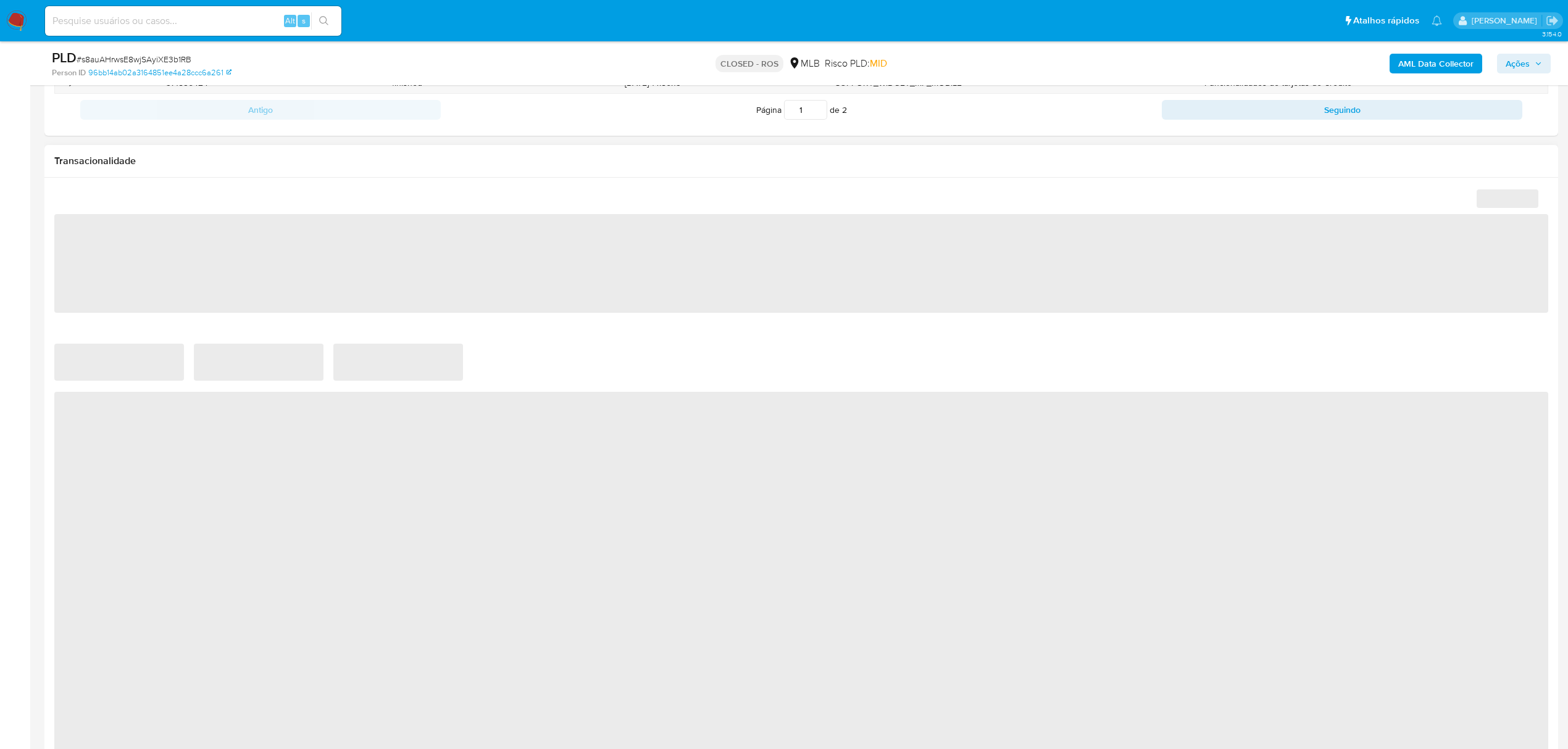
scroll to position [1044, 0]
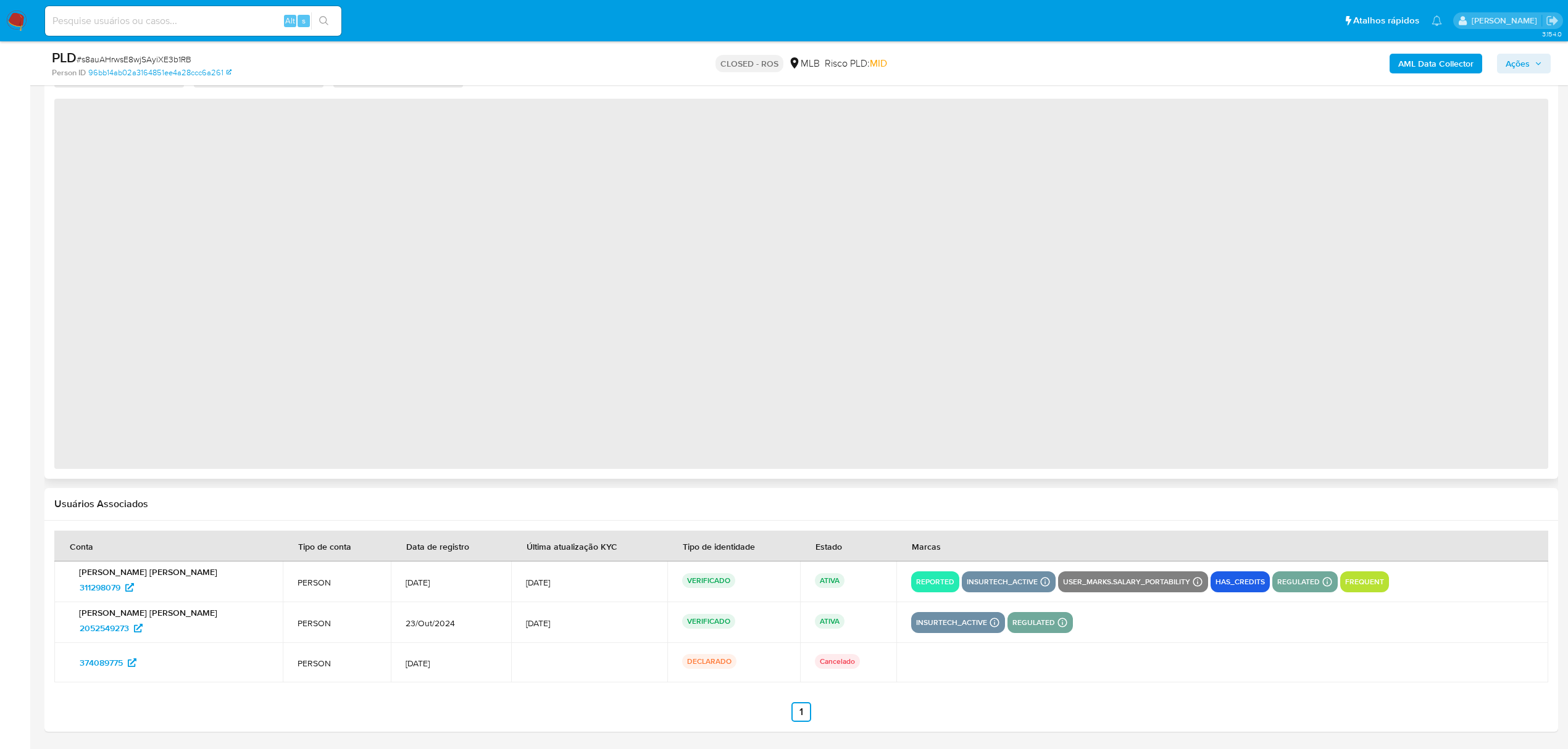
select select "10"
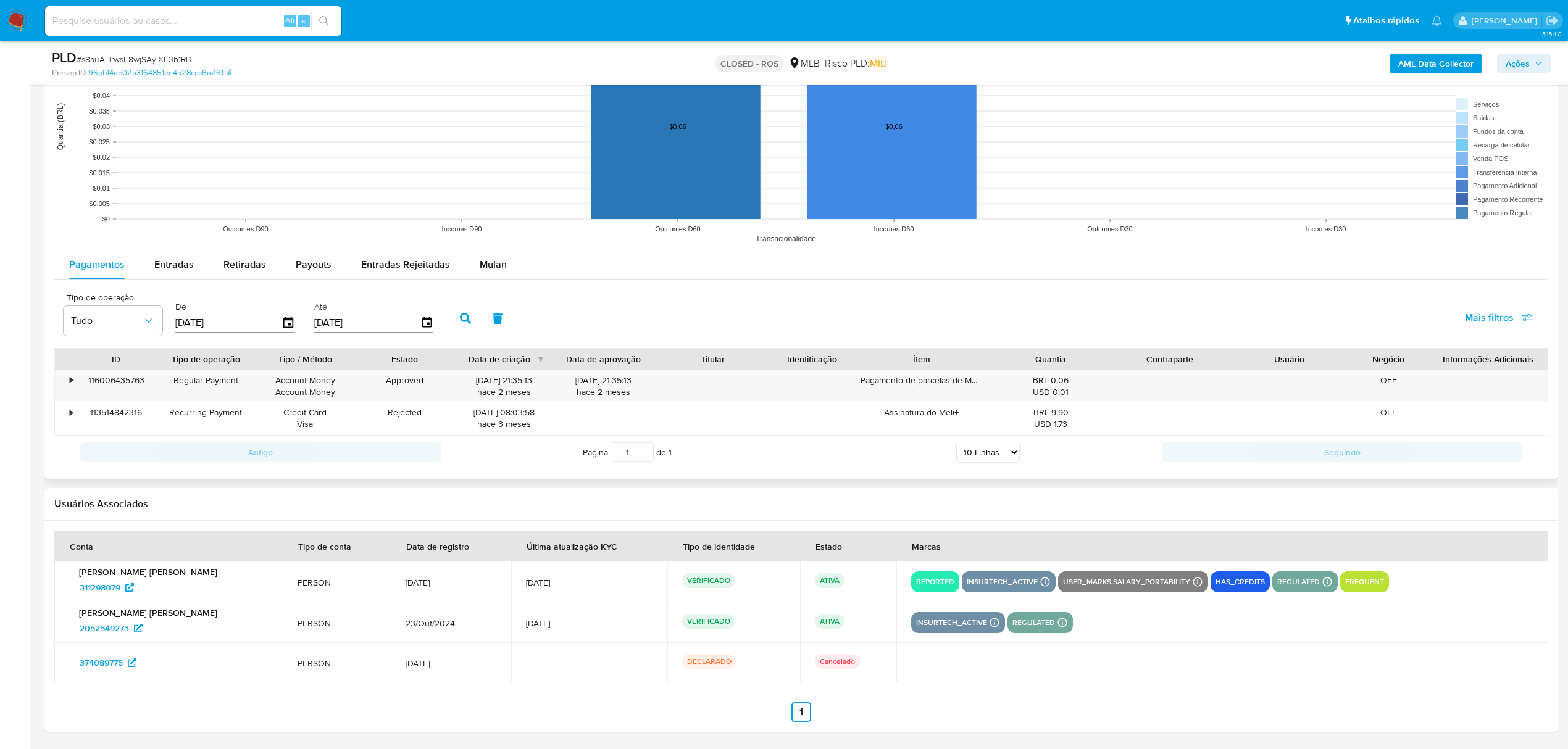
scroll to position [1180, 0]
click at [172, 267] on span "Entradas" at bounding box center [174, 264] width 40 height 14
select select "10"
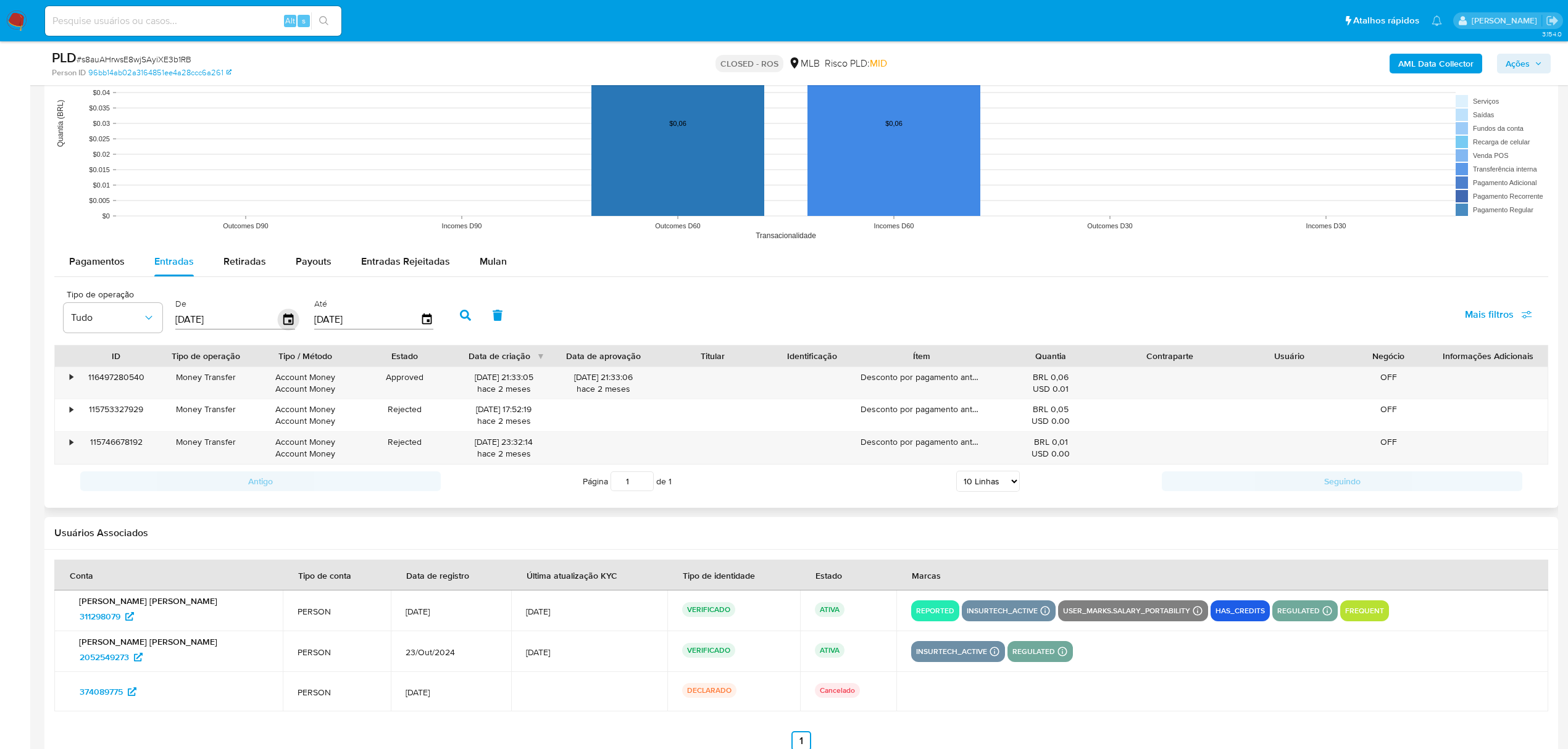
click at [285, 322] on icon "button" at bounding box center [288, 320] width 21 height 21
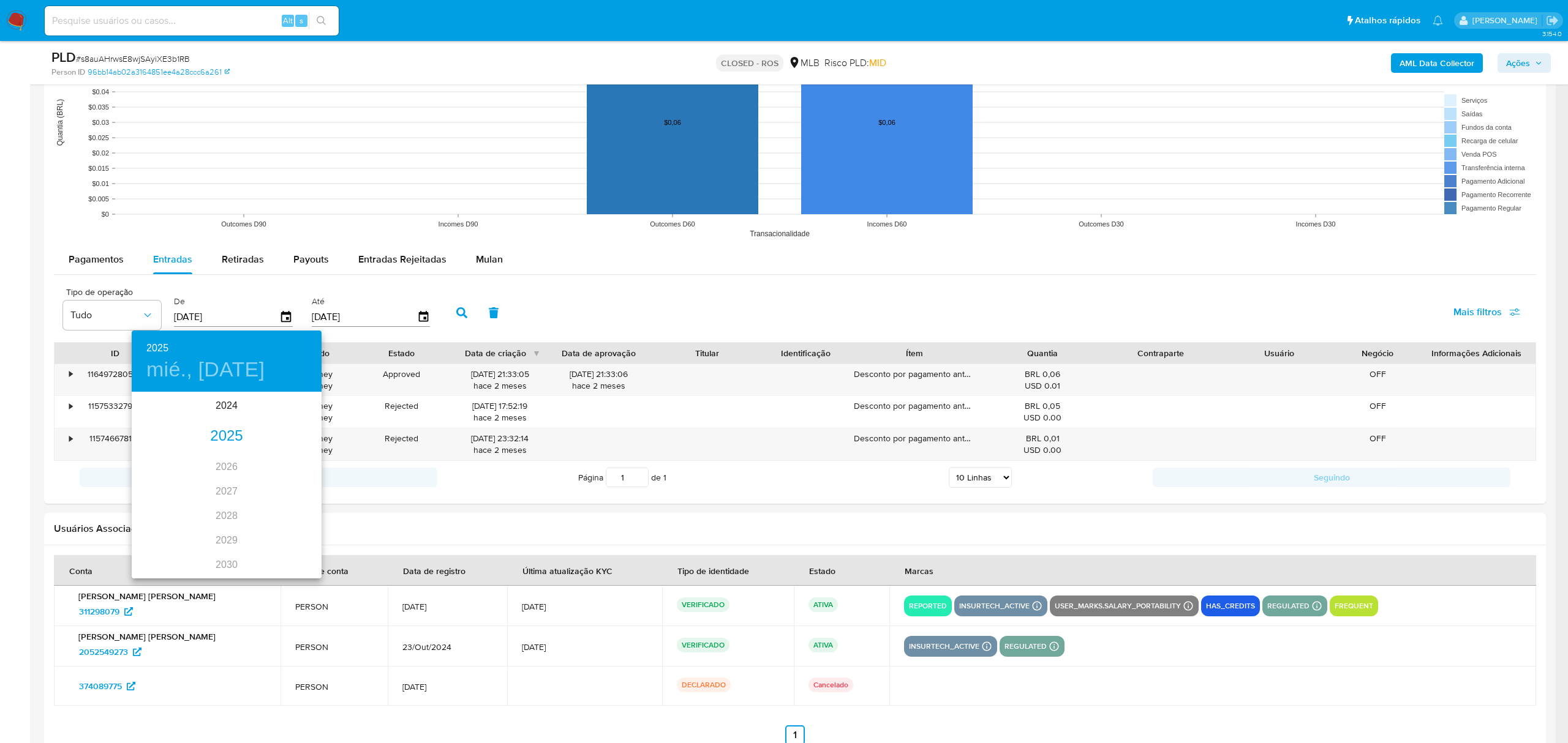
click at [218, 424] on div "2025" at bounding box center [226, 436] width 190 height 25
click at [175, 413] on div "ene." at bounding box center [163, 416] width 63 height 46
click at [202, 452] on p "1" at bounding box center [201, 457] width 5 height 12
type input "01/01/2025"
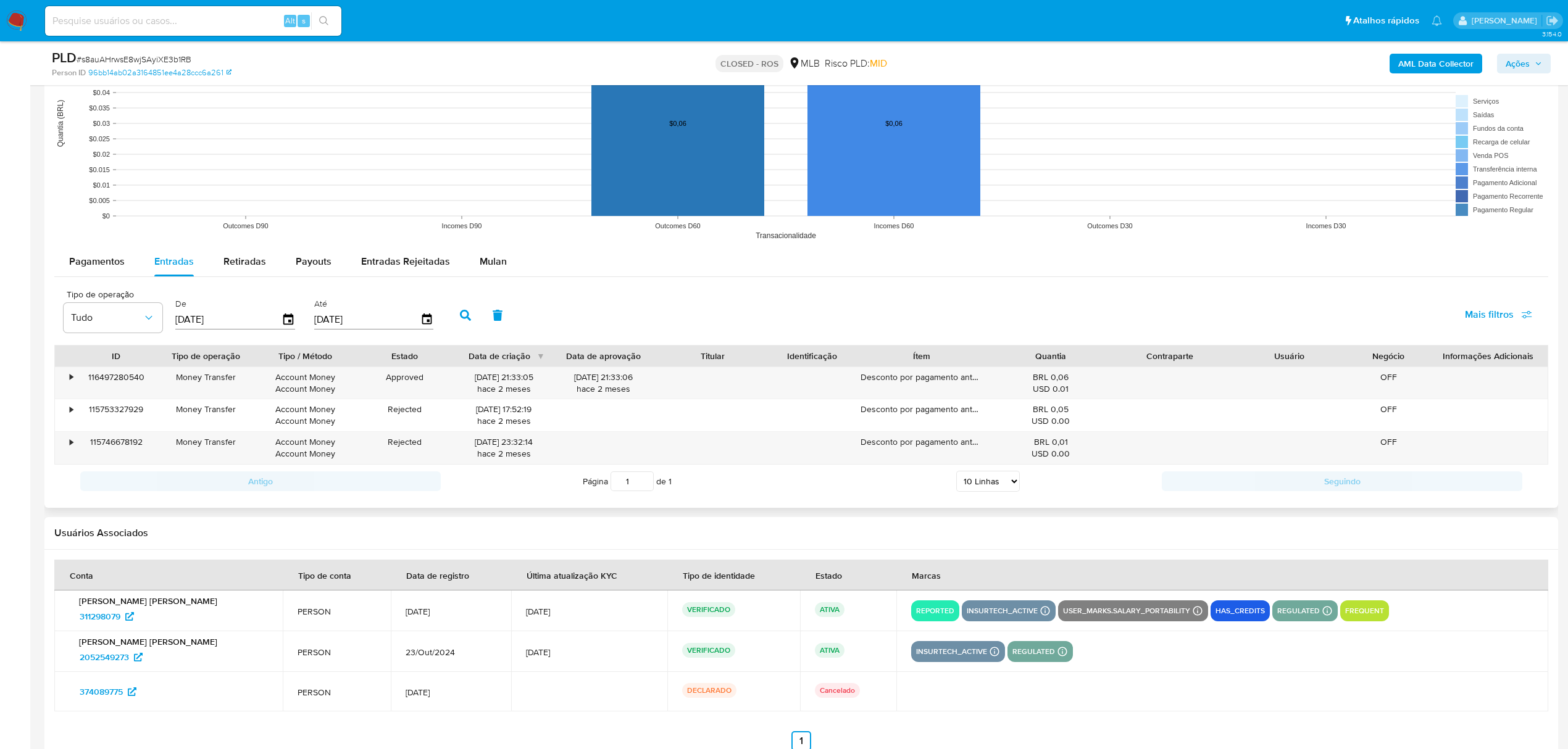
click at [460, 316] on icon "button" at bounding box center [465, 315] width 11 height 11
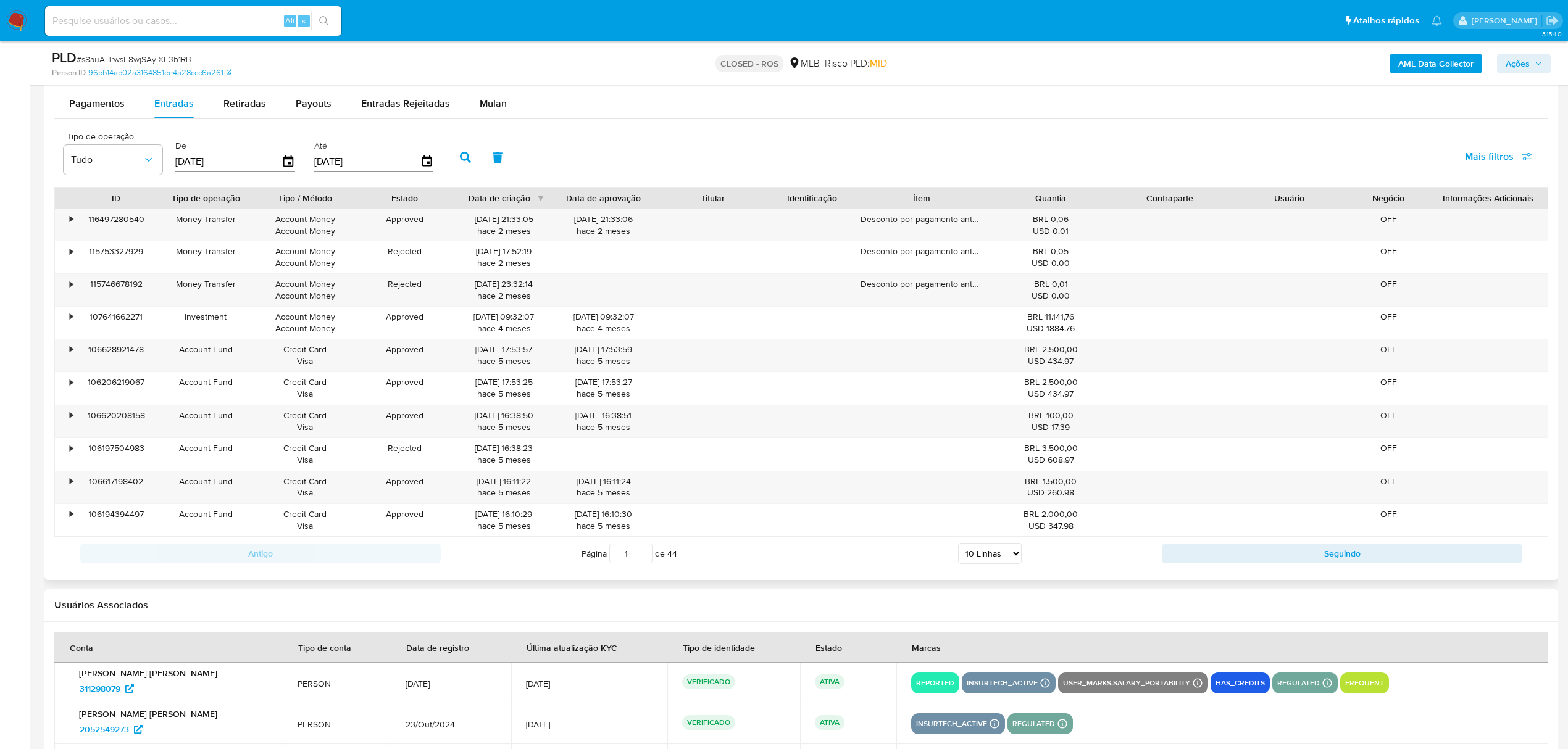
scroll to position [1344, 0]
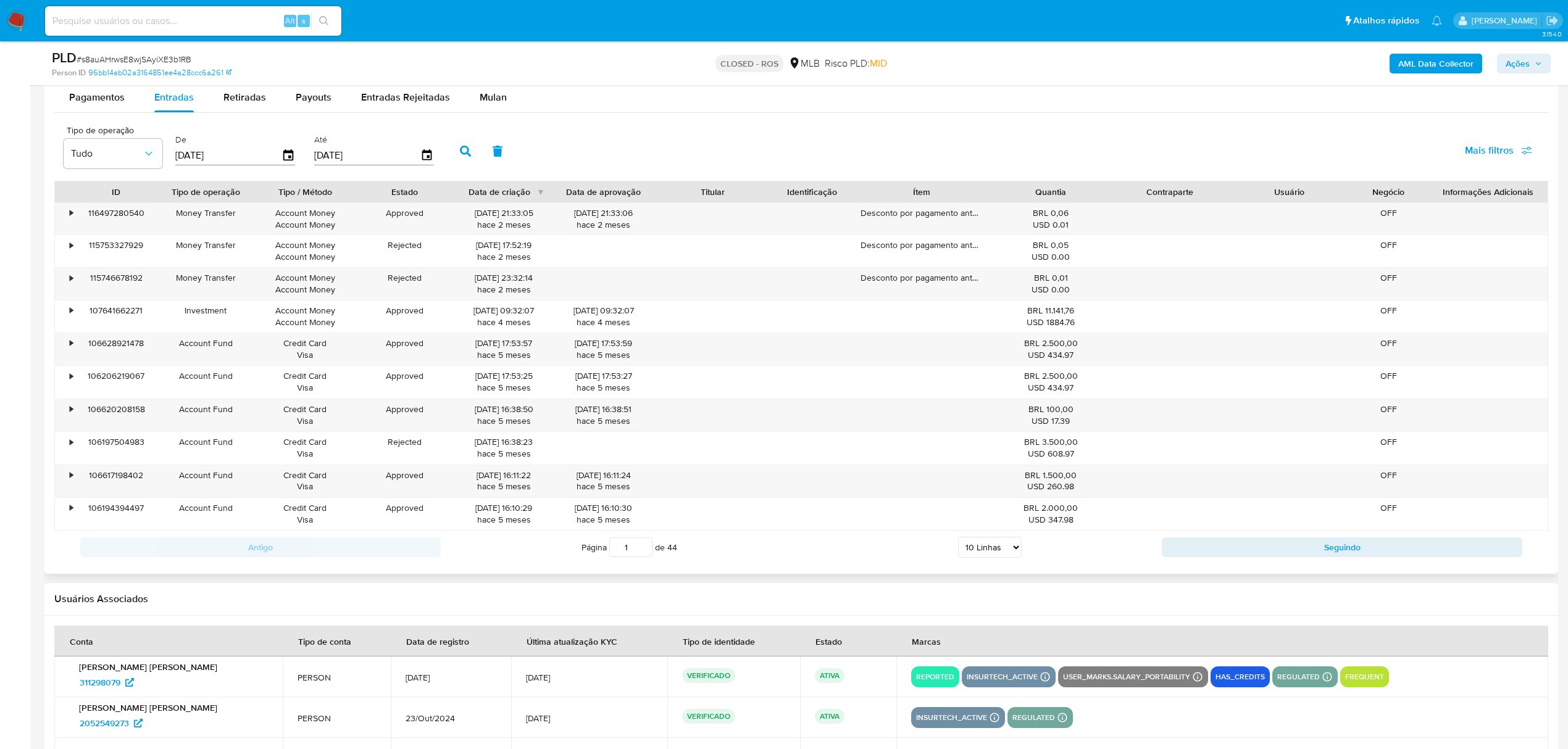
drag, startPoint x: 971, startPoint y: 549, endPoint x: 975, endPoint y: 559, distance: 10.8
click at [971, 549] on select "5 Linhas 10 Linhas 20 Linhas 25 Linhas 50 Linhas 100 Linhas" at bounding box center [989, 547] width 64 height 21
select select "100"
click at [958, 543] on select "5 Linhas 10 Linhas 20 Linhas 25 Linhas 50 Linhas 100 Linhas" at bounding box center [989, 547] width 64 height 21
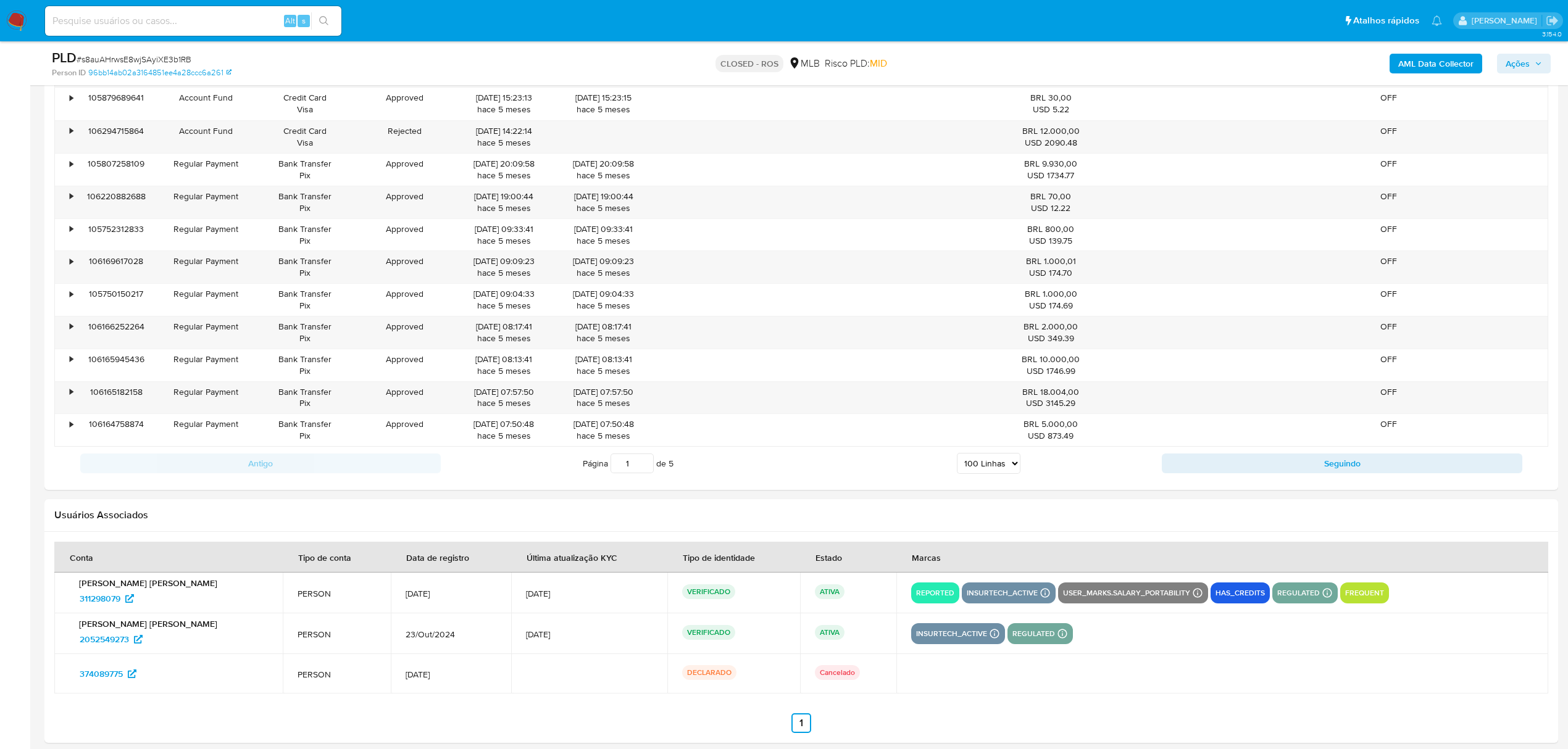
scroll to position [4388, 0]
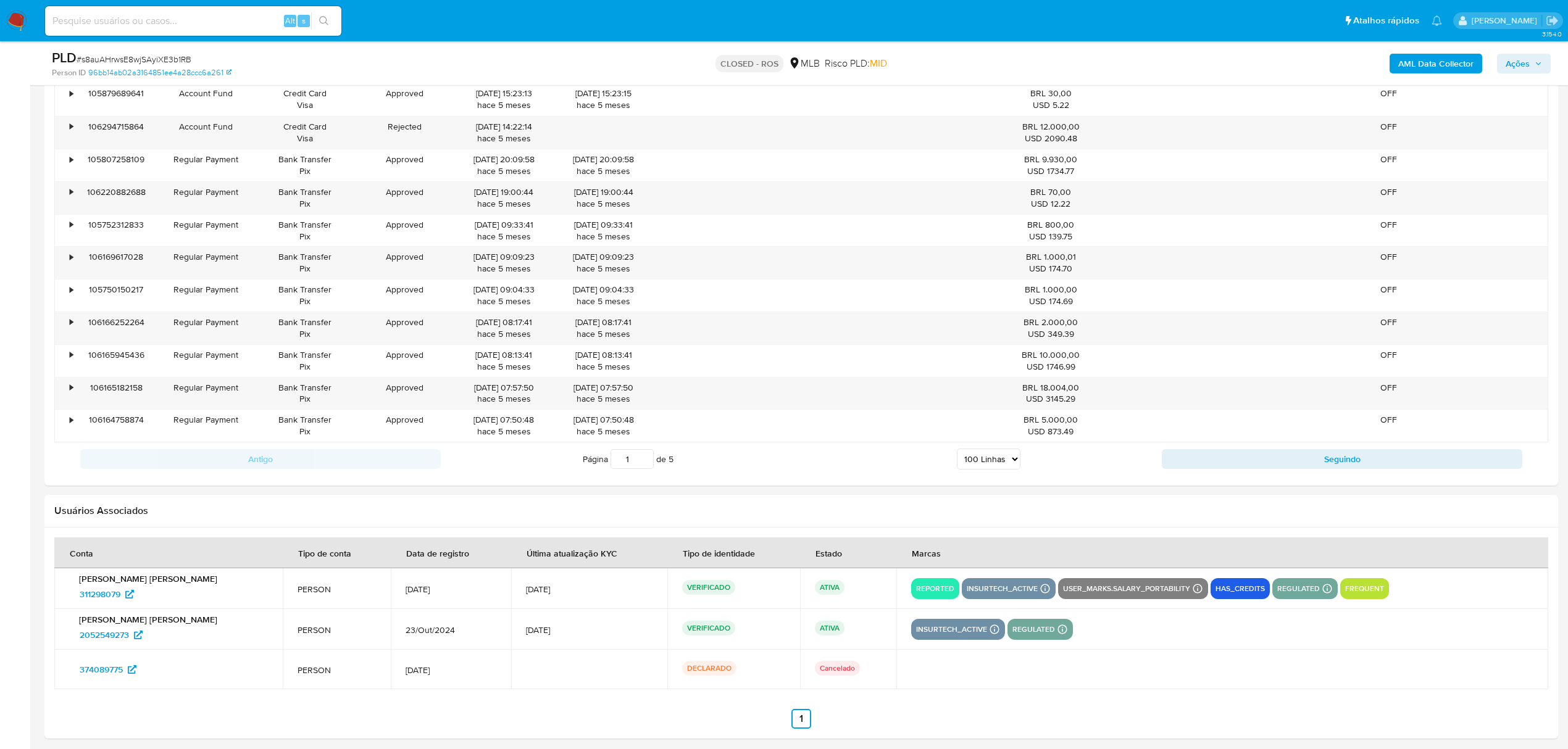
click at [1199, 469] on button "Seguindo" at bounding box center [1342, 458] width 361 height 19
type input "2"
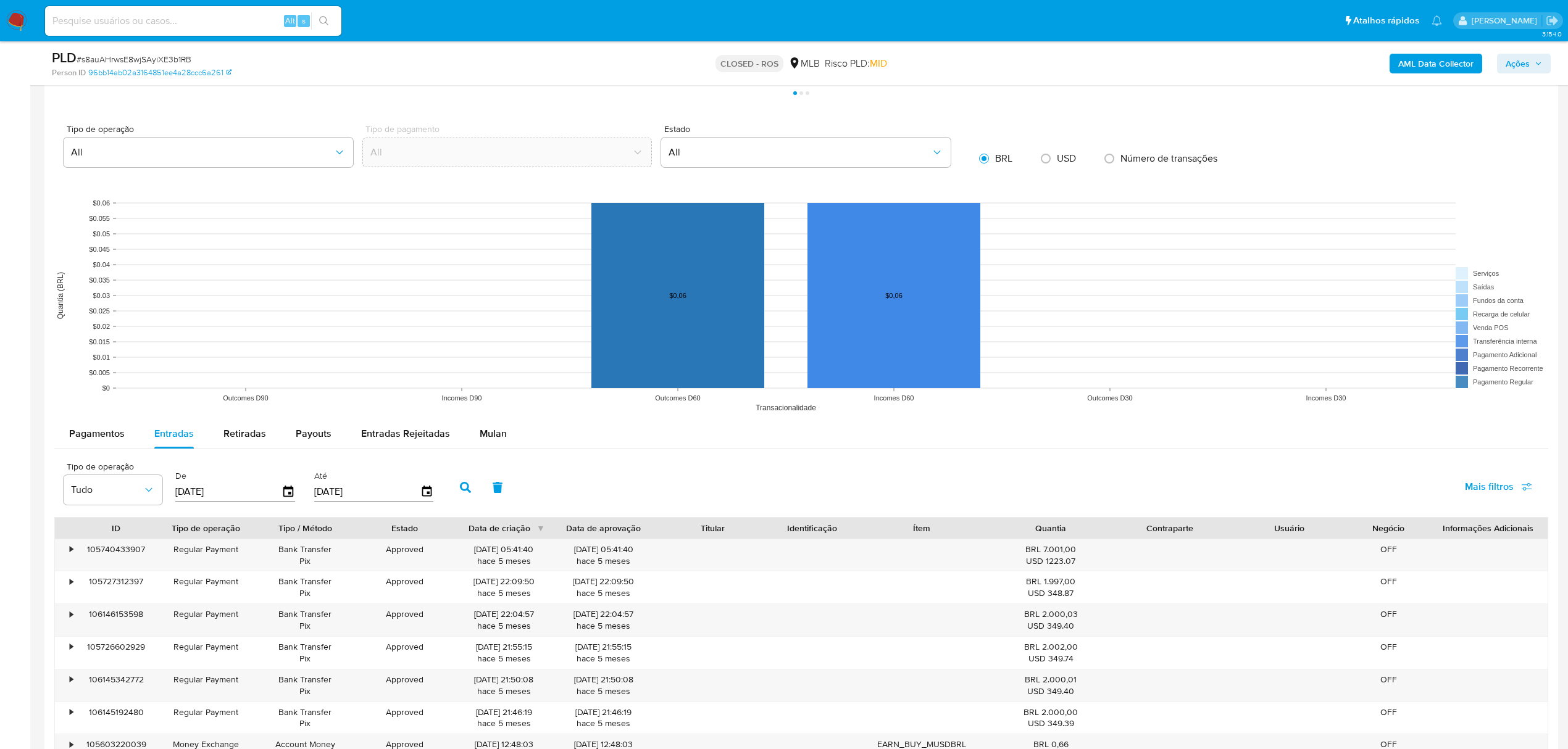
scroll to position [1037, 0]
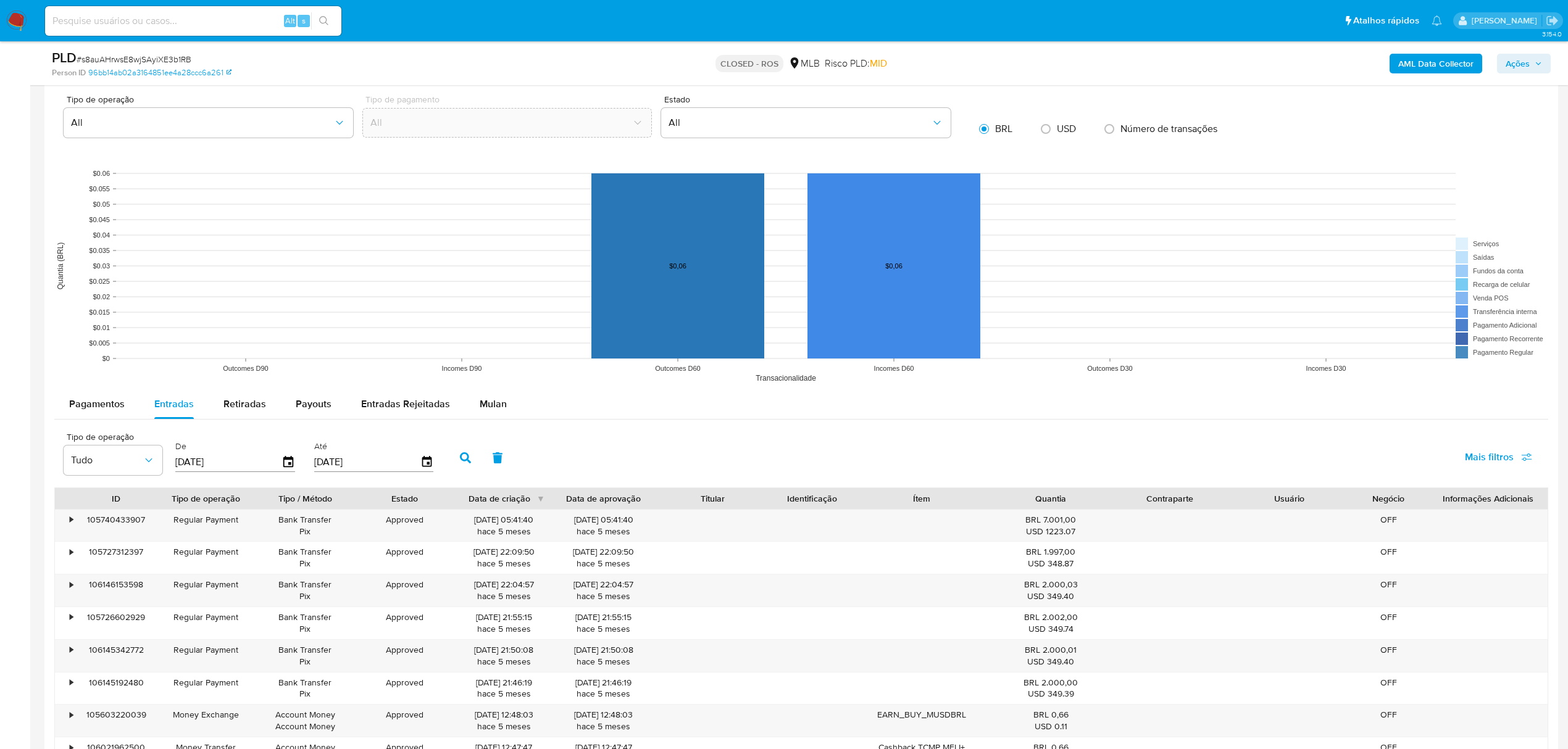
click at [484, 419] on div "Pagamentos Entradas Retiradas Payouts Entradas Rejeitadas Mulan" at bounding box center [801, 404] width 1494 height 30
click at [503, 406] on button "Mulan" at bounding box center [493, 404] width 57 height 29
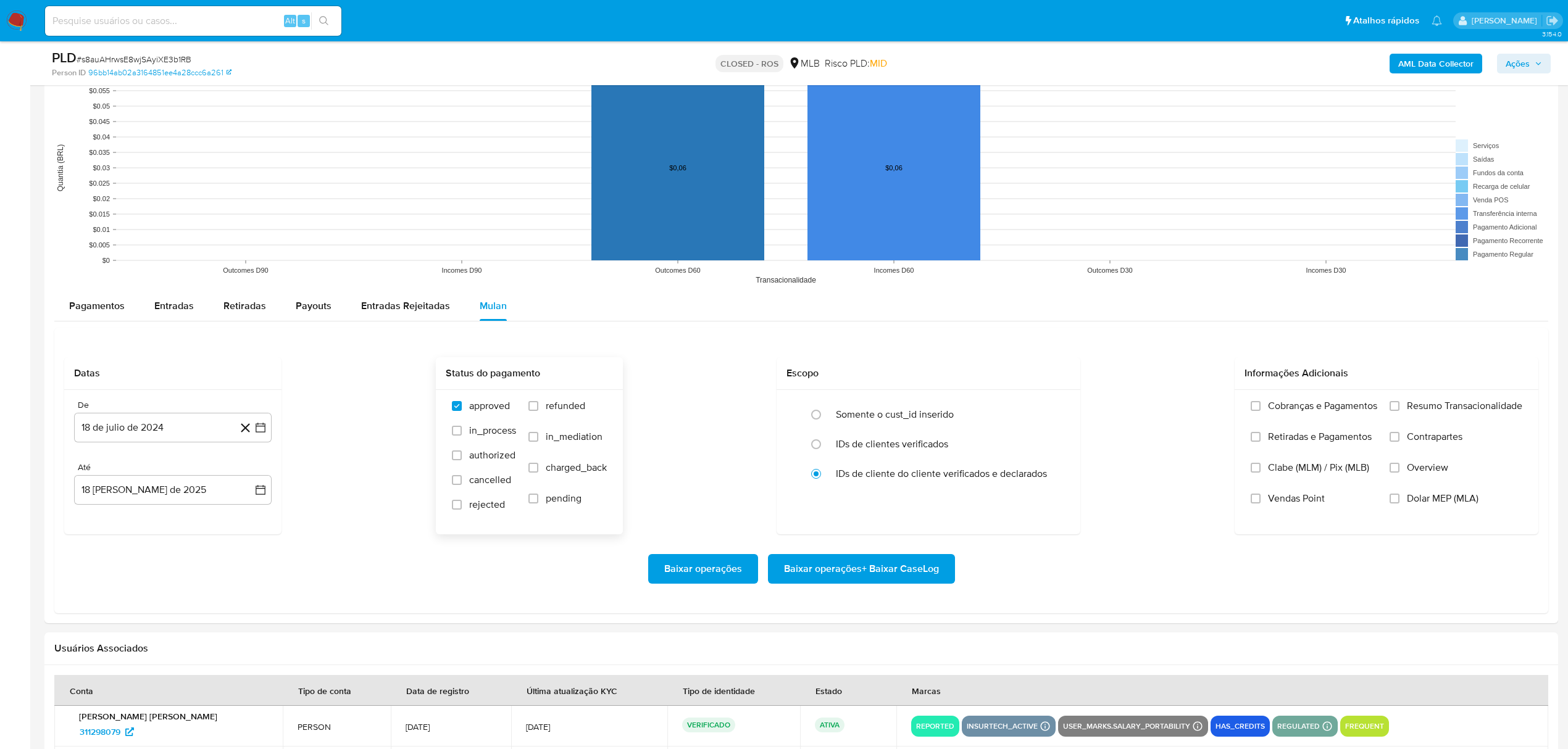
scroll to position [1282, 0]
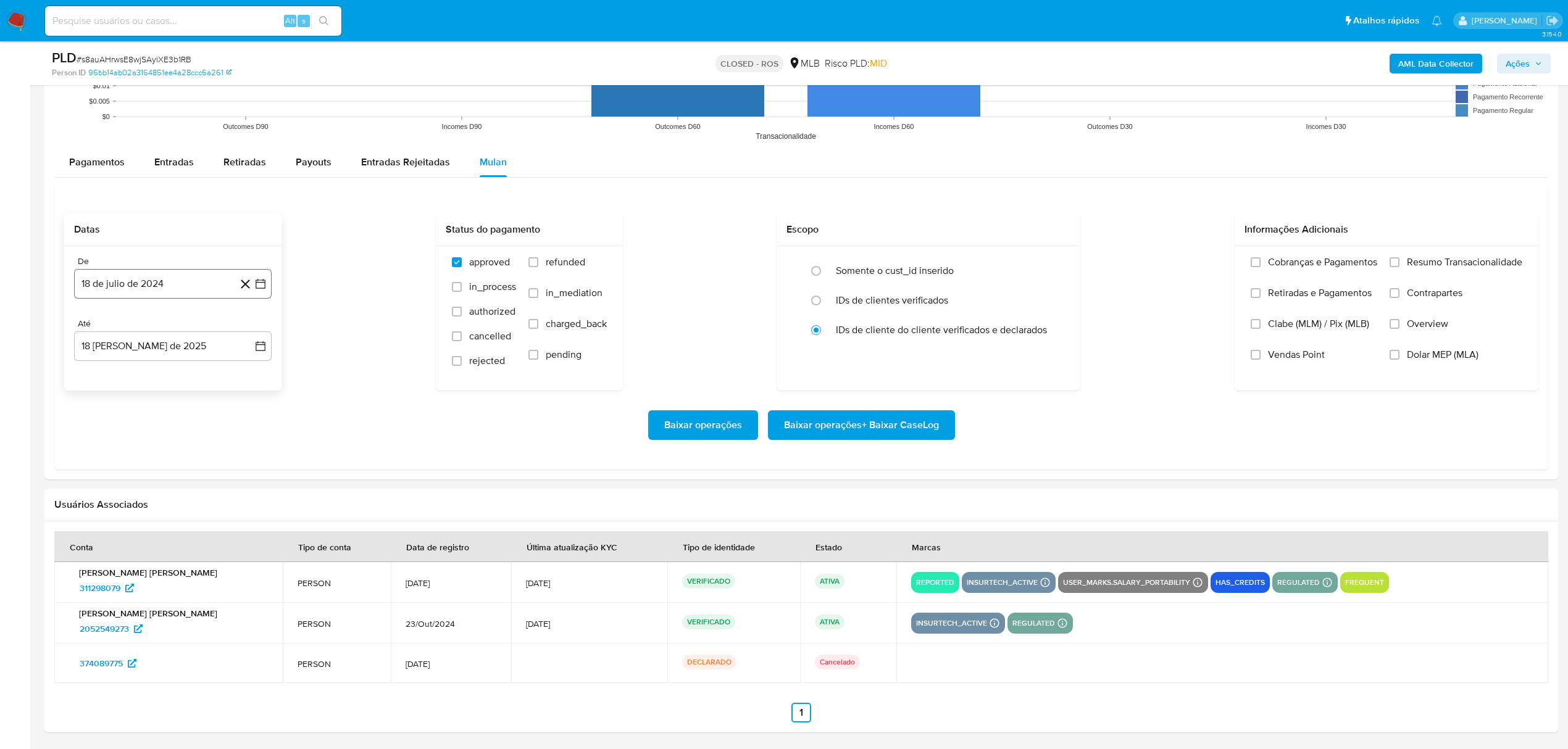
click at [203, 275] on button "18 de julio de 2024" at bounding box center [173, 284] width 198 height 29
click at [178, 331] on span "julio 2024" at bounding box center [167, 328] width 46 height 12
click at [235, 474] on button "dic" at bounding box center [225, 476] width 35 height 19
click at [246, 371] on button "1" at bounding box center [247, 373] width 19 height 19
click at [180, 347] on button "18 [PERSON_NAME] de 2025" at bounding box center [173, 346] width 198 height 29
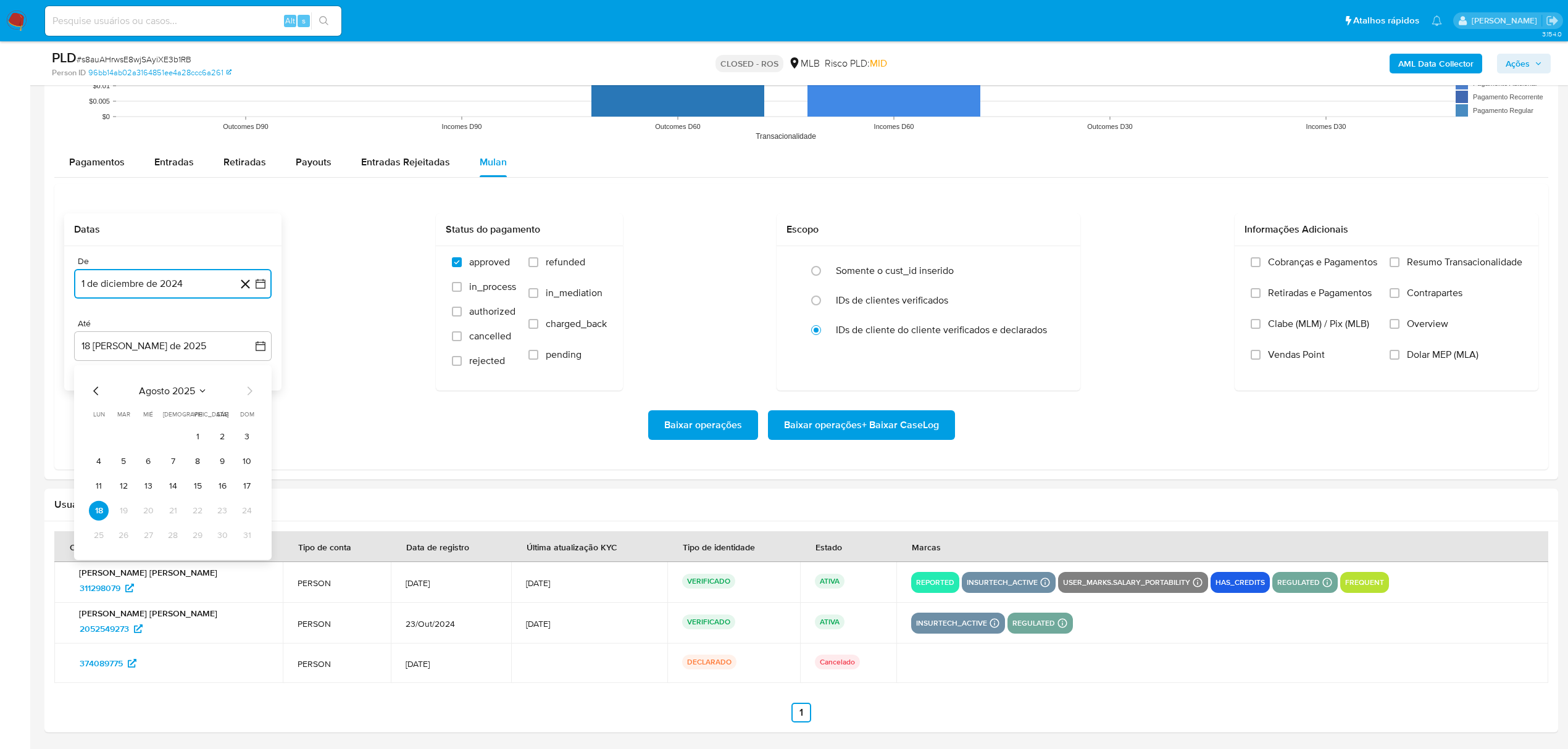
click at [95, 395] on icon "Mes anterior" at bounding box center [97, 391] width 15 height 15
click at [151, 528] on button "30" at bounding box center [147, 535] width 19 height 19
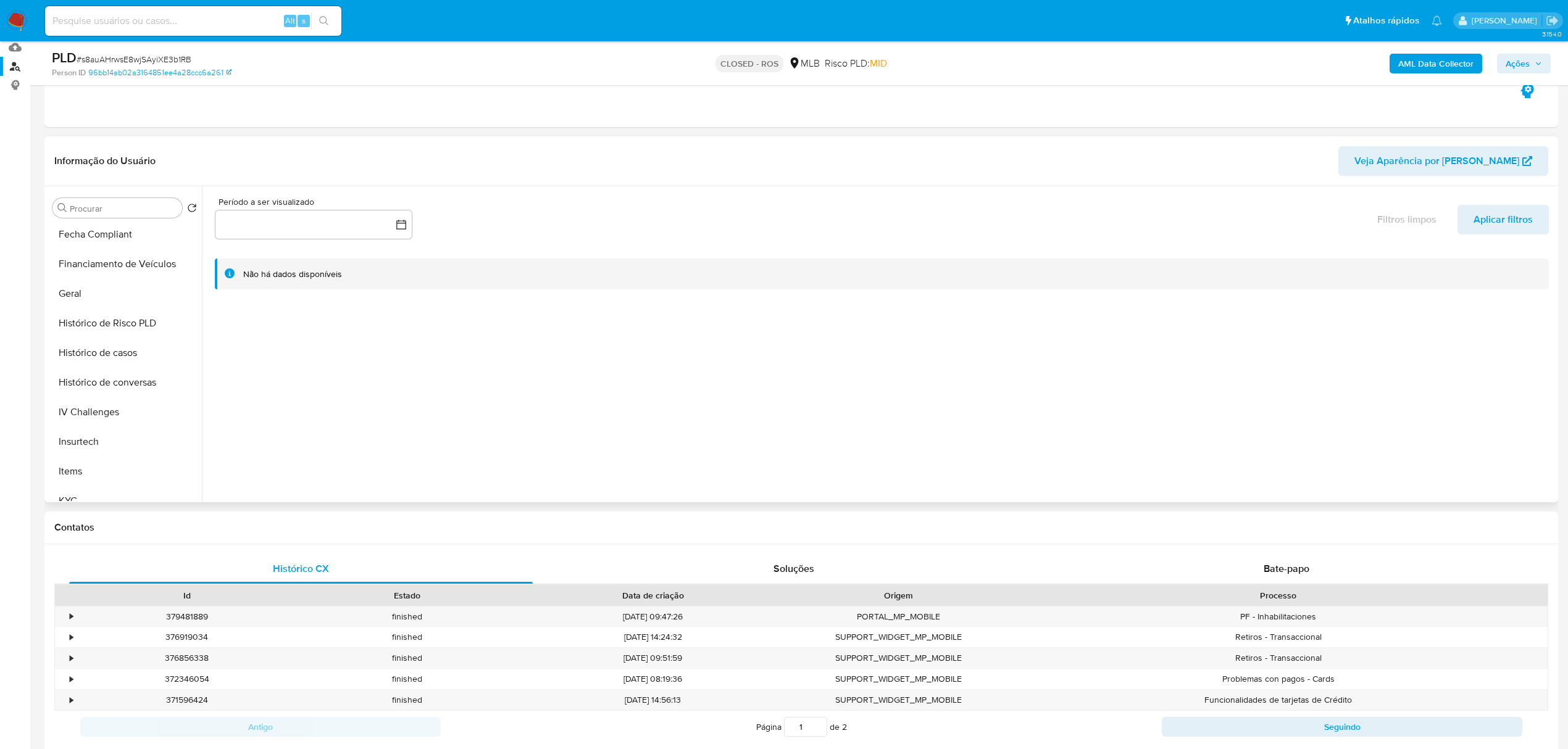
scroll to position [551, 0]
click at [111, 469] on button "Restrições Novo Mundo" at bounding box center [120, 456] width 145 height 29
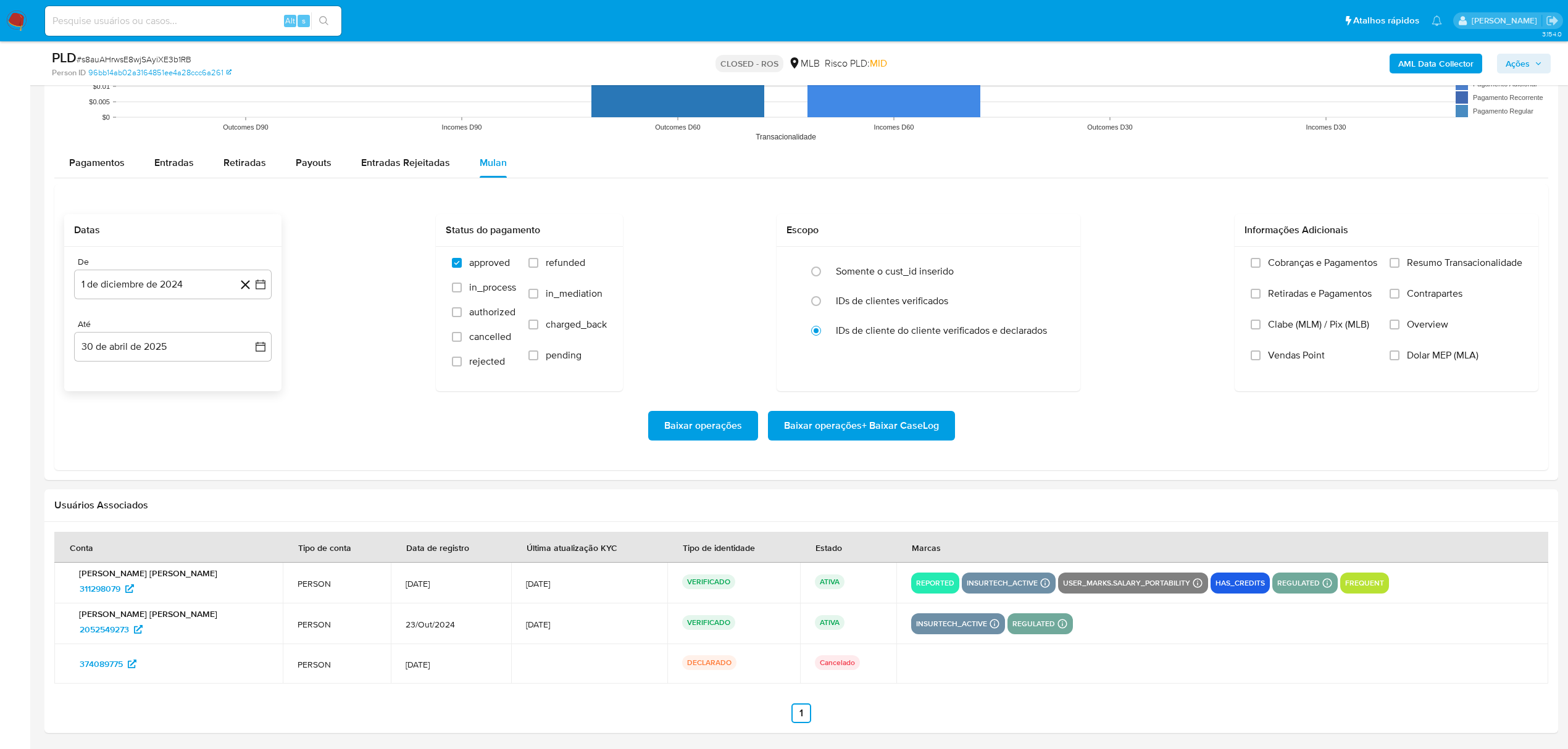
scroll to position [1282, 0]
click at [121, 358] on button "30 de abril de 2025" at bounding box center [173, 346] width 198 height 29
click at [127, 433] on button "1" at bounding box center [123, 435] width 19 height 19
click at [694, 427] on span "Baixar operações" at bounding box center [703, 425] width 78 height 27
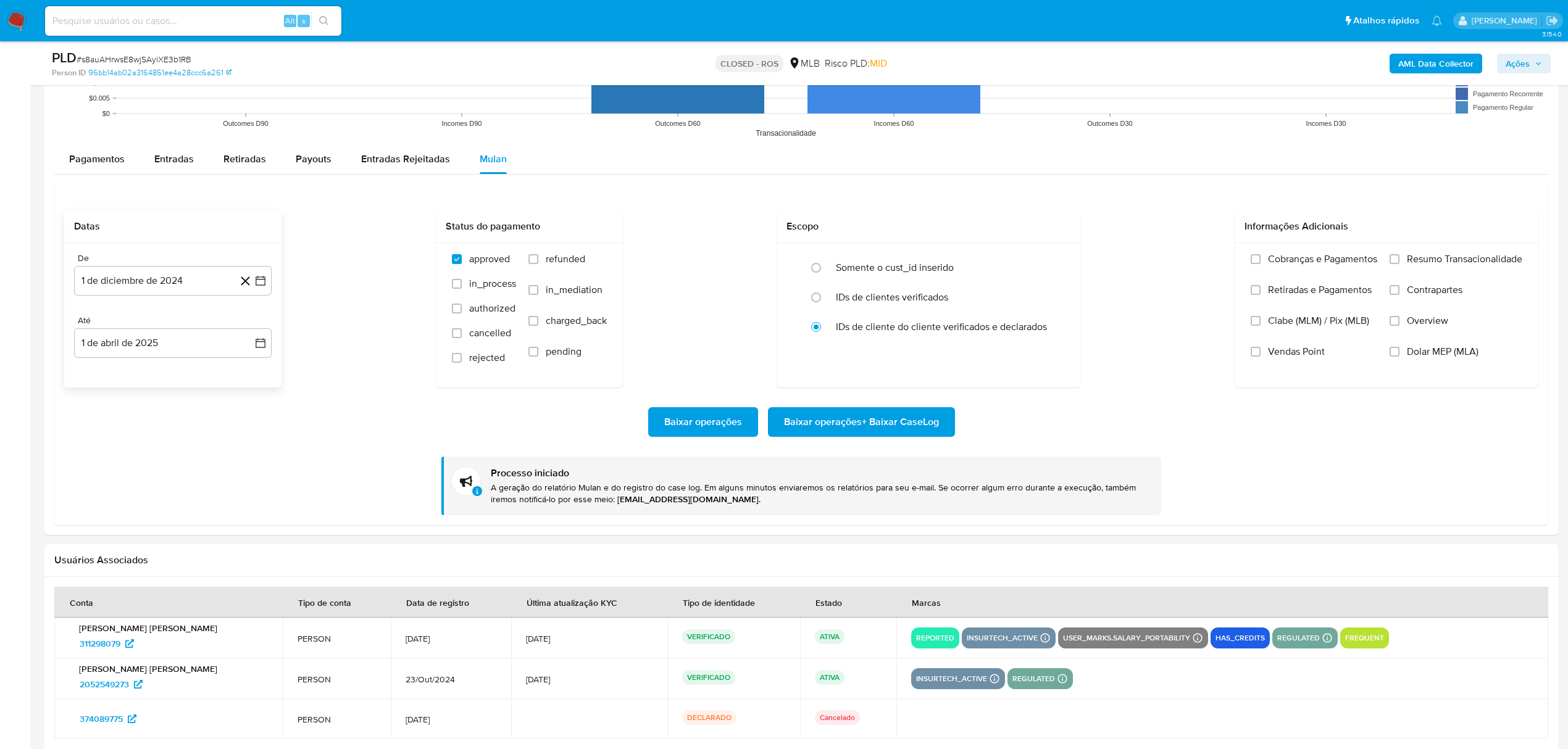
click at [136, 23] on input at bounding box center [193, 21] width 296 height 16
paste input "jUnPMYvq6lXav2p5nbQq7V5W"
type input "jUnPMYvq6lXav2p5nbQq7V5W"
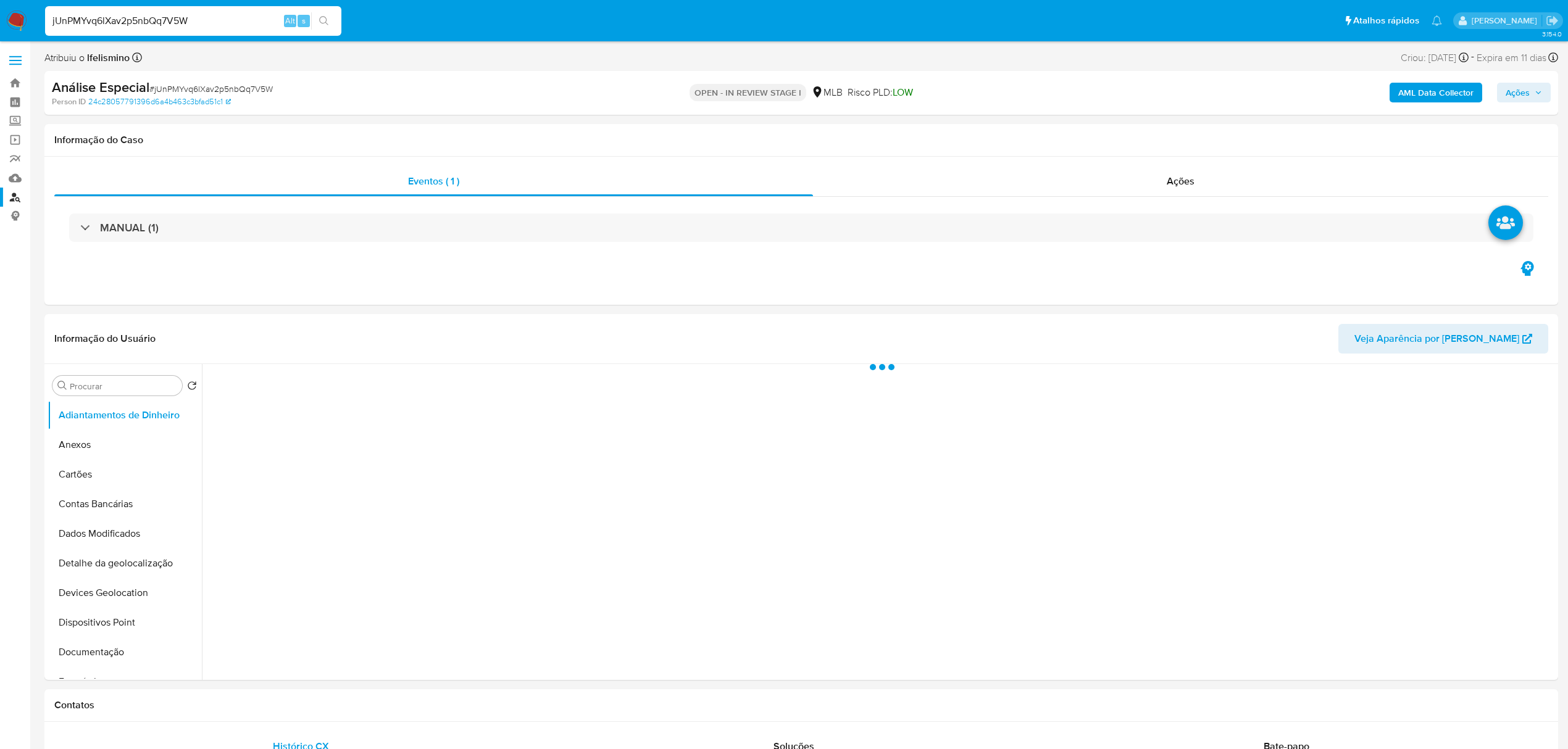
select select "10"
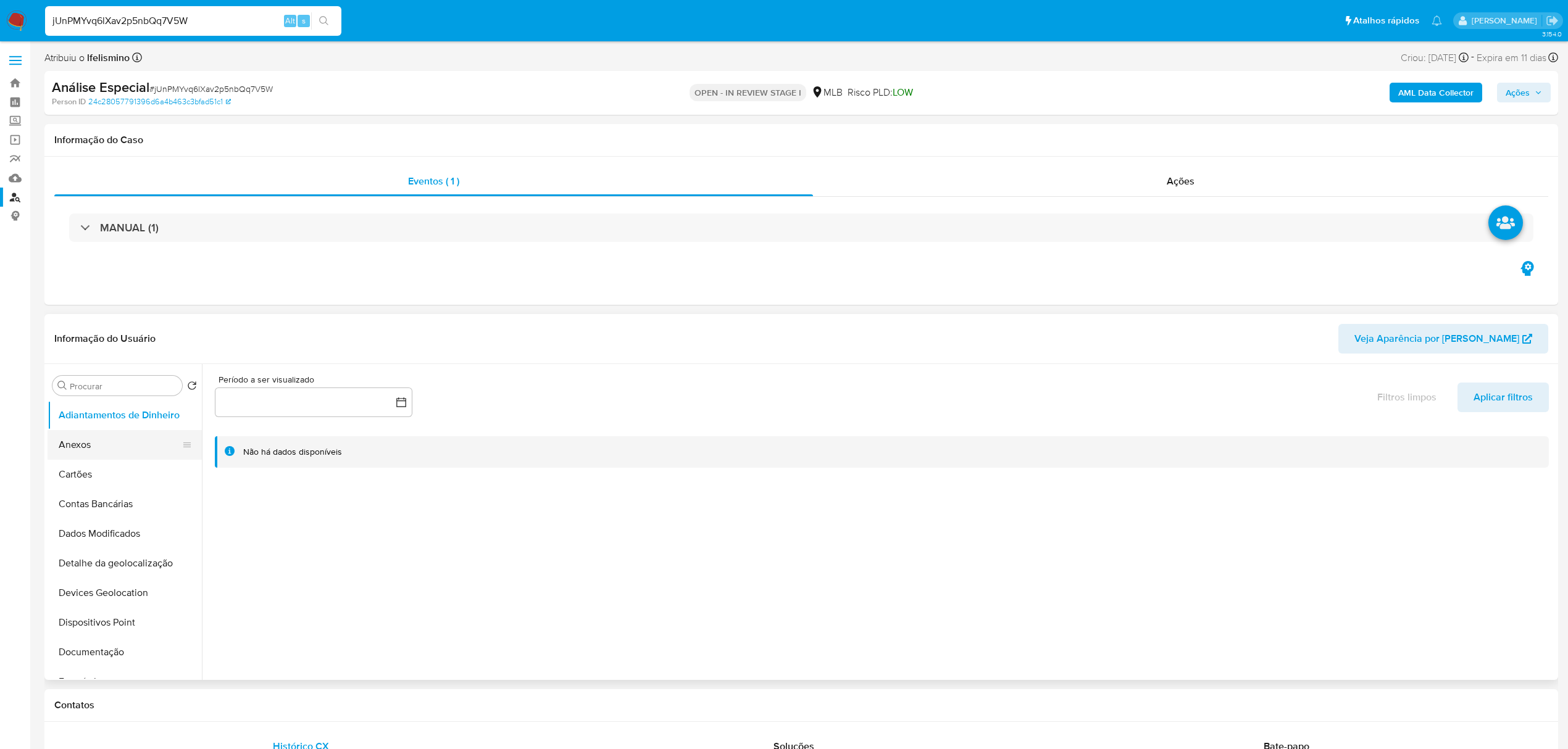
click at [139, 450] on button "Anexos" at bounding box center [120, 445] width 145 height 29
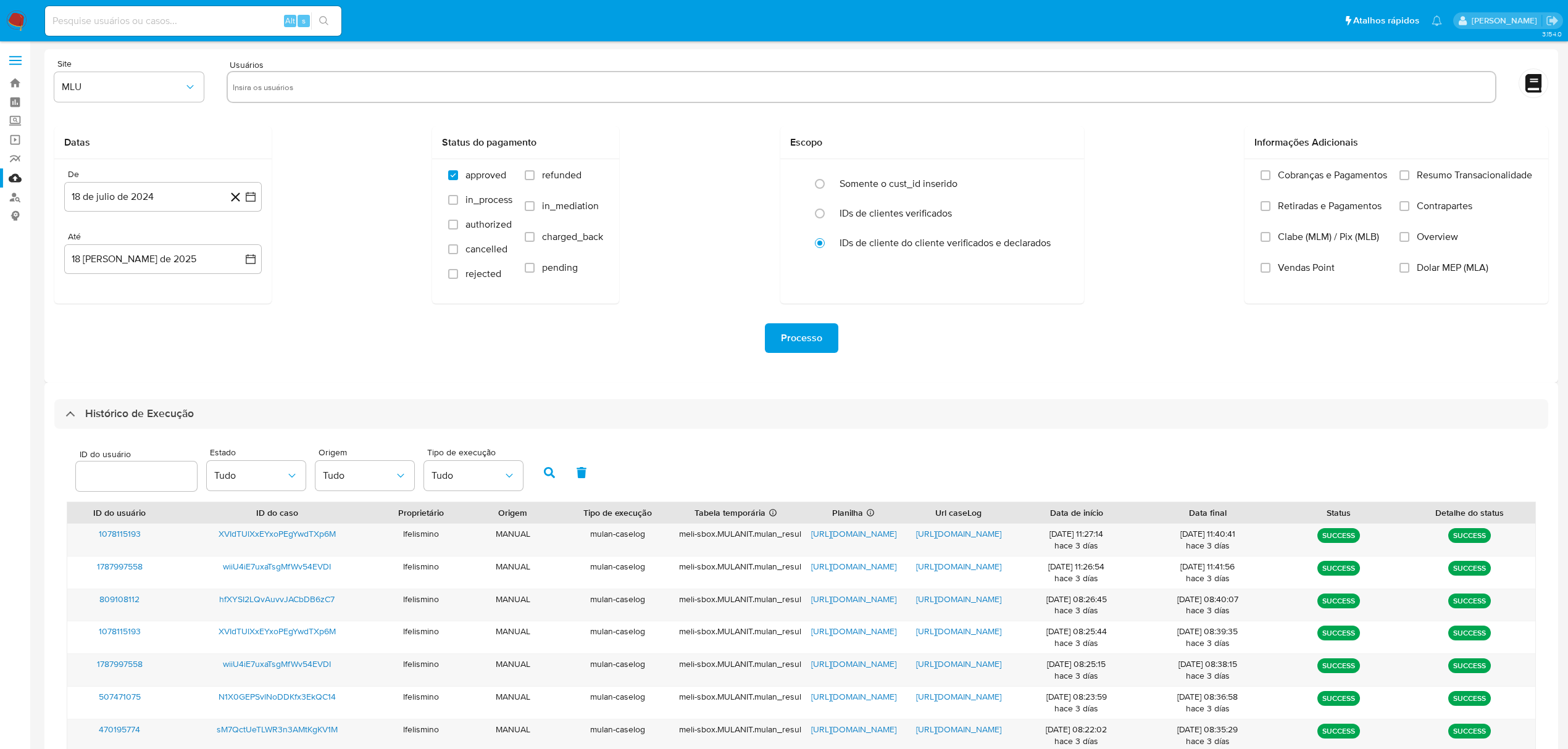
select select "50"
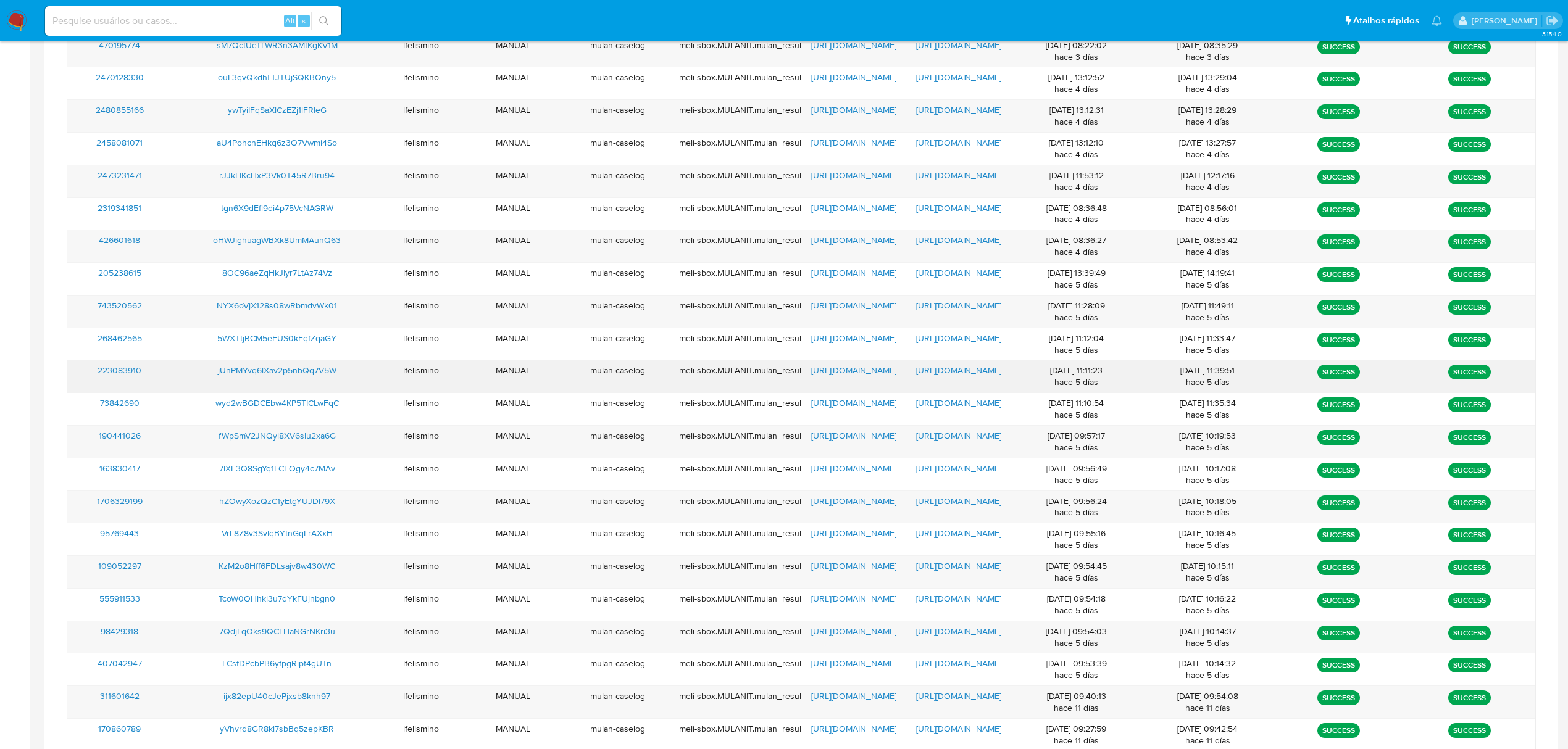
click at [981, 369] on span "[URL][DOMAIN_NAME]" at bounding box center [959, 370] width 85 height 12
